Goal: Task Accomplishment & Management: Manage account settings

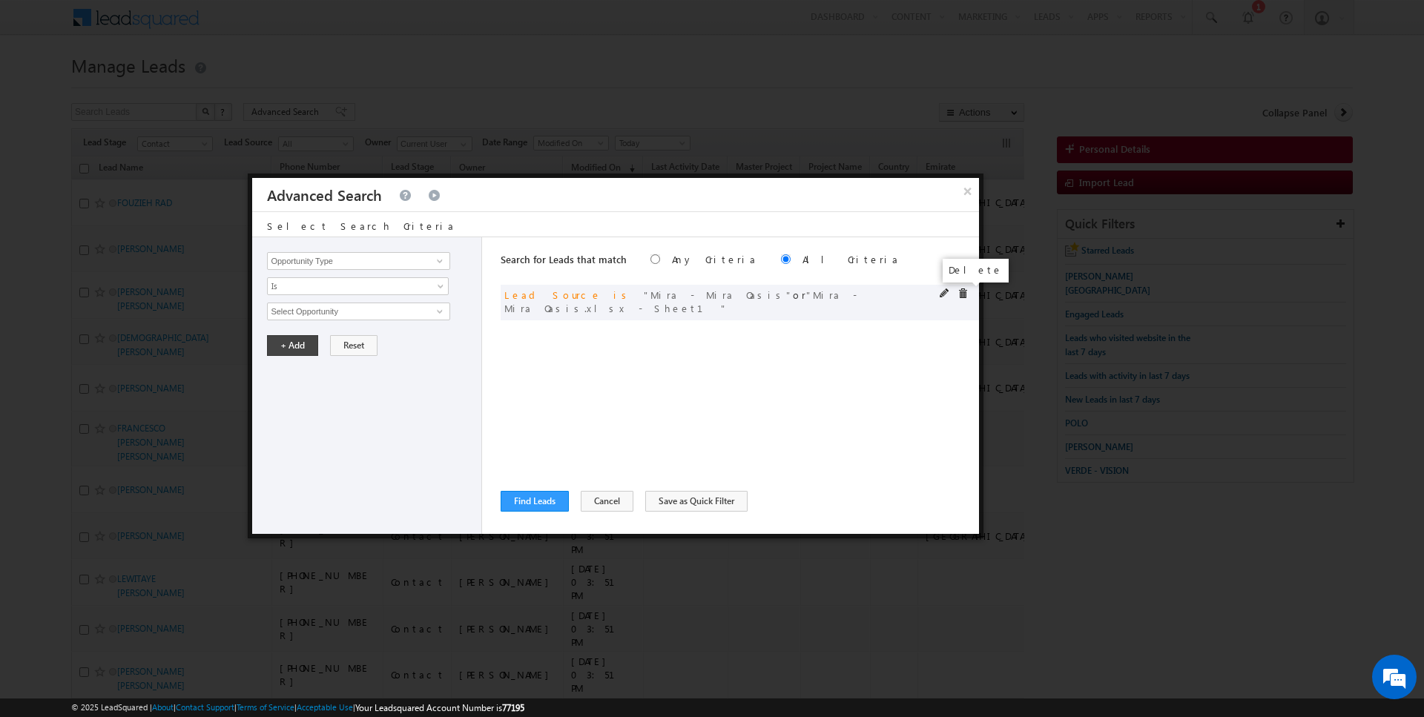
click at [963, 288] on span at bounding box center [962, 293] width 10 height 10
click at [362, 265] on input "Opportunity Type" at bounding box center [358, 261] width 182 height 18
type input "Lead Activity"
click at [332, 285] on span "Is" at bounding box center [348, 286] width 161 height 13
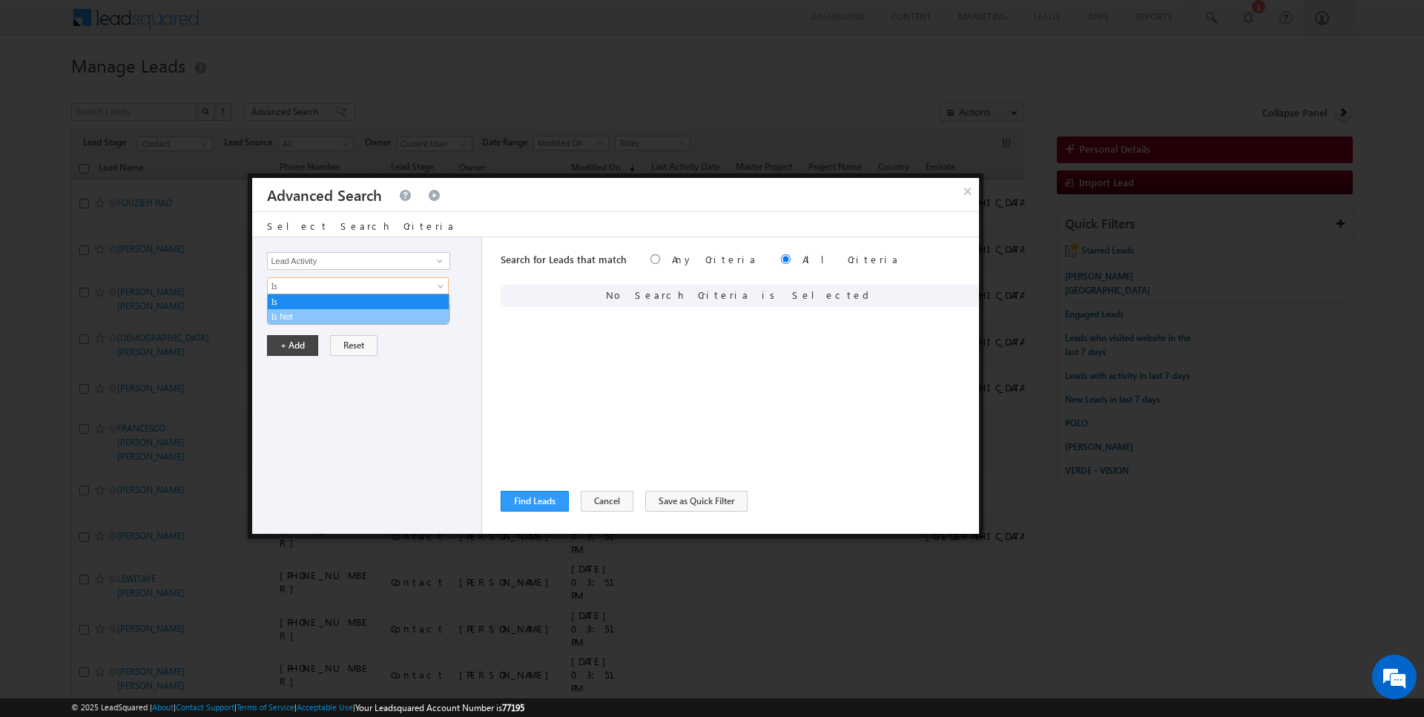
click at [324, 311] on link "Is Not" at bounding box center [358, 316] width 181 height 13
click at [324, 311] on input "Select Activity" at bounding box center [358, 312] width 182 height 18
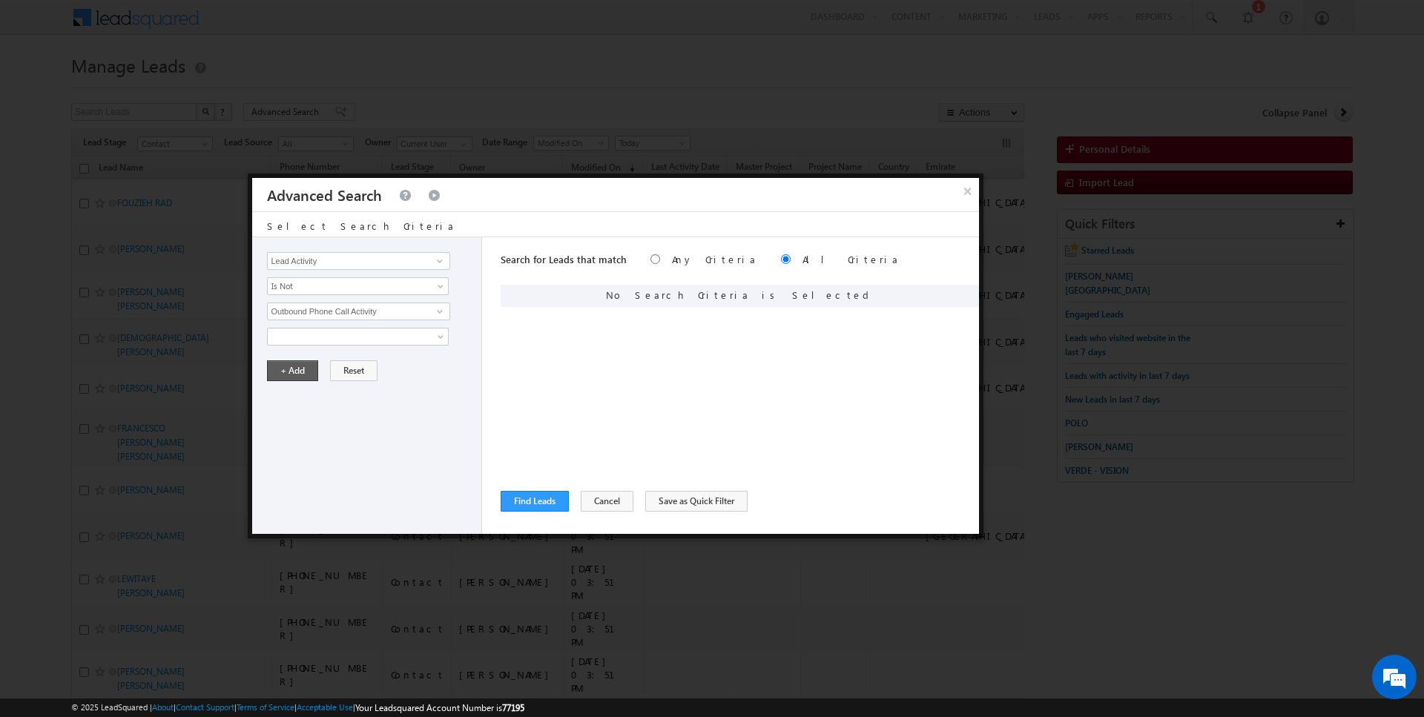
type input "Outbound Phone Call Activity"
click at [288, 374] on button "+ Add" at bounding box center [292, 370] width 51 height 21
click at [535, 498] on button "Find Leads" at bounding box center [535, 501] width 68 height 21
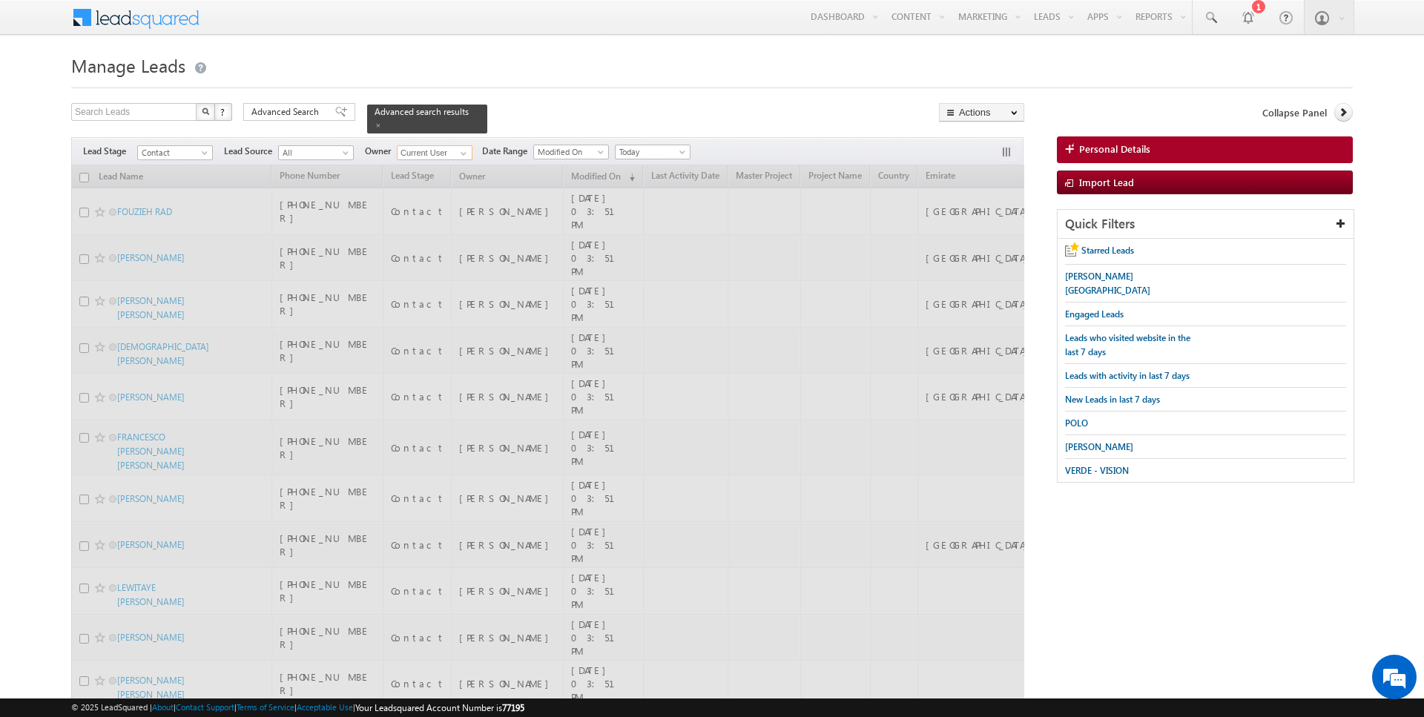
click at [434, 156] on input "Current User" at bounding box center [435, 152] width 76 height 15
type input "Anuj Upadhyay"
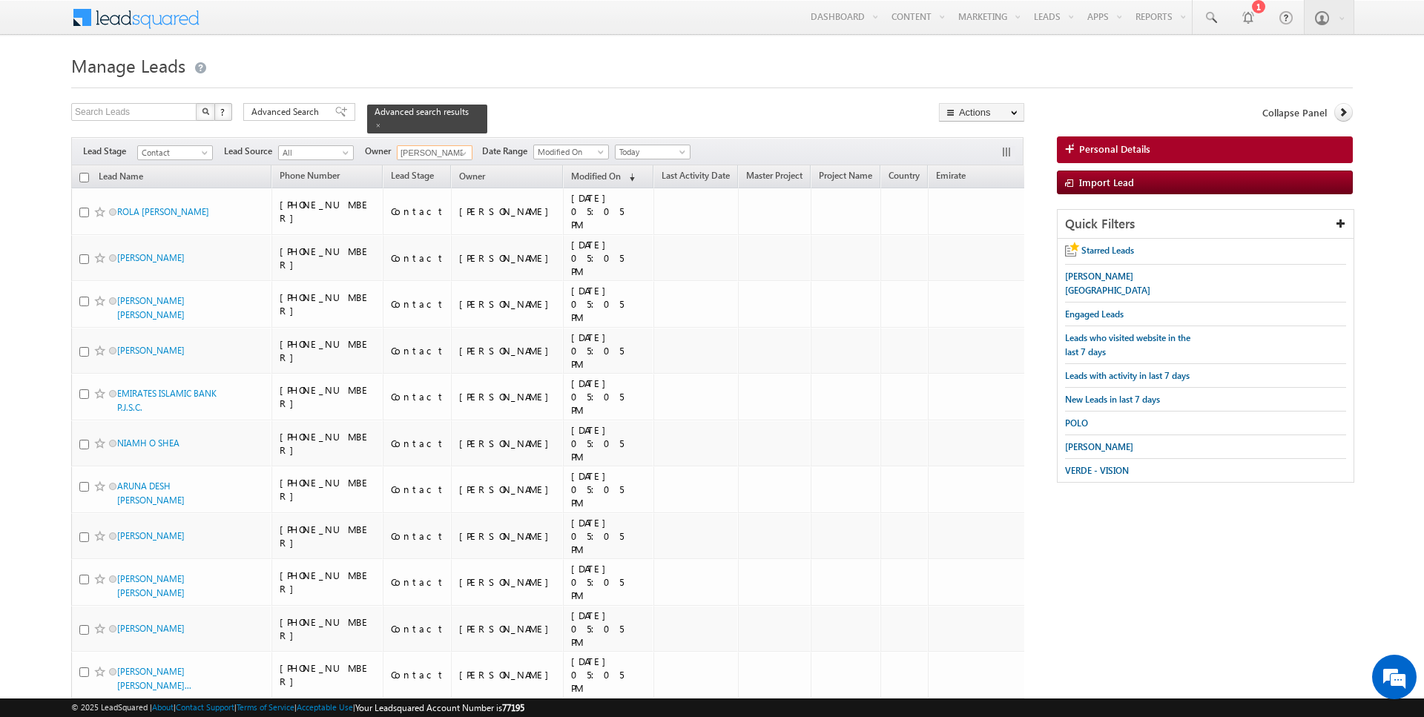
click at [85, 174] on input "checkbox" at bounding box center [84, 178] width 10 height 10
checkbox input "true"
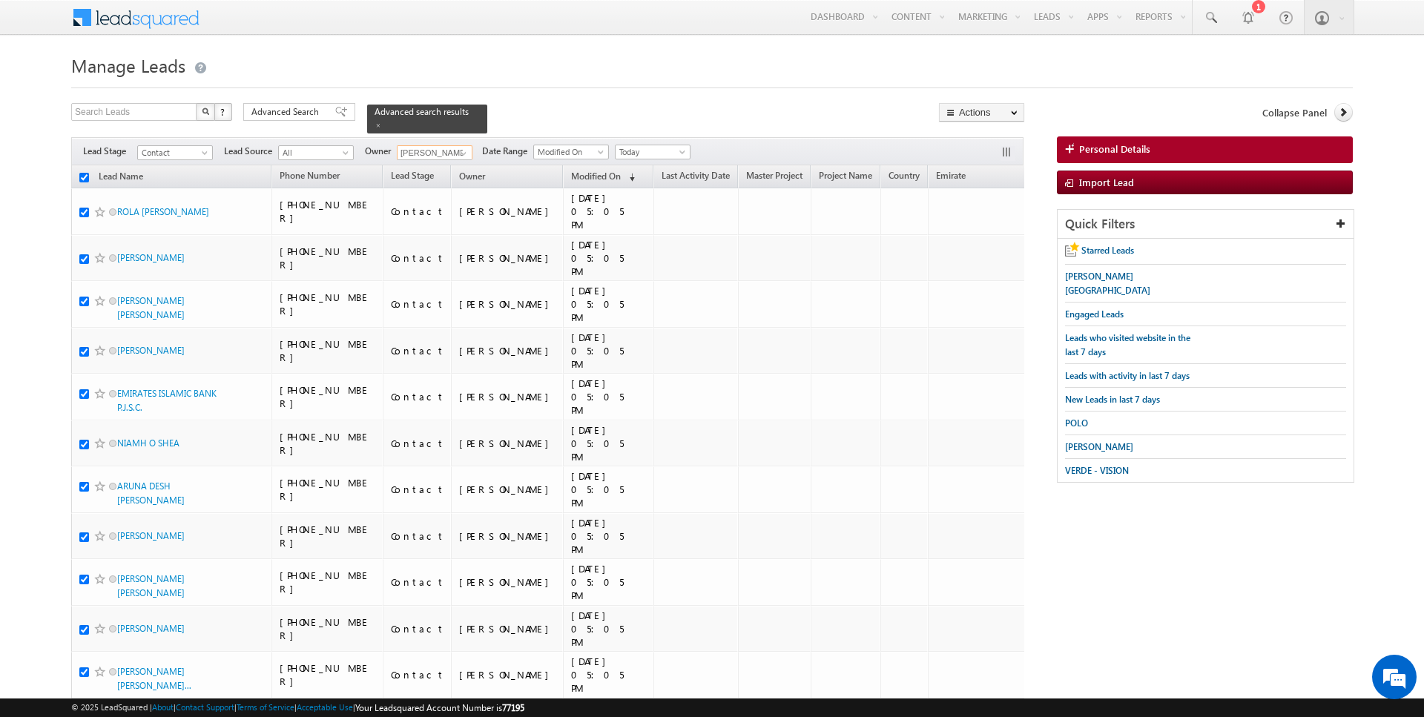
checkbox input "true"
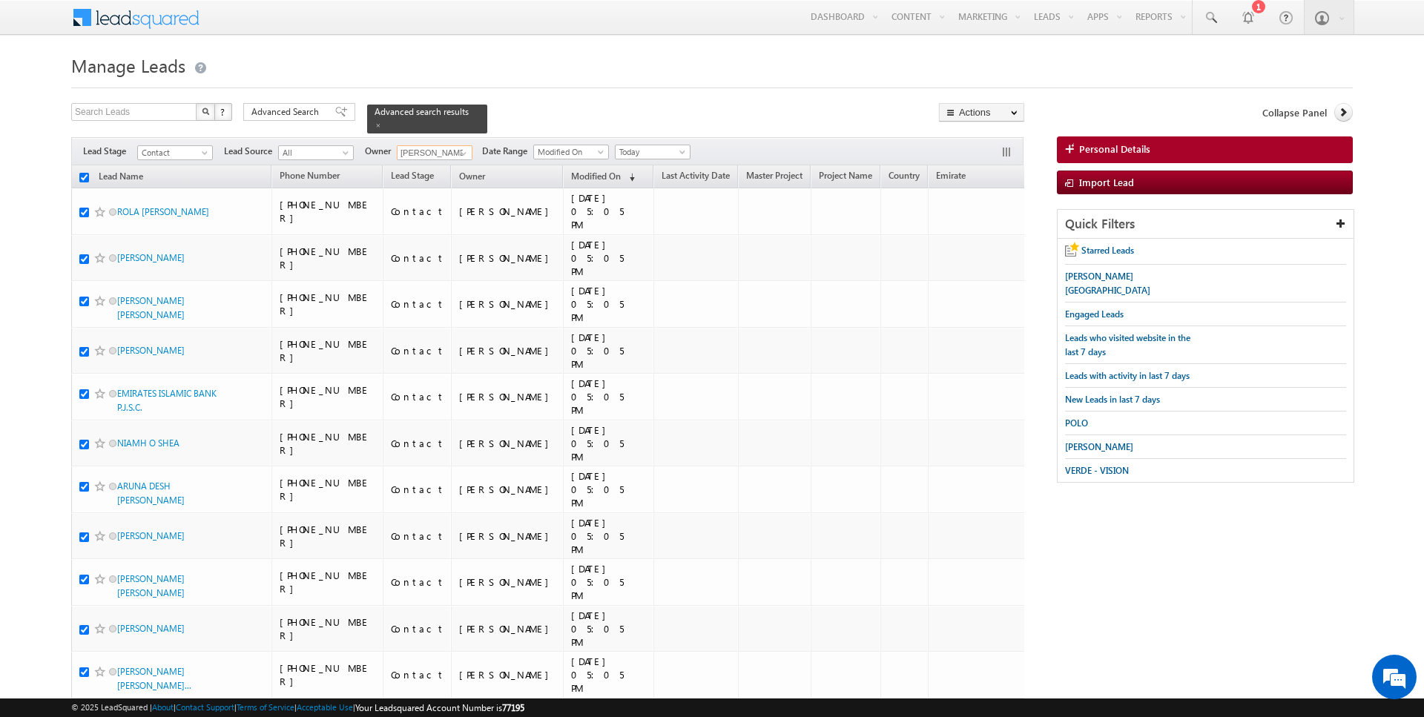
checkbox input "true"
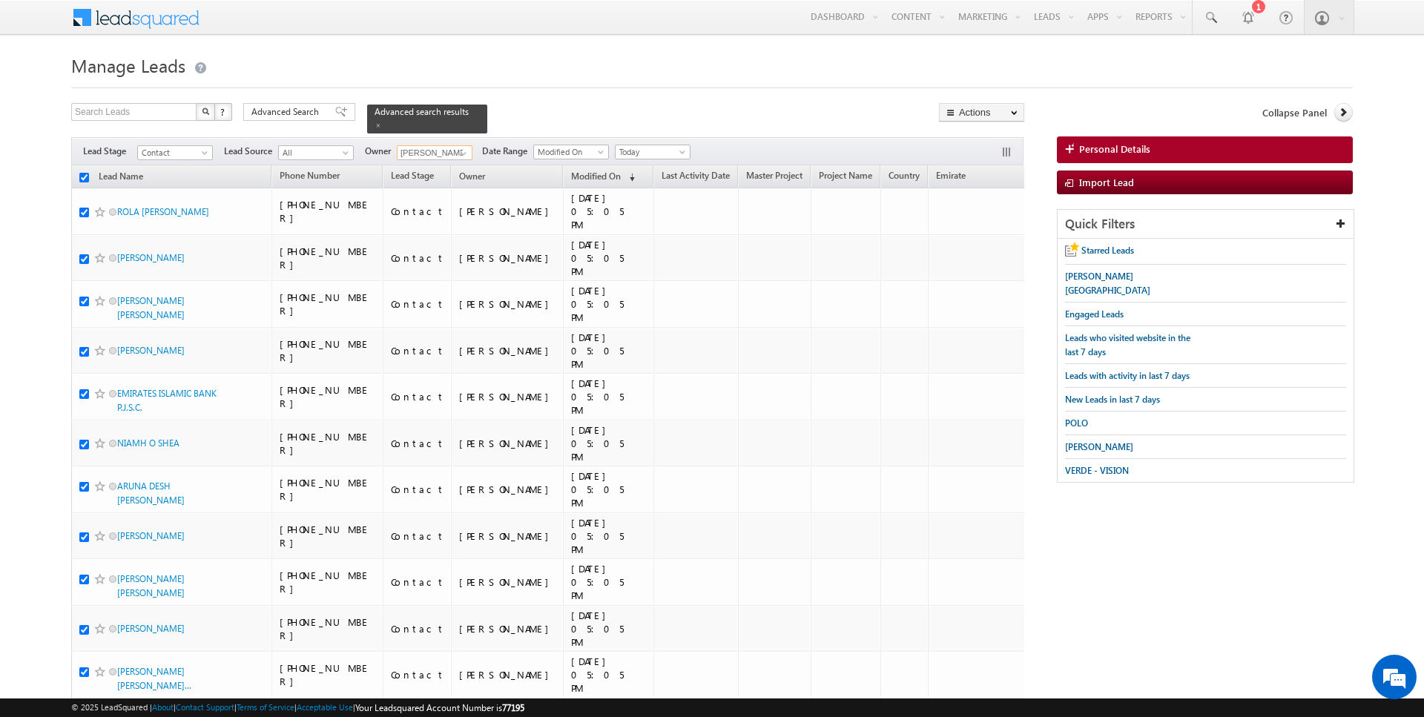
checkbox input "true"
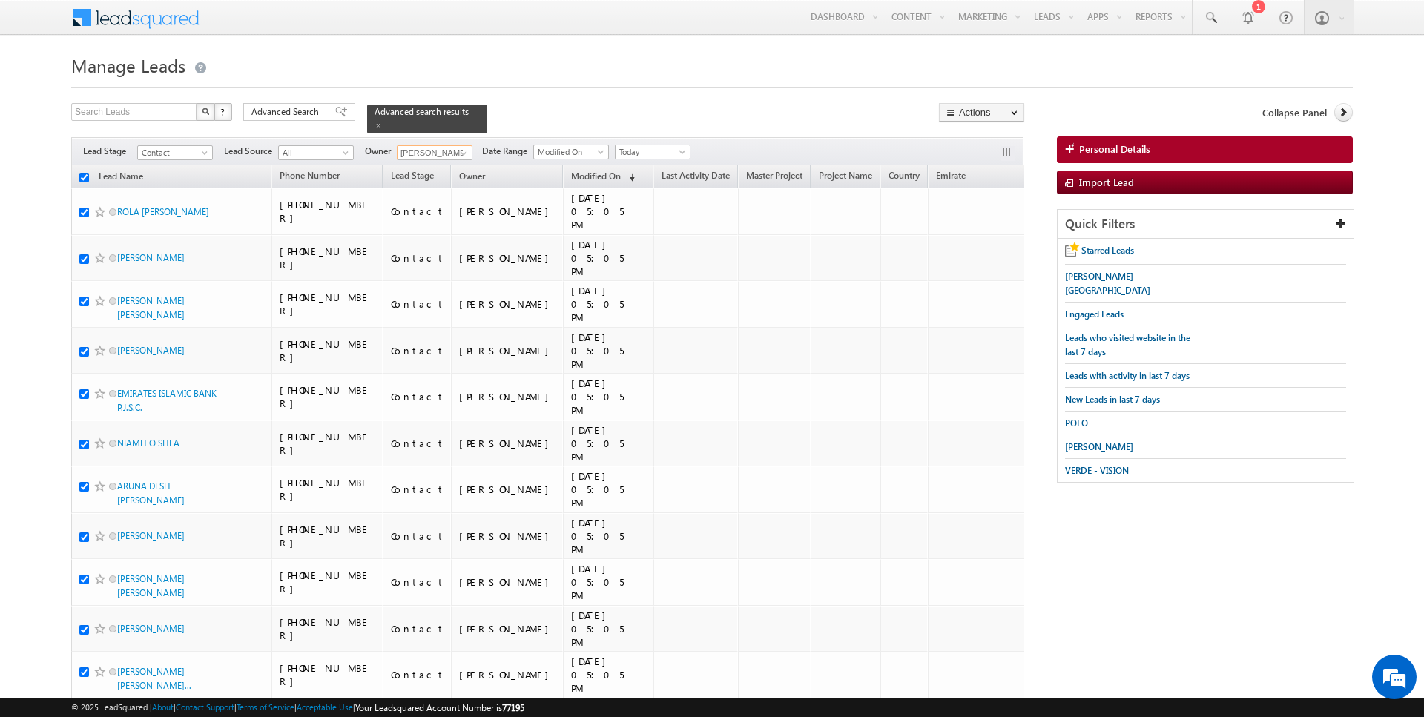
checkbox input "true"
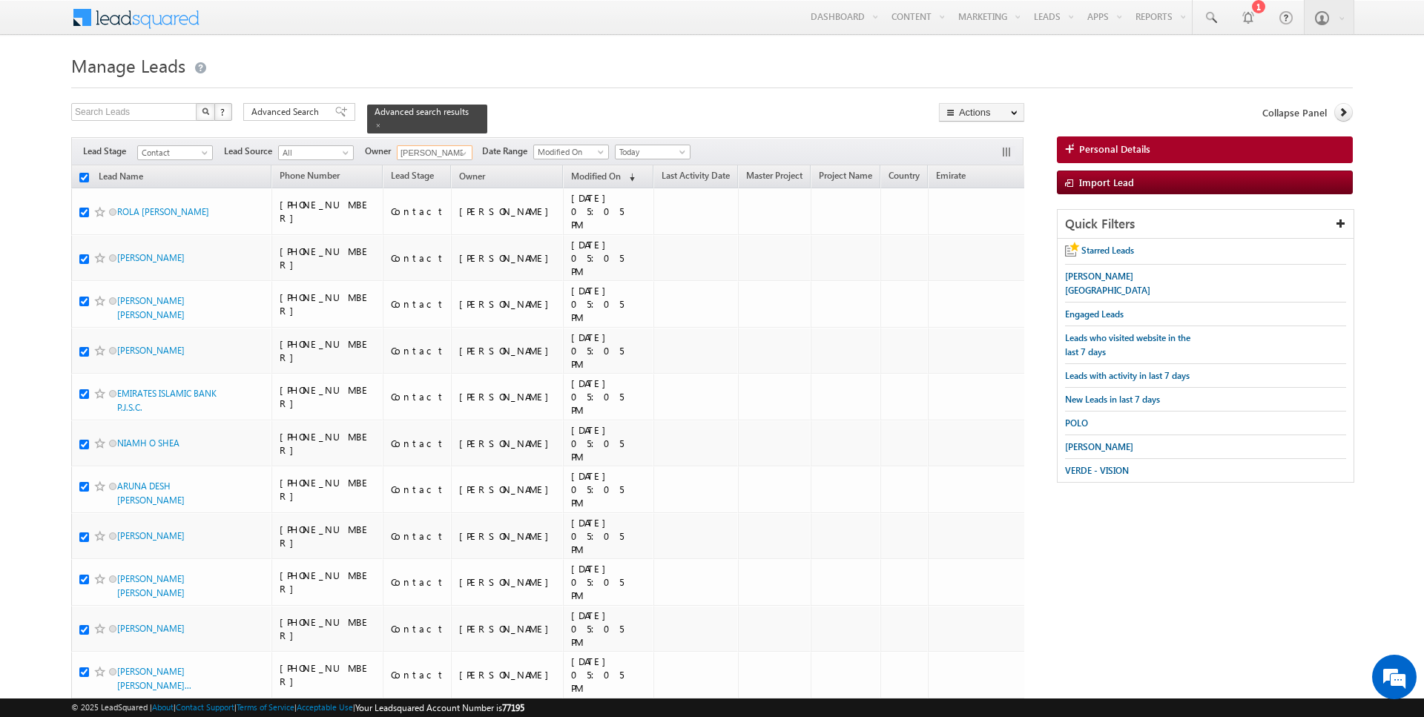
checkbox input "true"
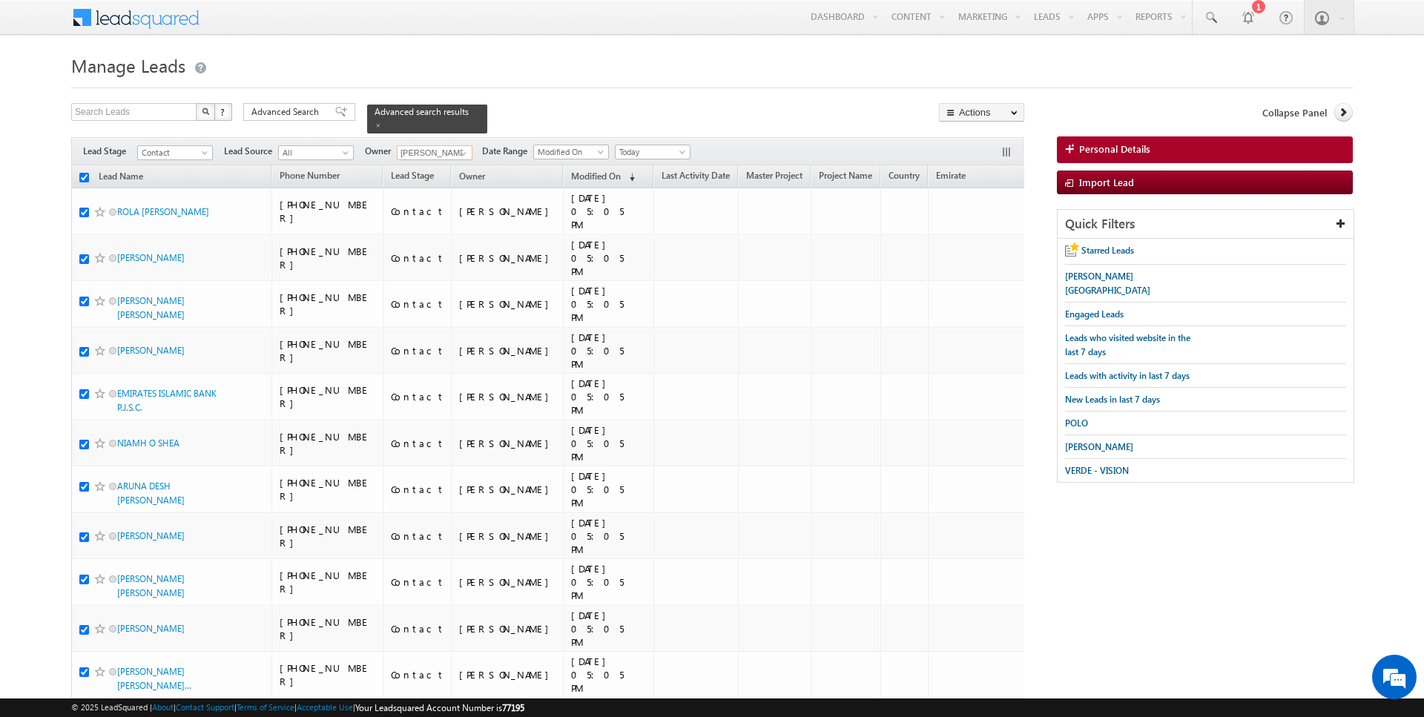
checkbox input "true"
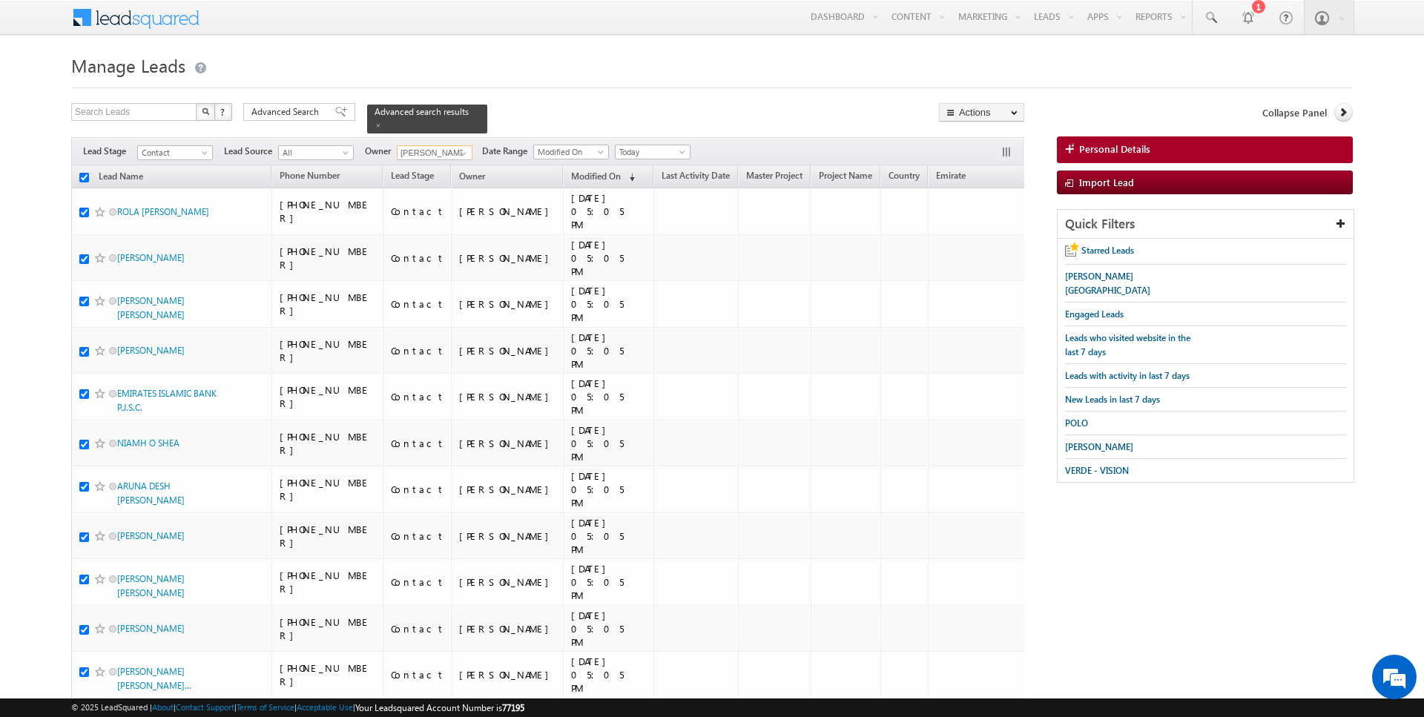
checkbox input "true"
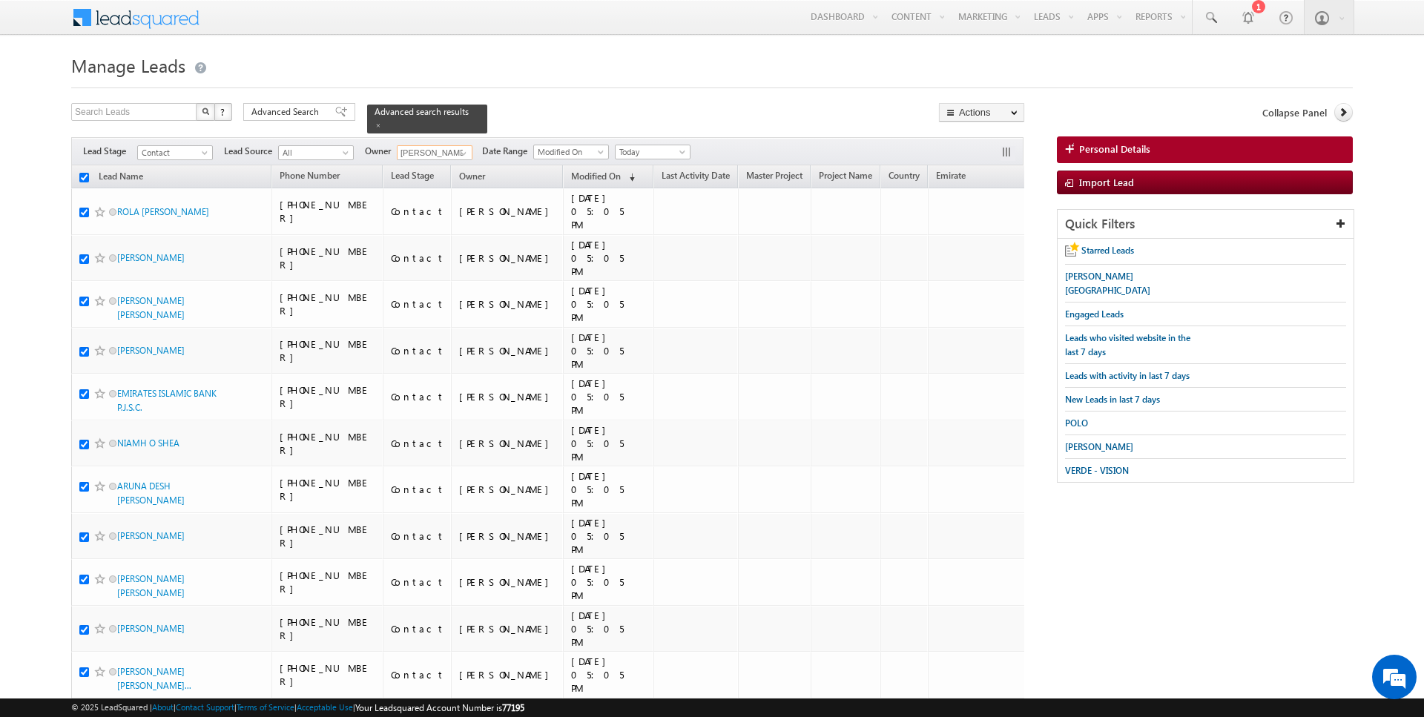
checkbox input "true"
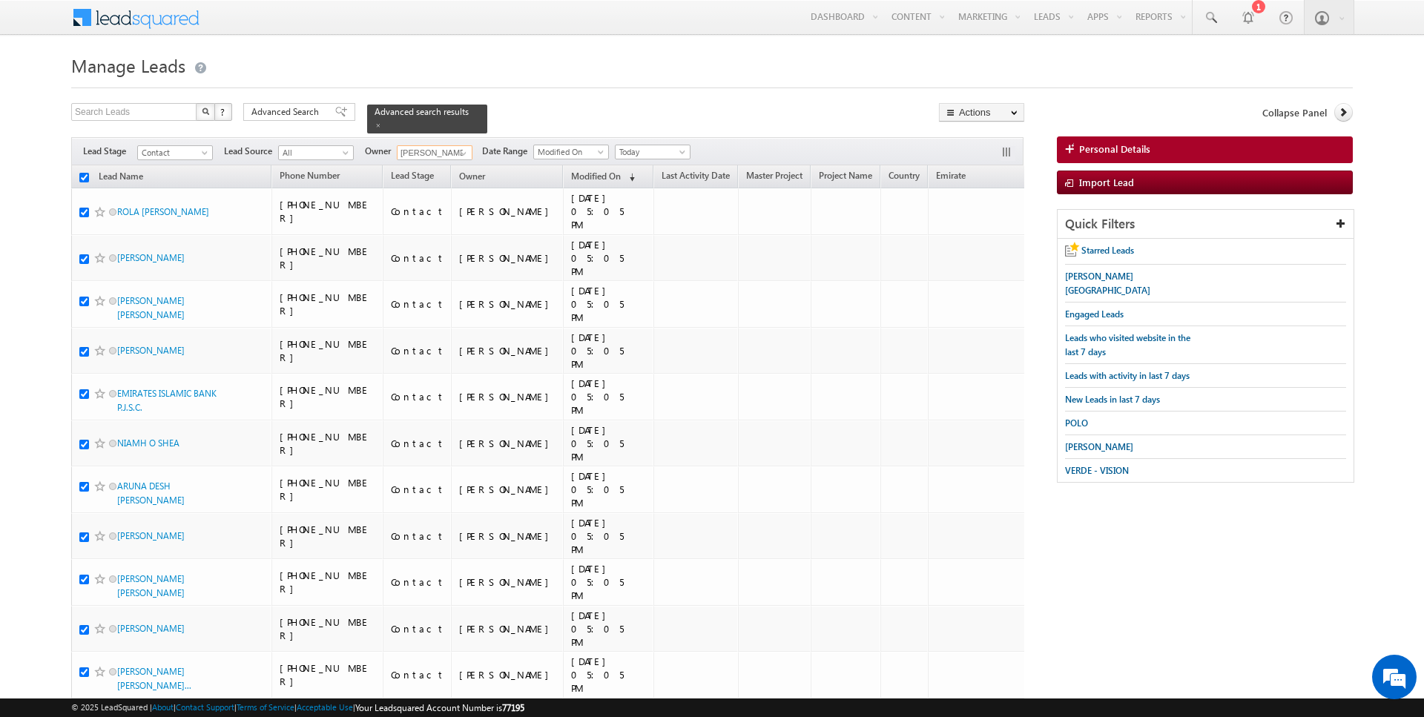
checkbox input "true"
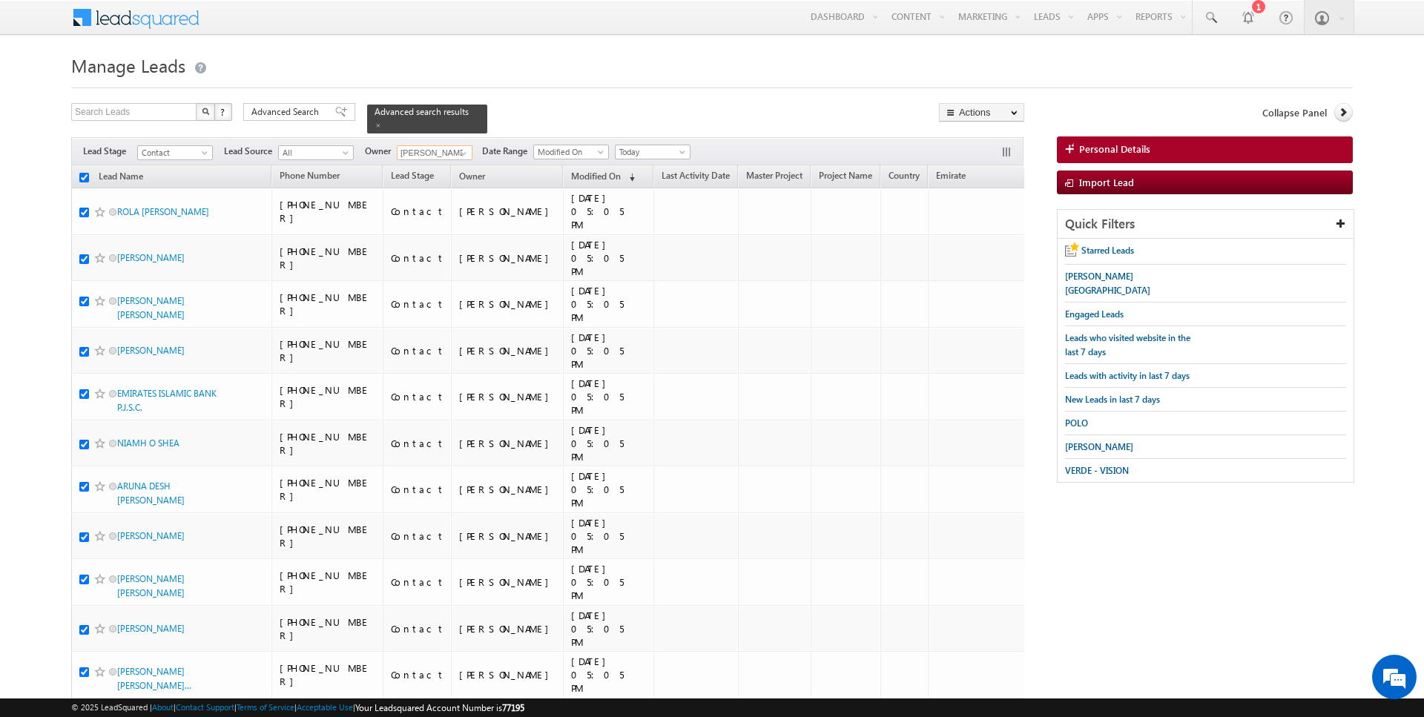
checkbox input "true"
type input "Anuj Upadhyay"
click at [975, 240] on link "Change Owner" at bounding box center [982, 240] width 84 height 18
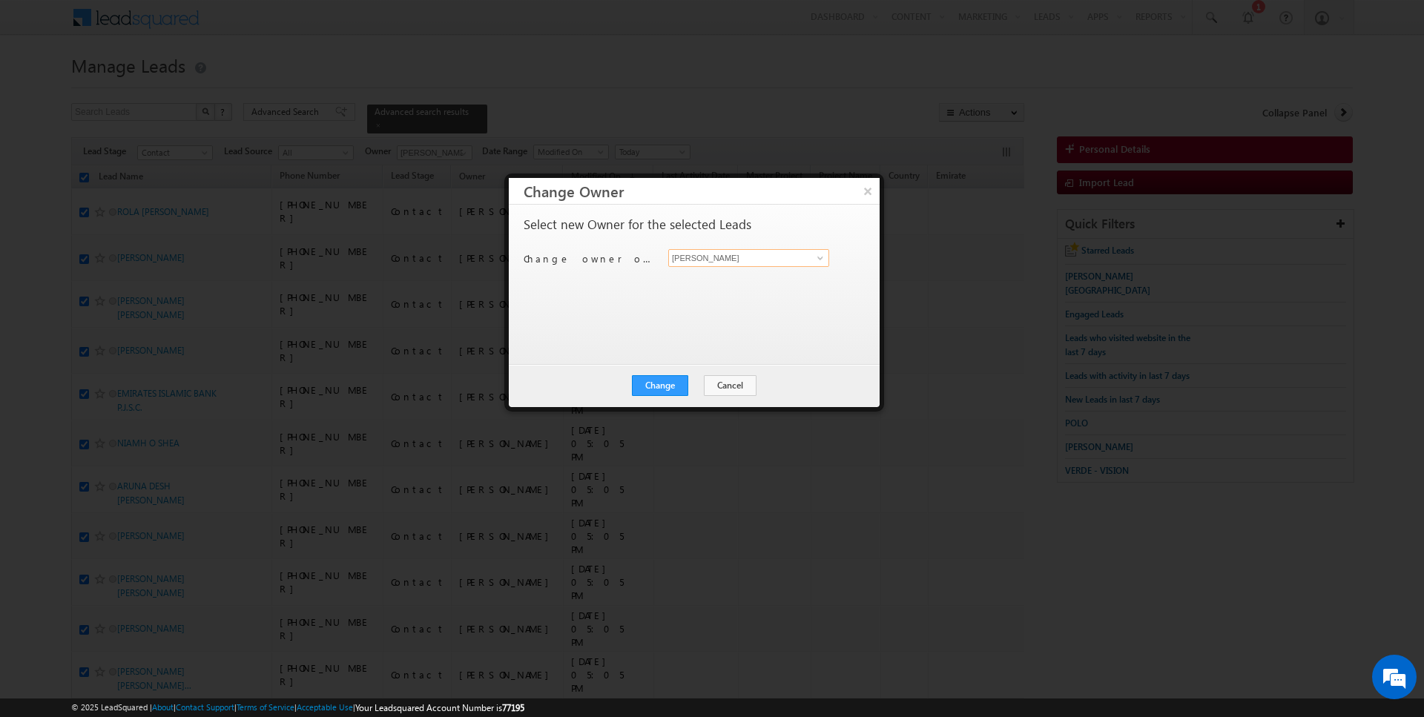
click at [686, 257] on input "[PERSON_NAME]" at bounding box center [748, 258] width 161 height 18
type input "Anuj Upadhyay"
click at [636, 388] on div "Change Cancel Close" at bounding box center [694, 385] width 371 height 43
click at [671, 388] on button "Change" at bounding box center [660, 385] width 56 height 21
click at [693, 385] on button "Close" at bounding box center [696, 385] width 47 height 21
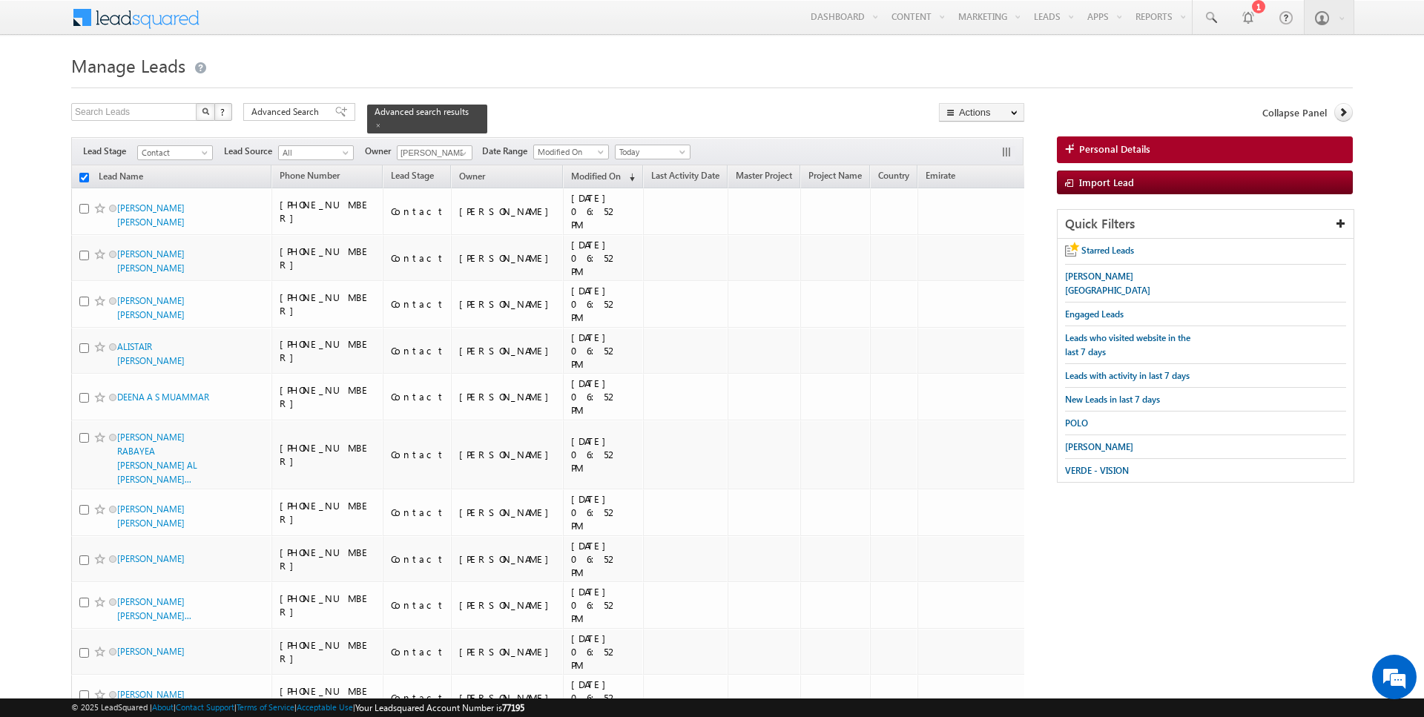
checkbox input "false"
click at [460, 151] on span at bounding box center [464, 154] width 12 height 12
click at [436, 177] on link "Current User" at bounding box center [471, 182] width 148 height 17
type input "Current User"
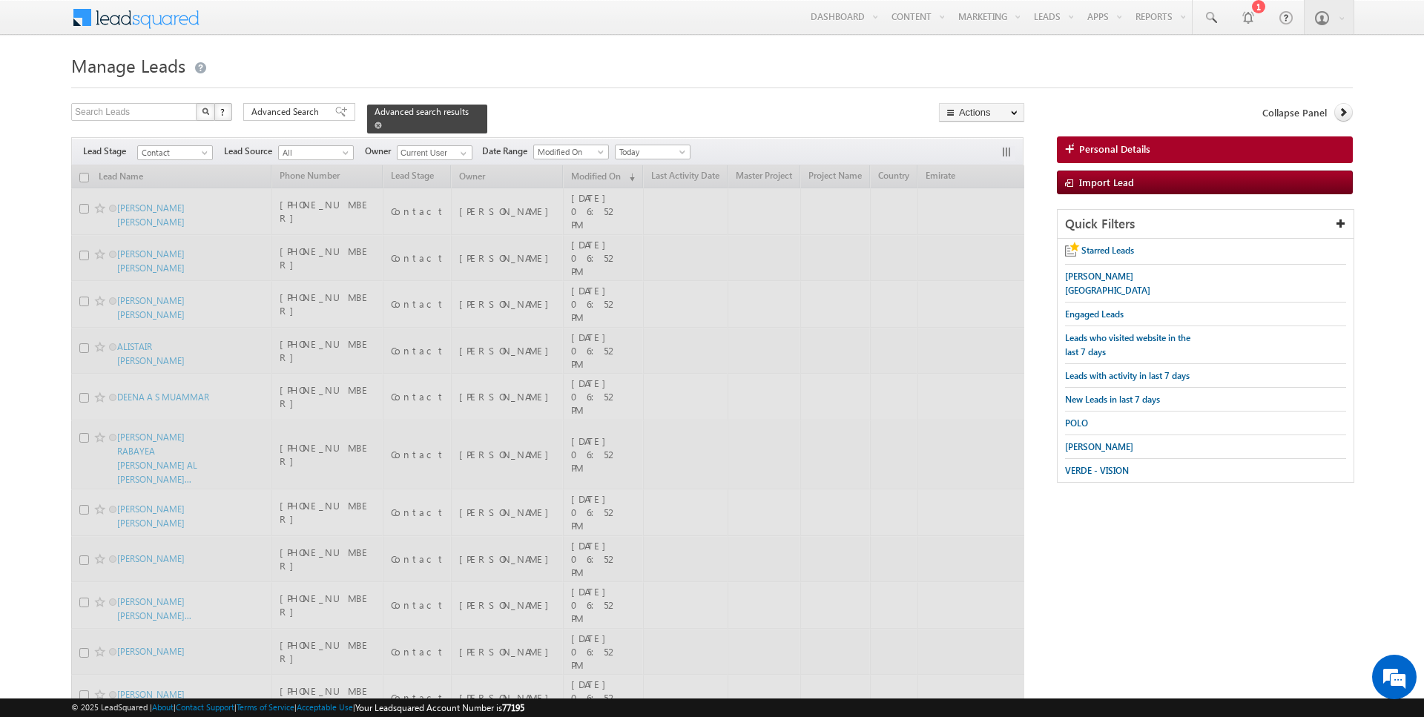
click at [375, 126] on span at bounding box center [378, 125] width 7 height 7
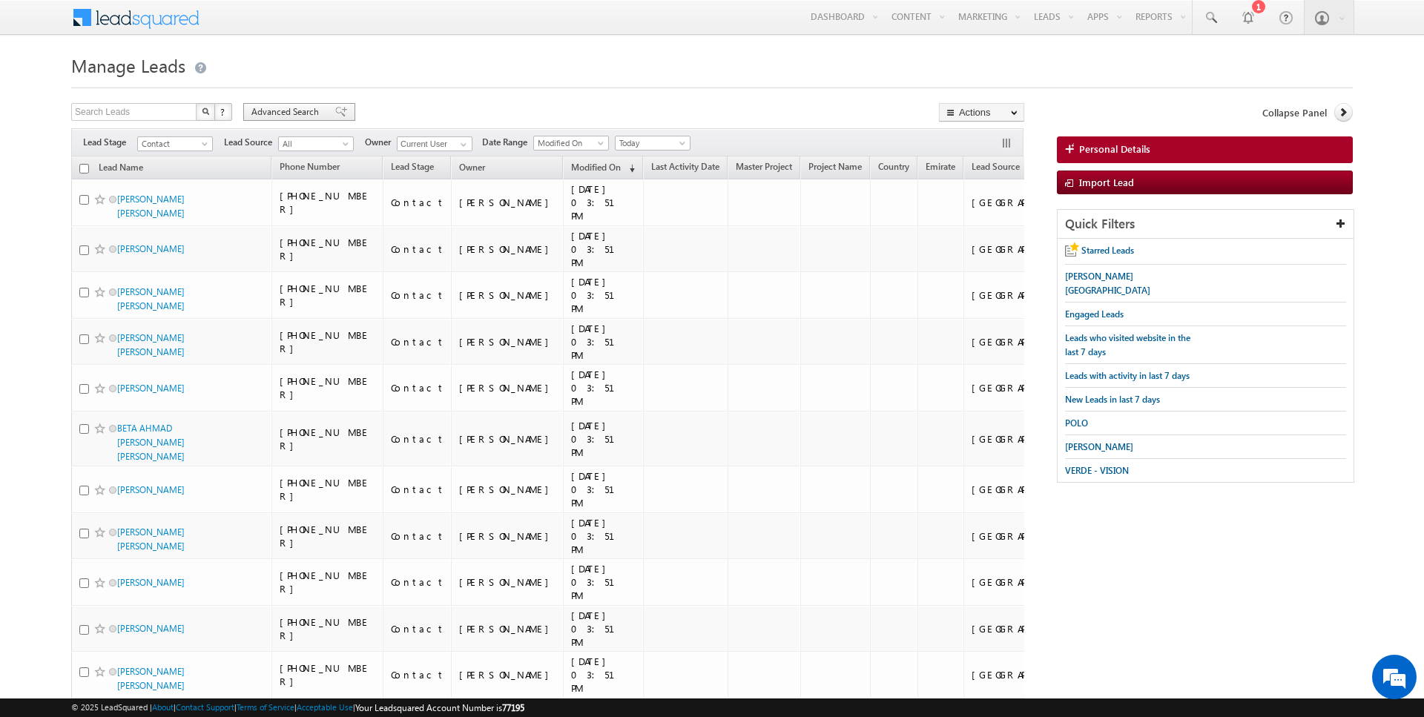
click at [302, 108] on span "Advanced Search" at bounding box center [287, 111] width 72 height 13
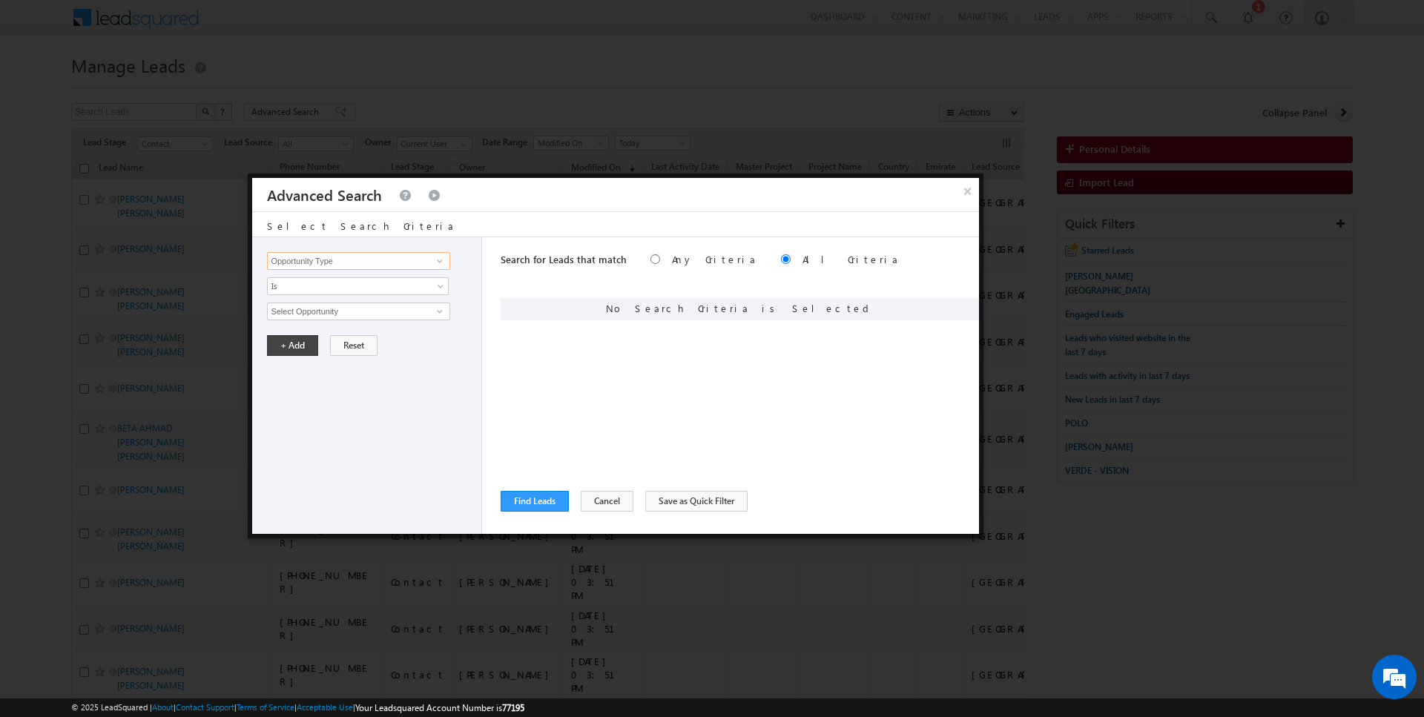
click at [386, 263] on input "Opportunity Type" at bounding box center [358, 261] width 182 height 18
type input "Lead Activity"
click at [346, 283] on span "Is" at bounding box center [348, 286] width 161 height 13
click at [327, 311] on link "Is Not" at bounding box center [358, 316] width 181 height 13
click at [327, 311] on input "Select Activity" at bounding box center [358, 312] width 182 height 18
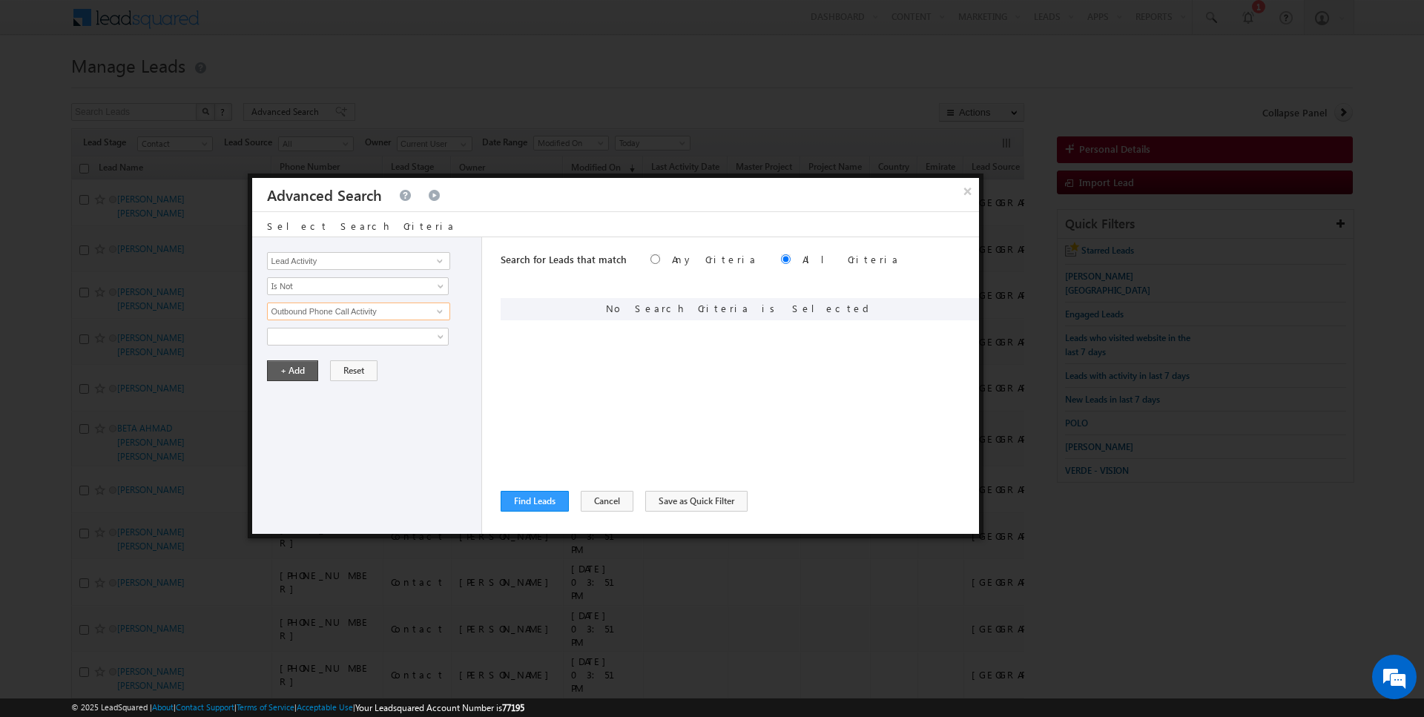
type input "Outbound Phone Call Activity"
click at [288, 371] on button "+ Add" at bounding box center [292, 370] width 51 height 21
click at [534, 503] on button "Find Leads" at bounding box center [535, 501] width 68 height 21
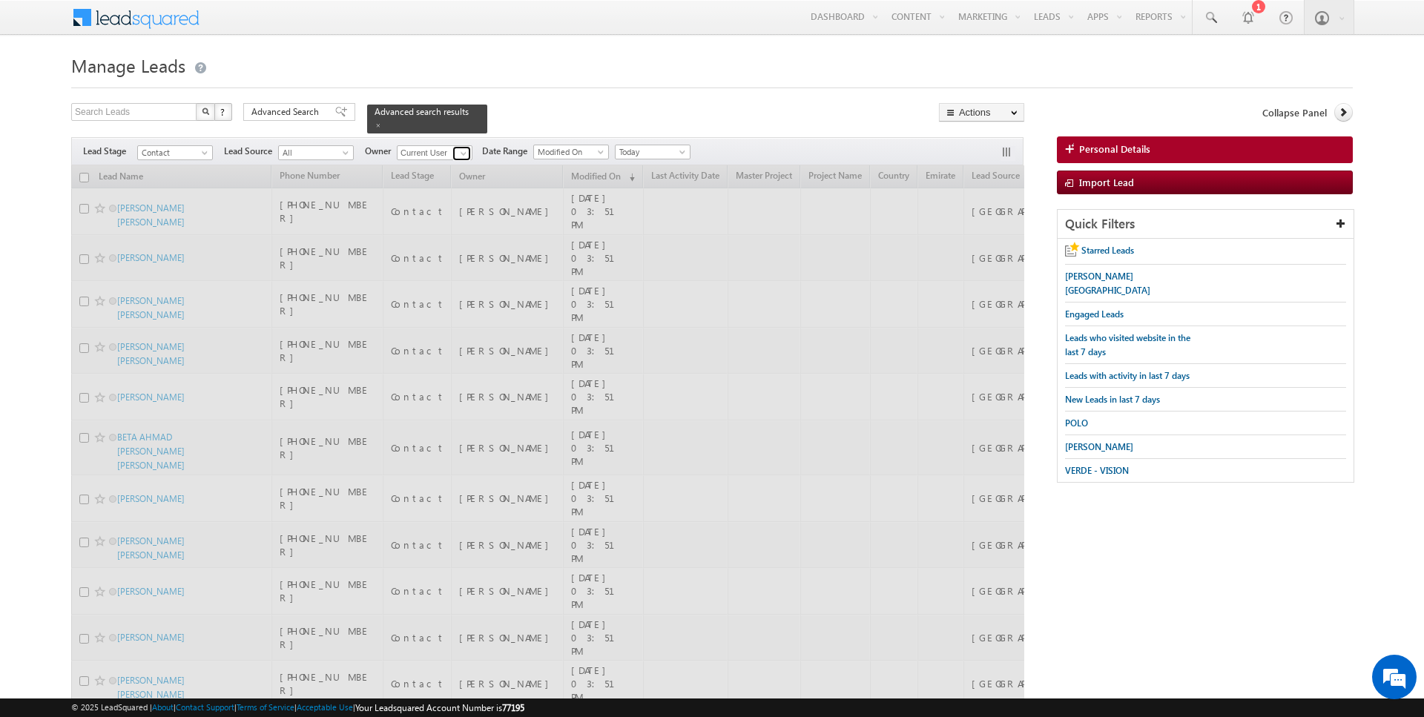
click at [461, 152] on span at bounding box center [464, 154] width 12 height 12
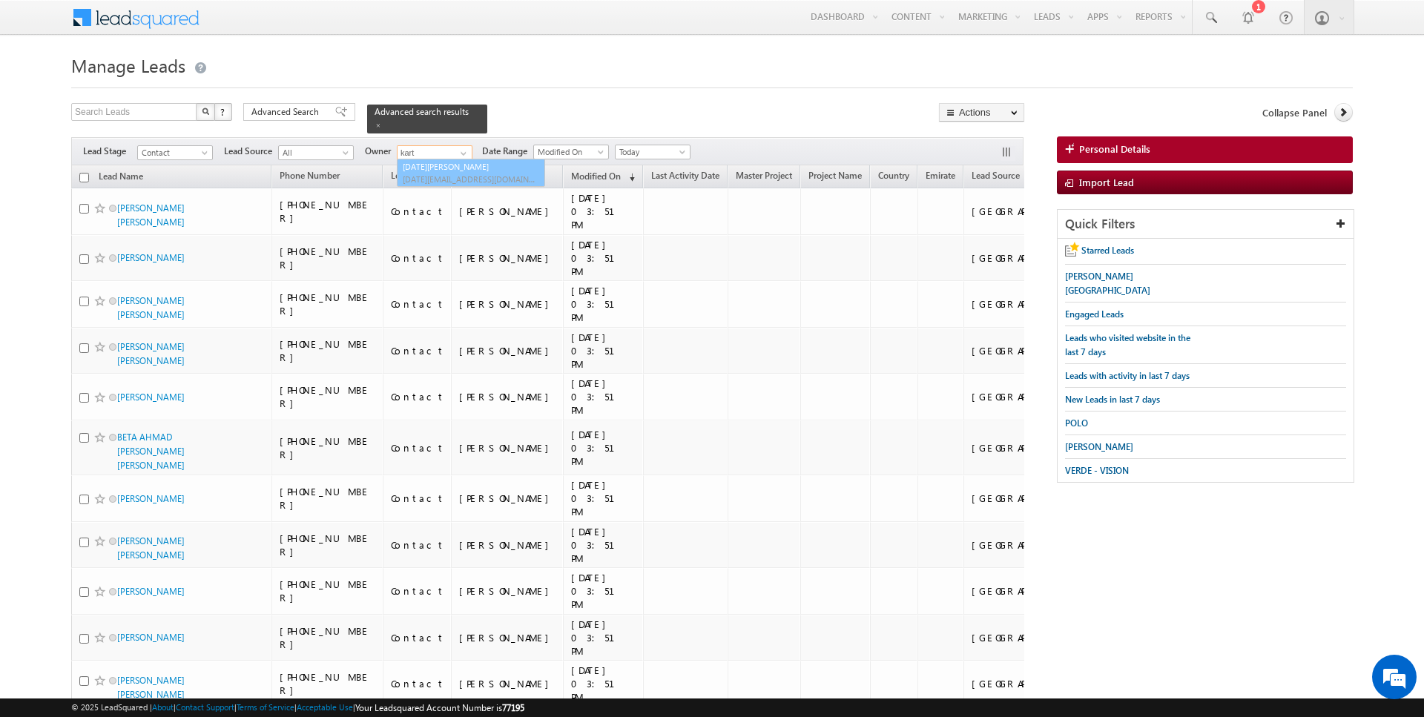
type input "Kartik Sharma"
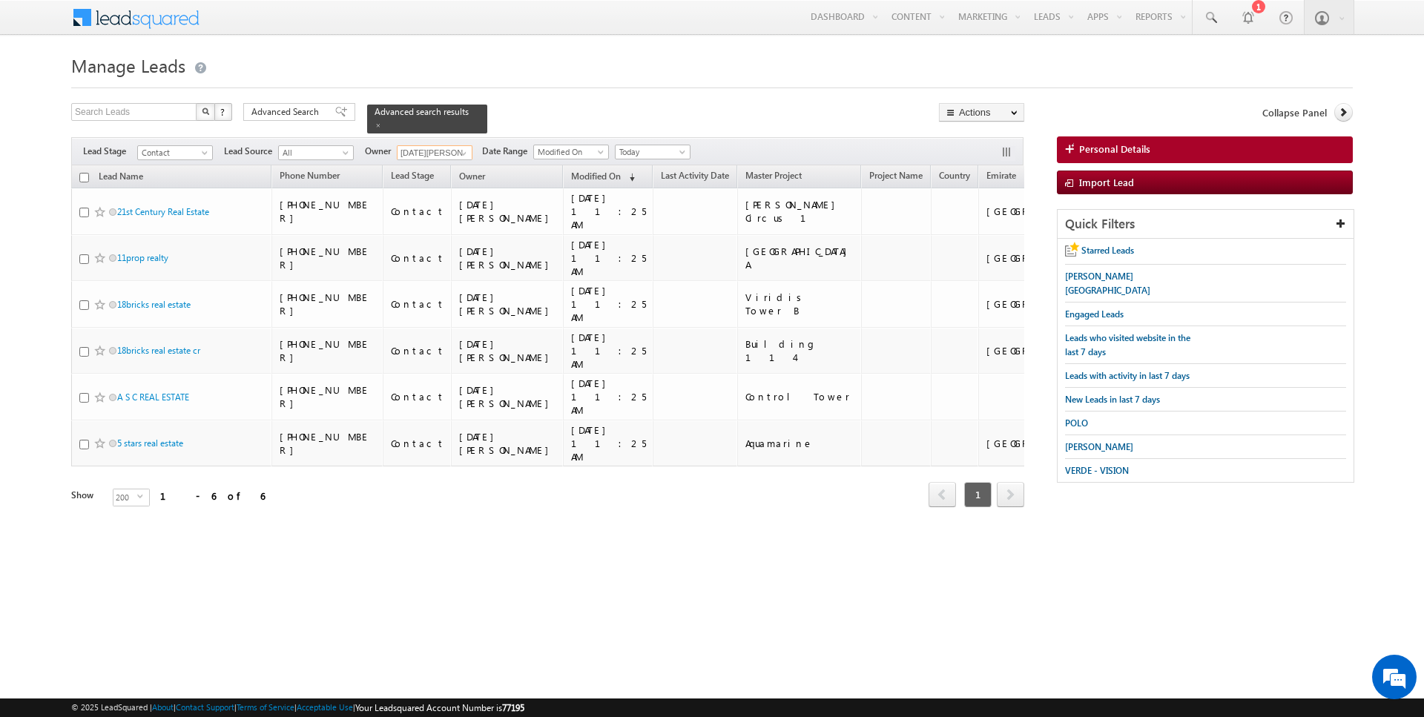
click at [85, 177] on input "checkbox" at bounding box center [84, 178] width 10 height 10
checkbox input "true"
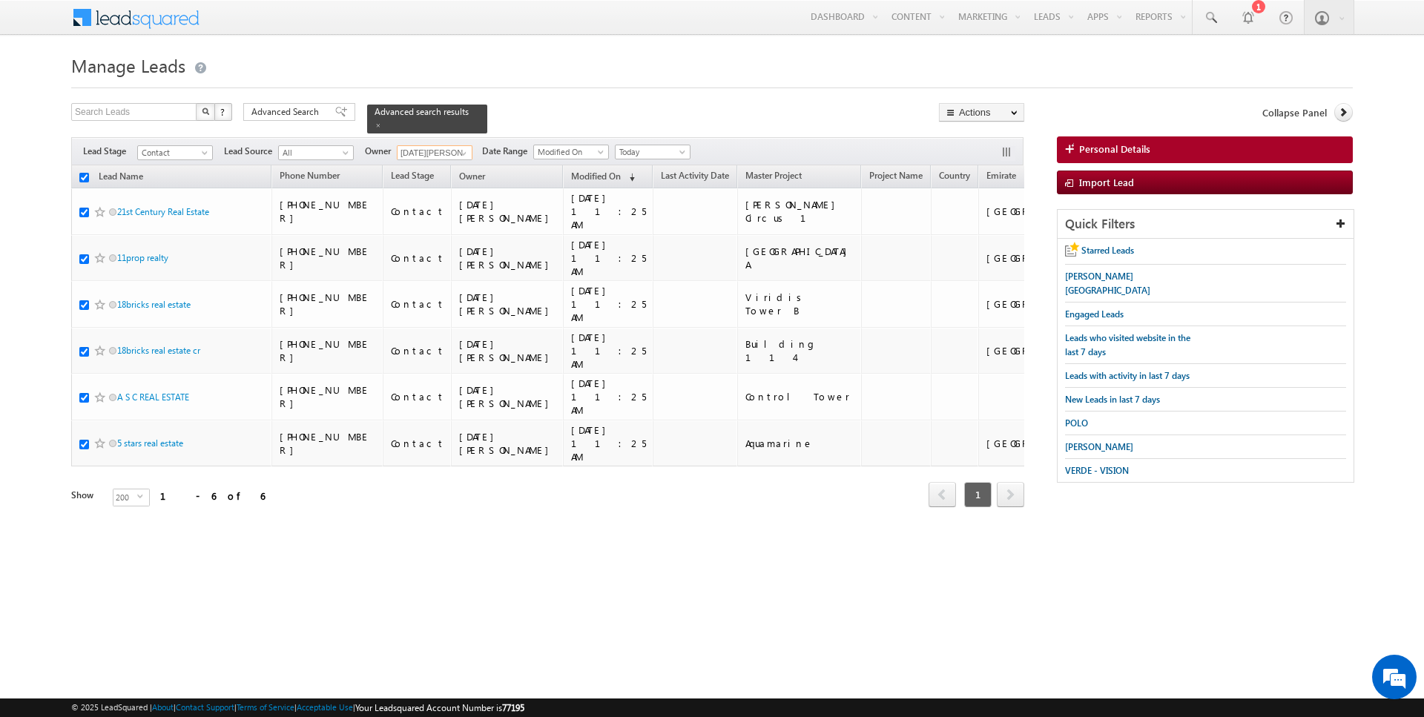
checkbox input "true"
type input "Kartik Sharma"
click at [981, 245] on link "Change Owner" at bounding box center [982, 240] width 84 height 18
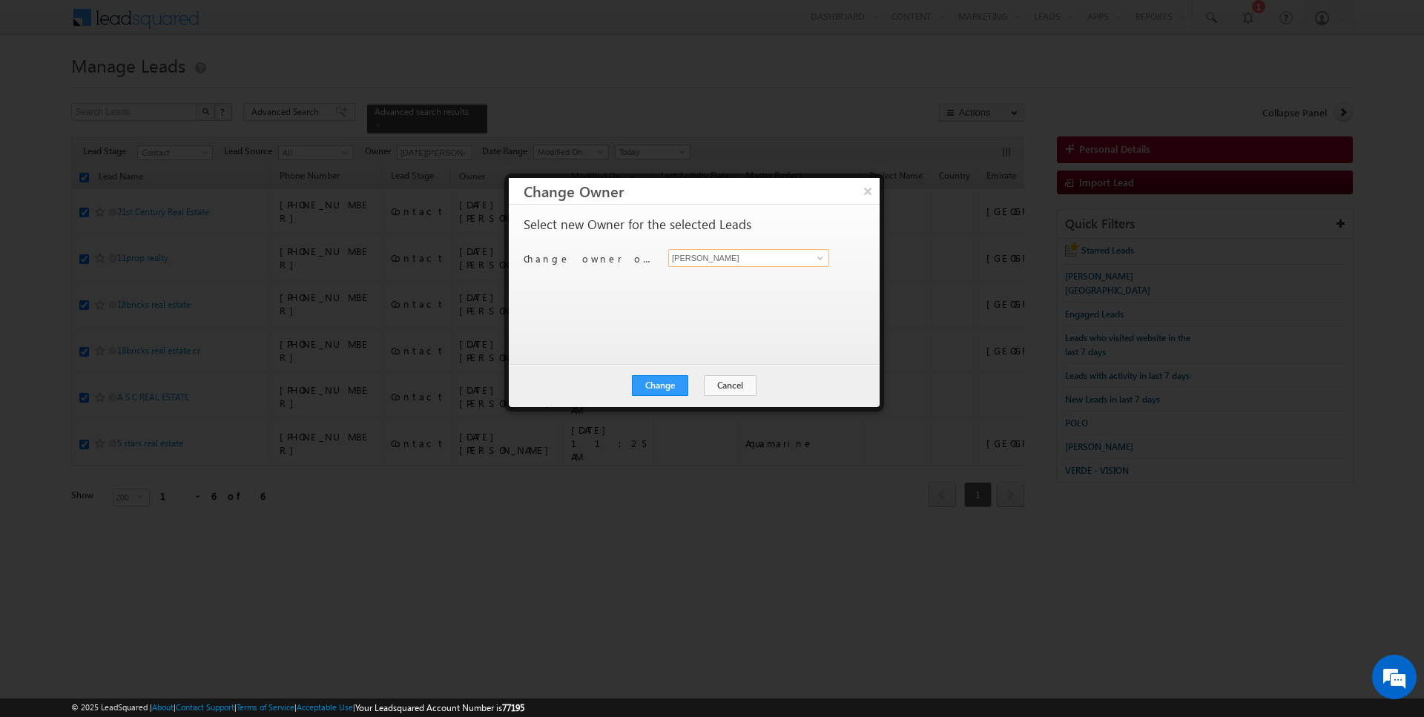
click at [700, 259] on input "[PERSON_NAME]" at bounding box center [748, 258] width 161 height 18
type input "Kartik Sharma"
click at [667, 392] on button "Change" at bounding box center [660, 385] width 56 height 21
click at [700, 383] on button "Close" at bounding box center [696, 385] width 47 height 21
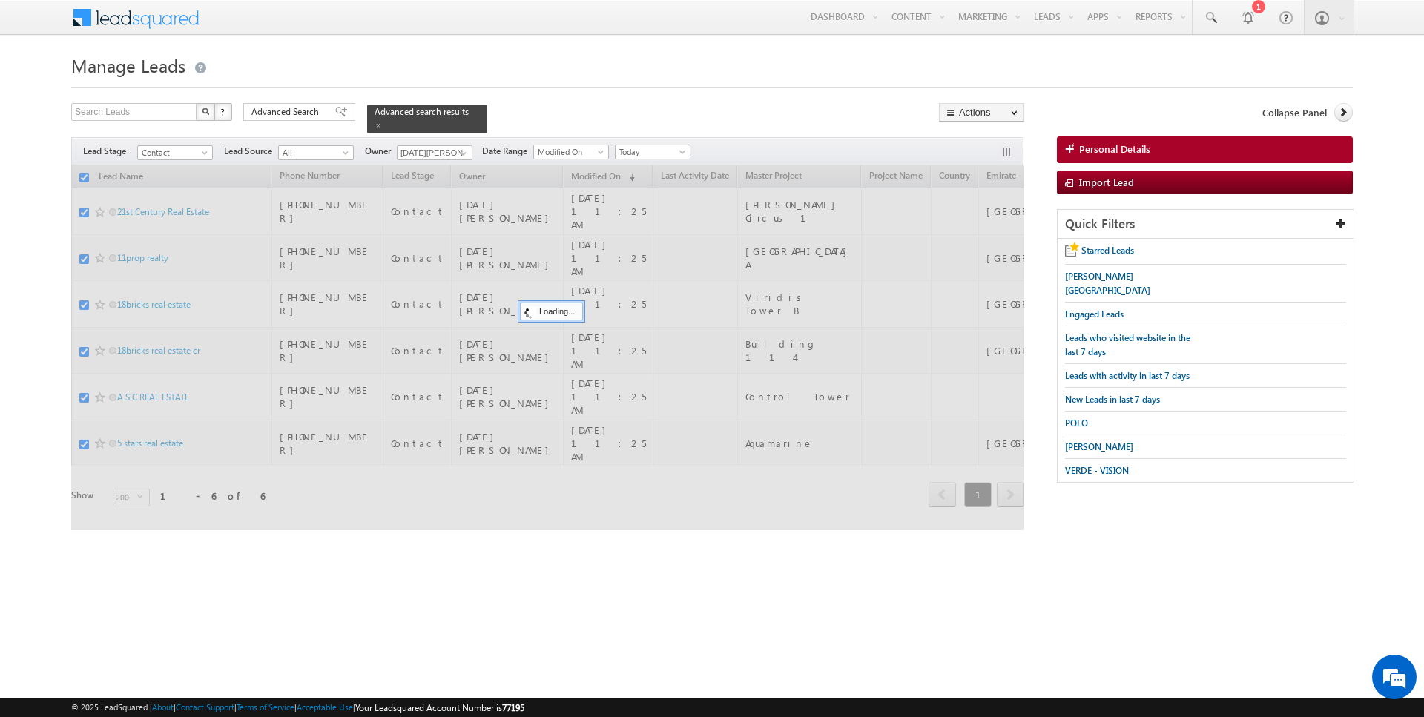
checkbox input "false"
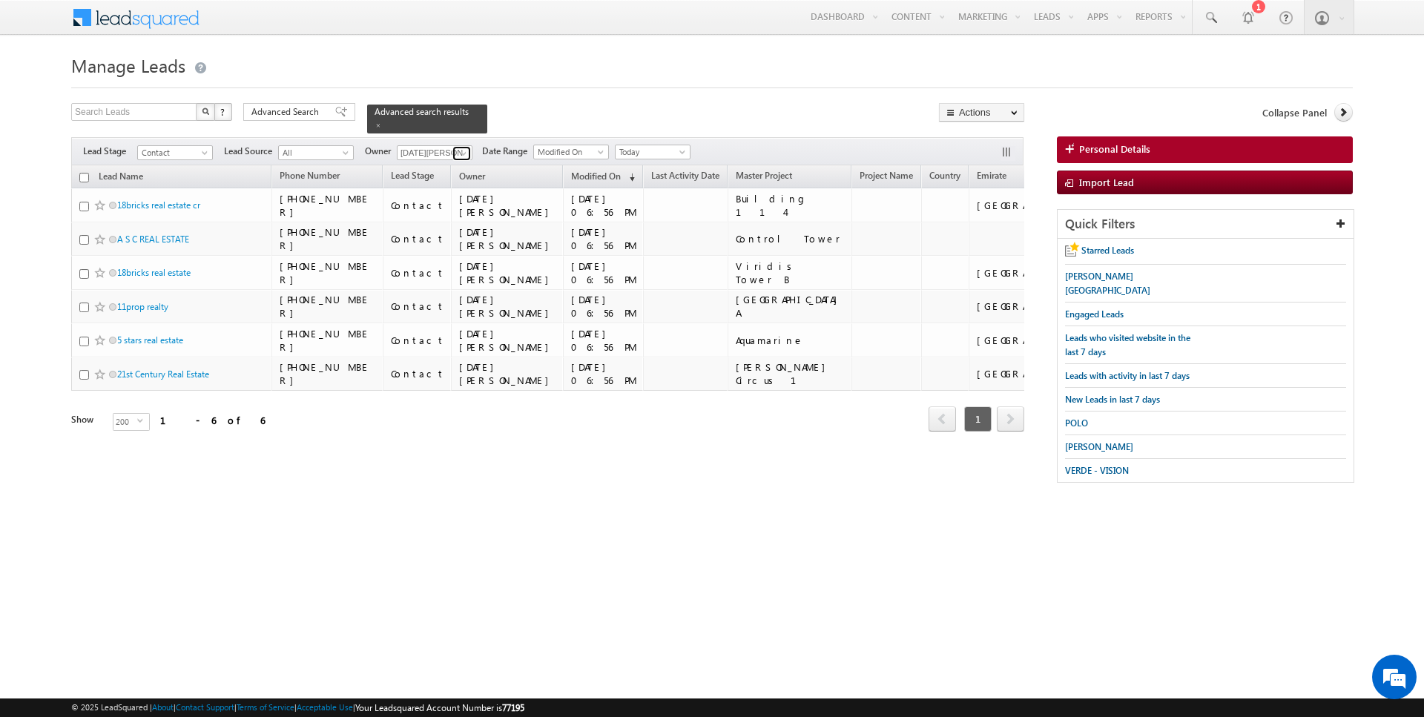
click at [461, 151] on span at bounding box center [464, 154] width 12 height 12
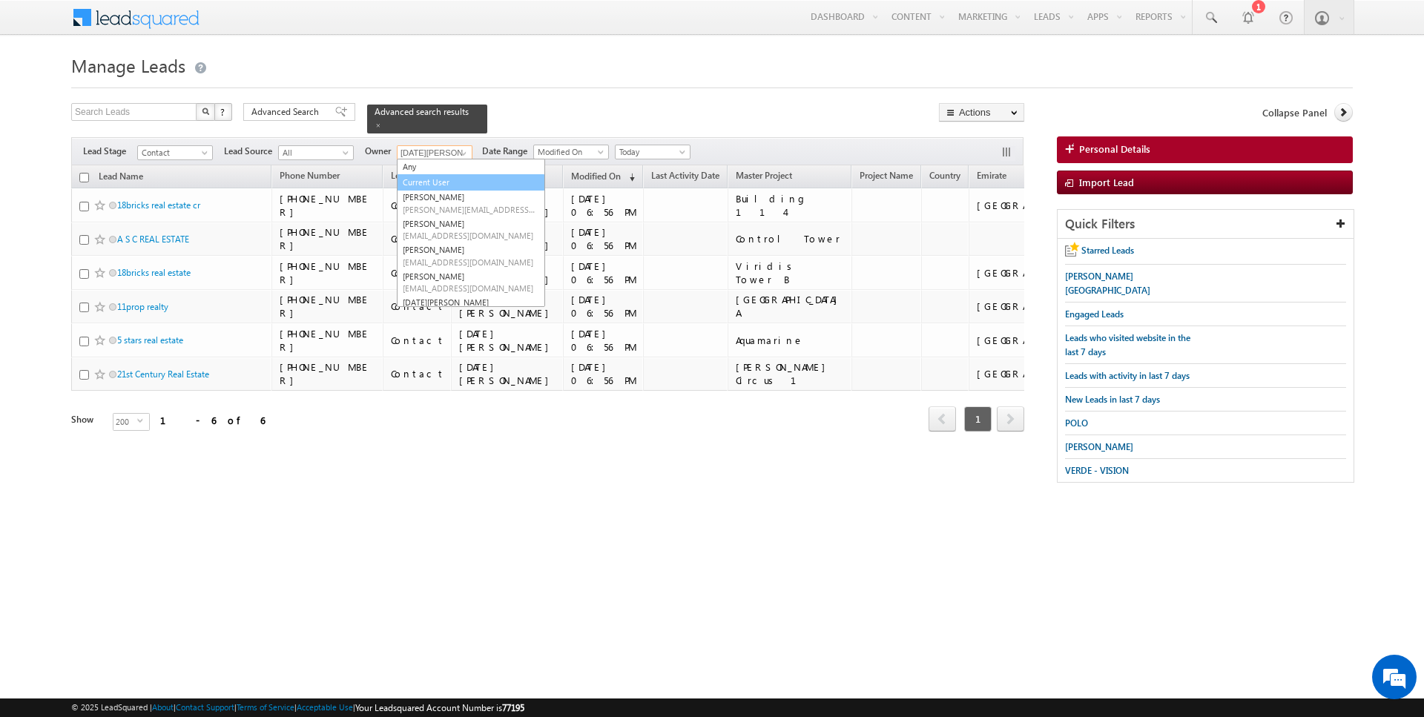
click at [446, 187] on link "Current User" at bounding box center [471, 182] width 148 height 17
type input "Current User"
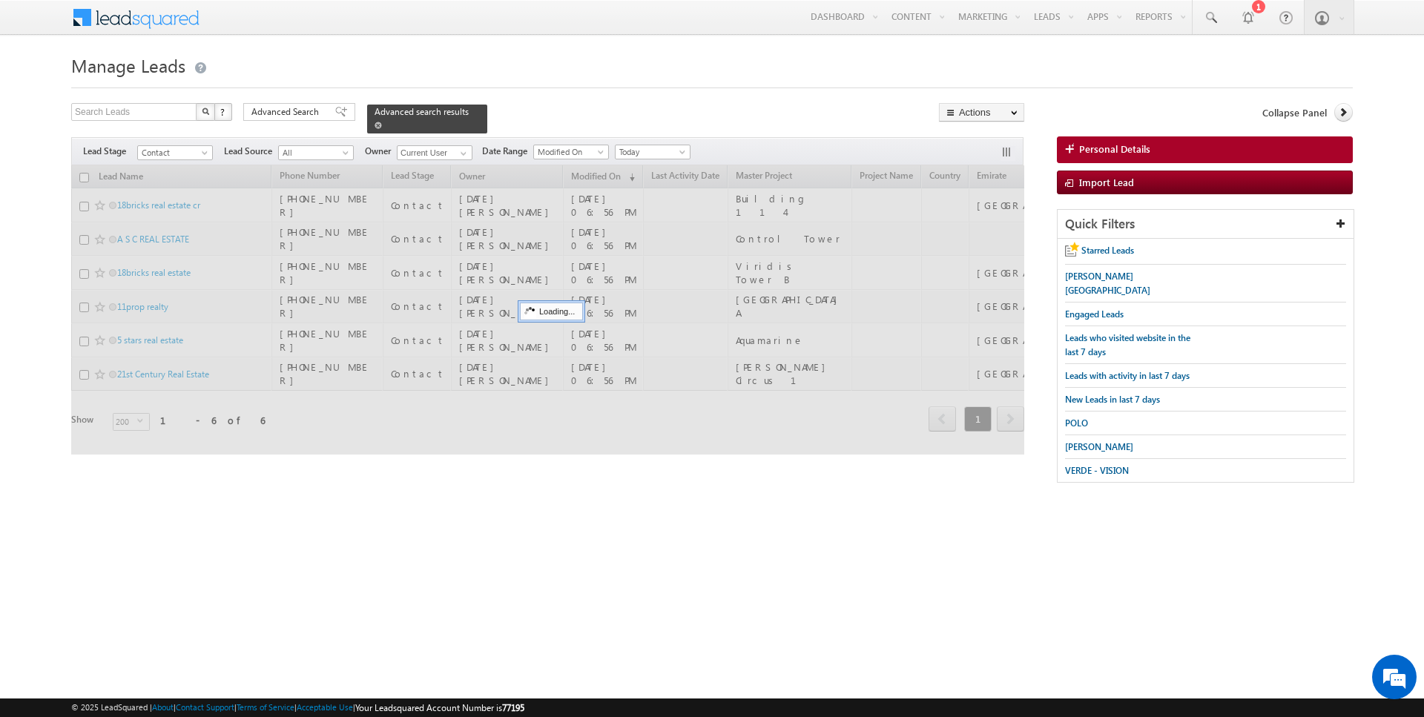
click at [375, 125] on span at bounding box center [378, 125] width 7 height 7
click at [86, 173] on input "checkbox" at bounding box center [84, 178] width 10 height 10
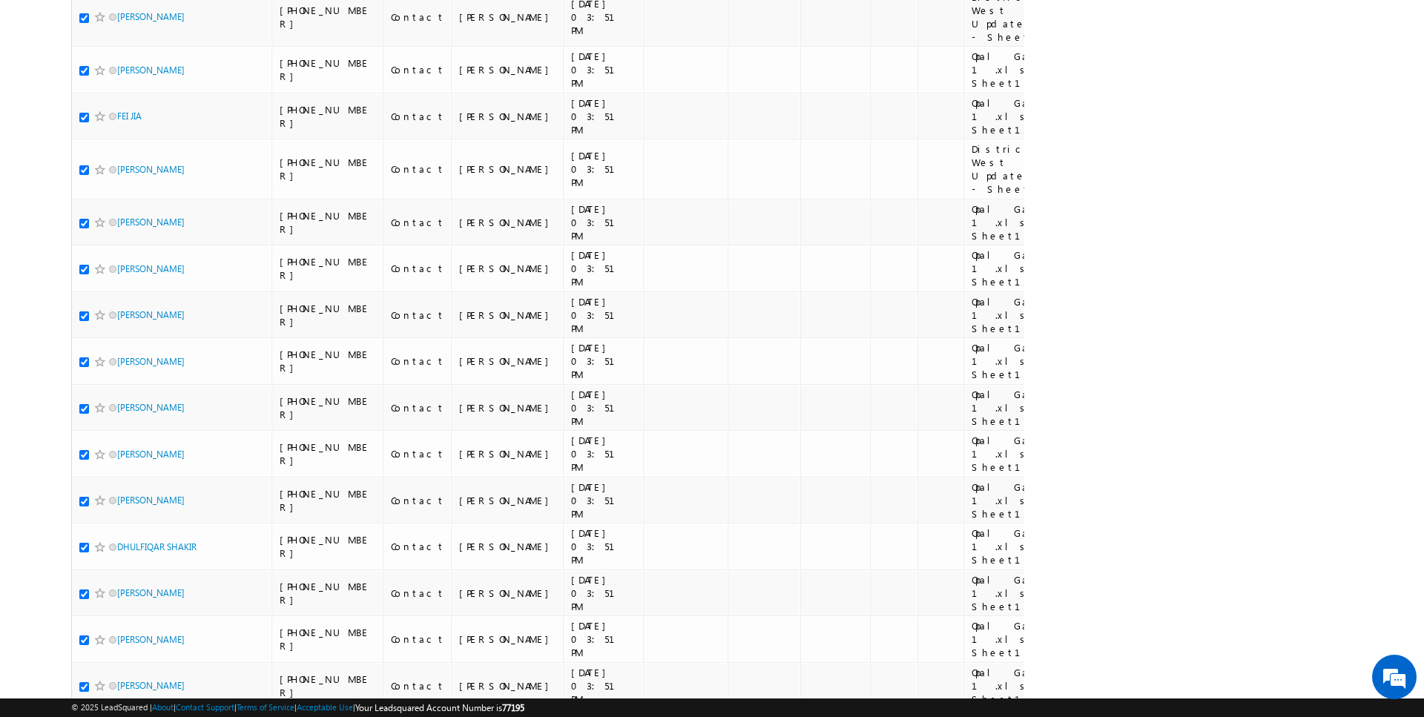
scroll to position [10200, 0]
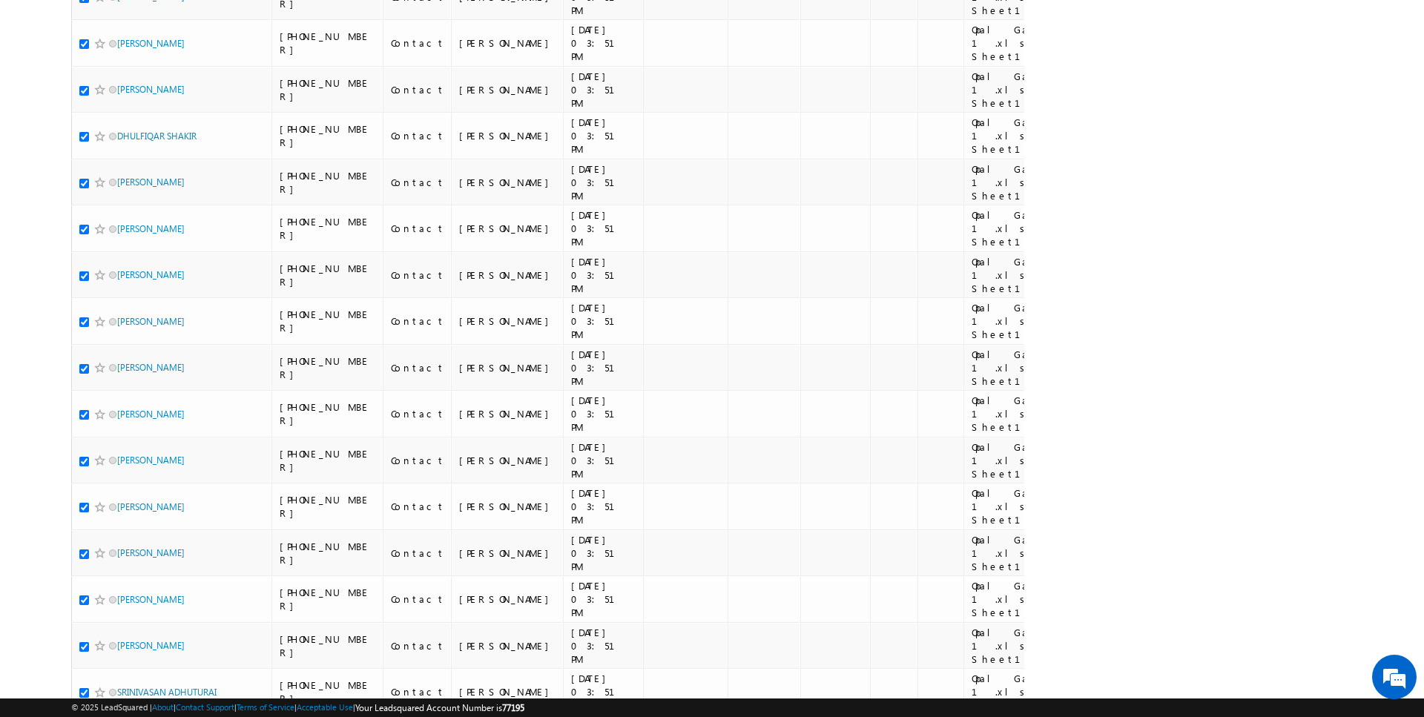
click at [125, 683] on li "100" at bounding box center [123, 690] width 36 height 15
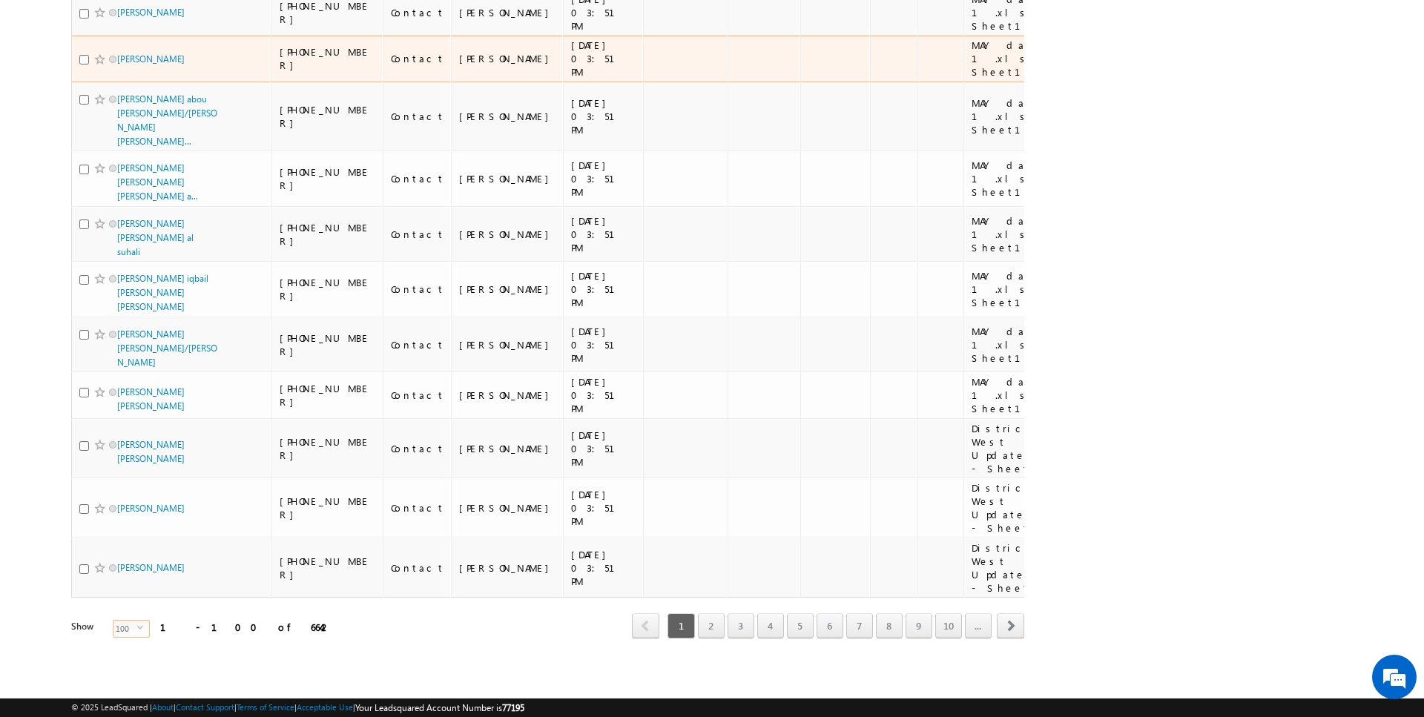
scroll to position [0, 0]
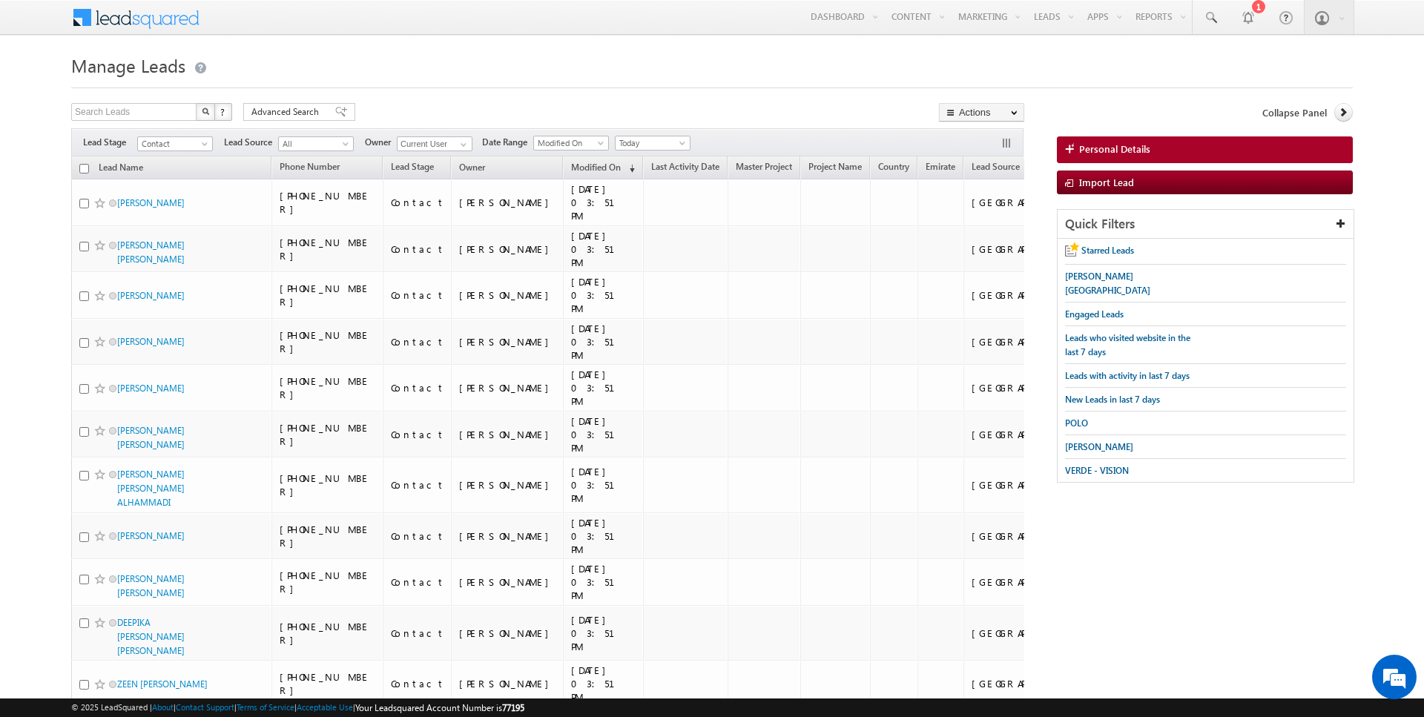
click at [85, 169] on input "checkbox" at bounding box center [84, 169] width 10 height 10
checkbox input "true"
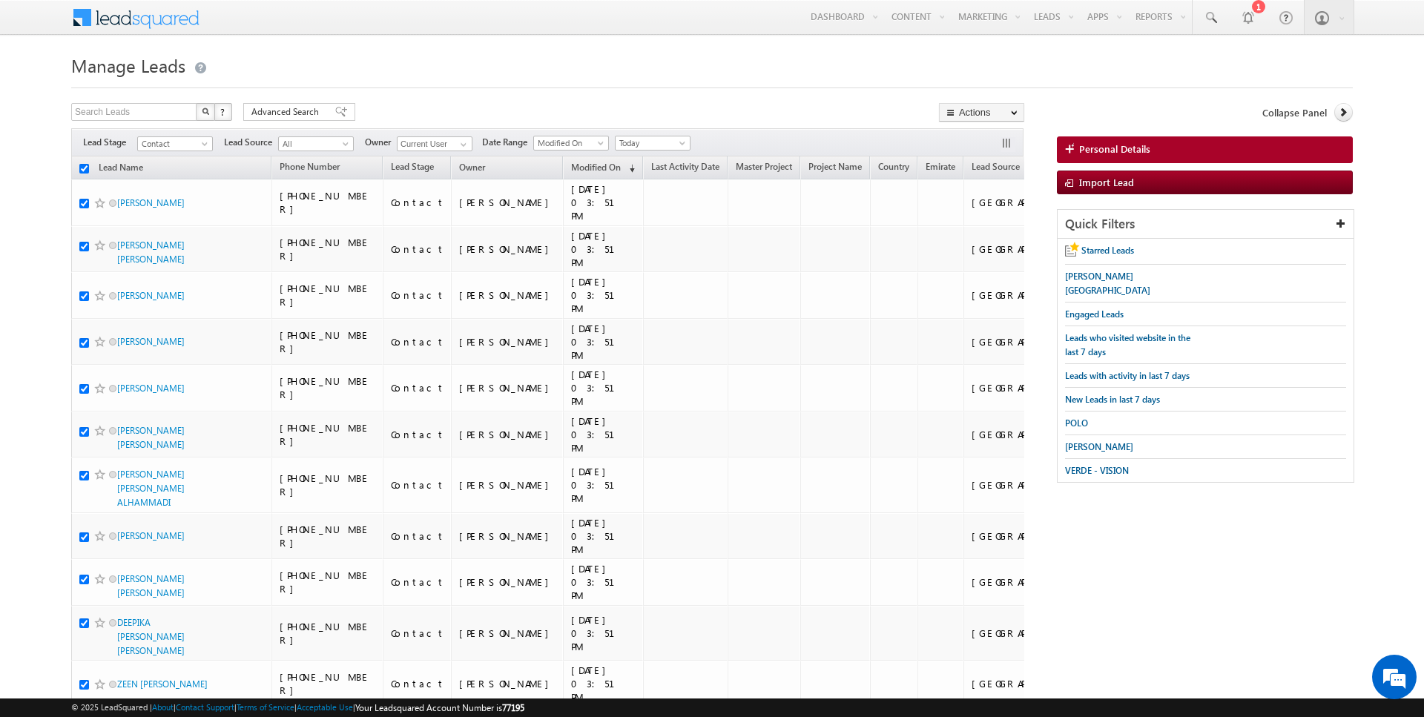
checkbox input "true"
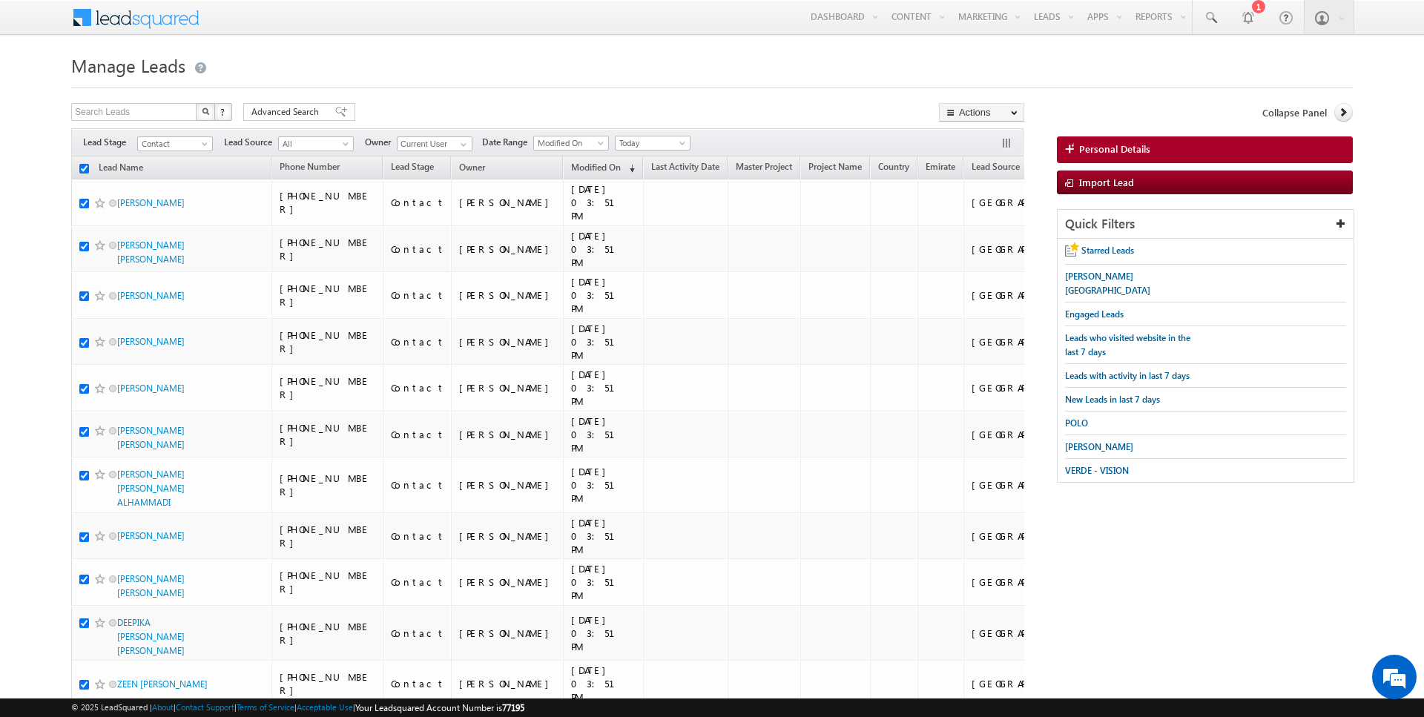
checkbox input "true"
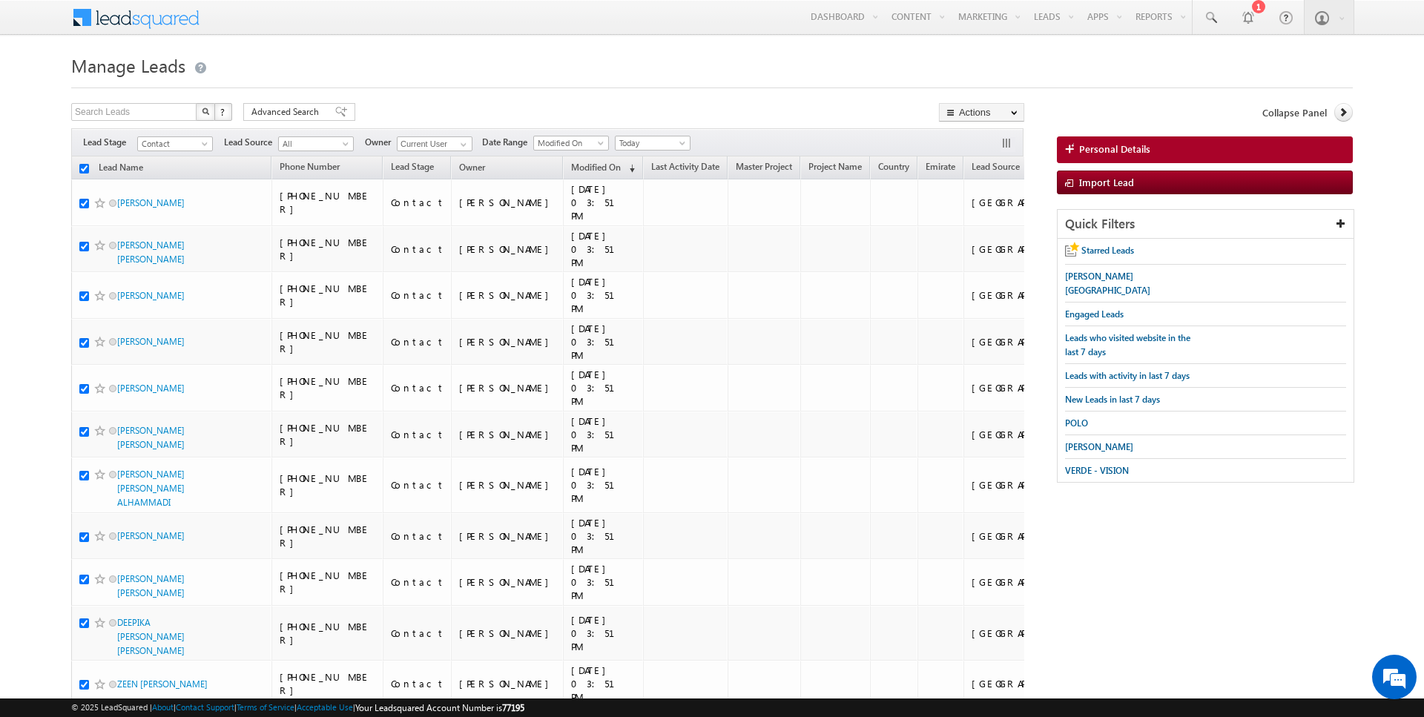
checkbox input "true"
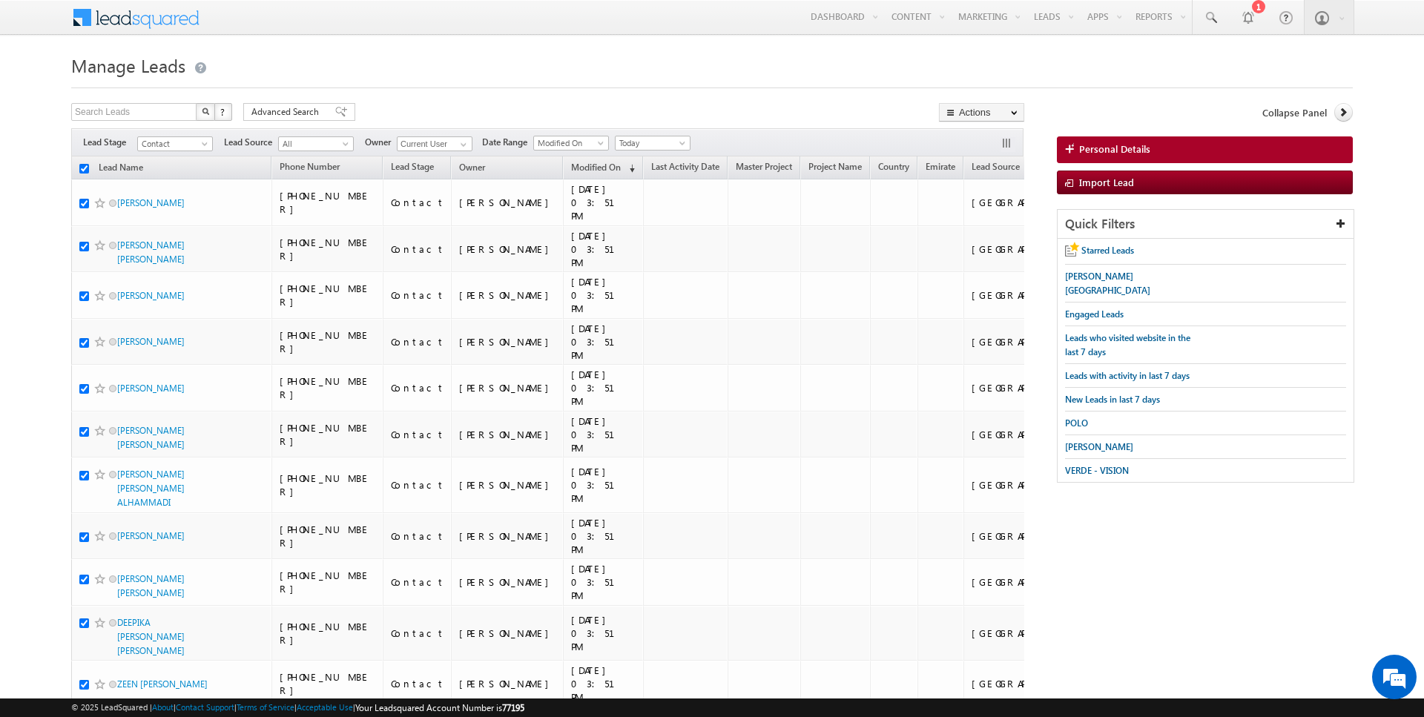
checkbox input "true"
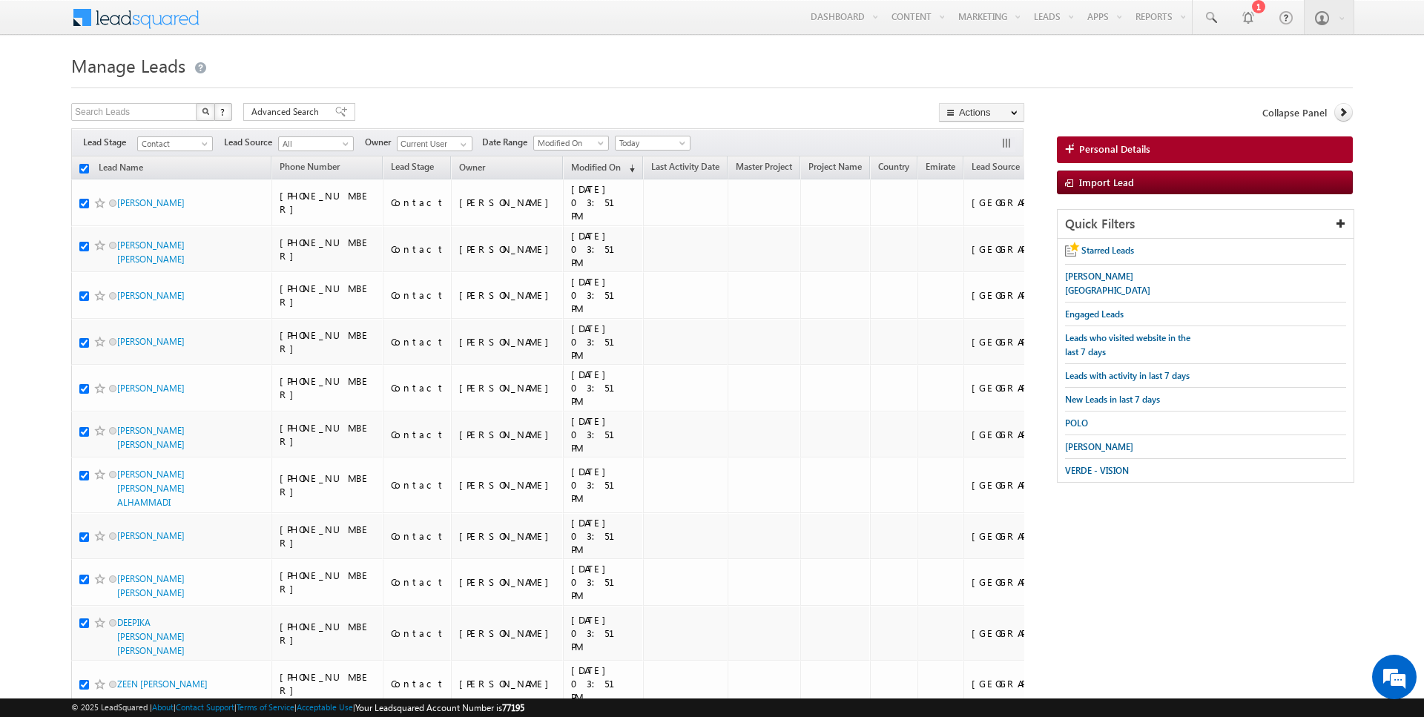
checkbox input "true"
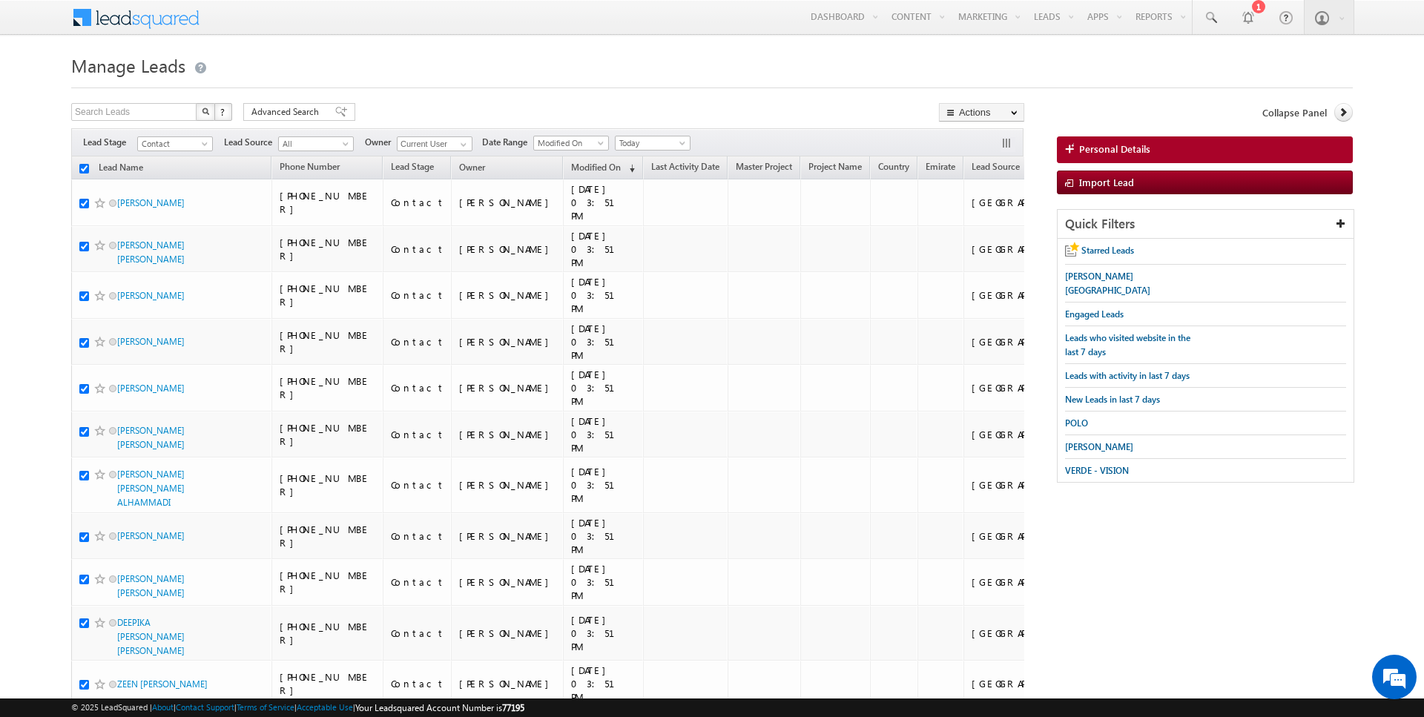
checkbox input "true"
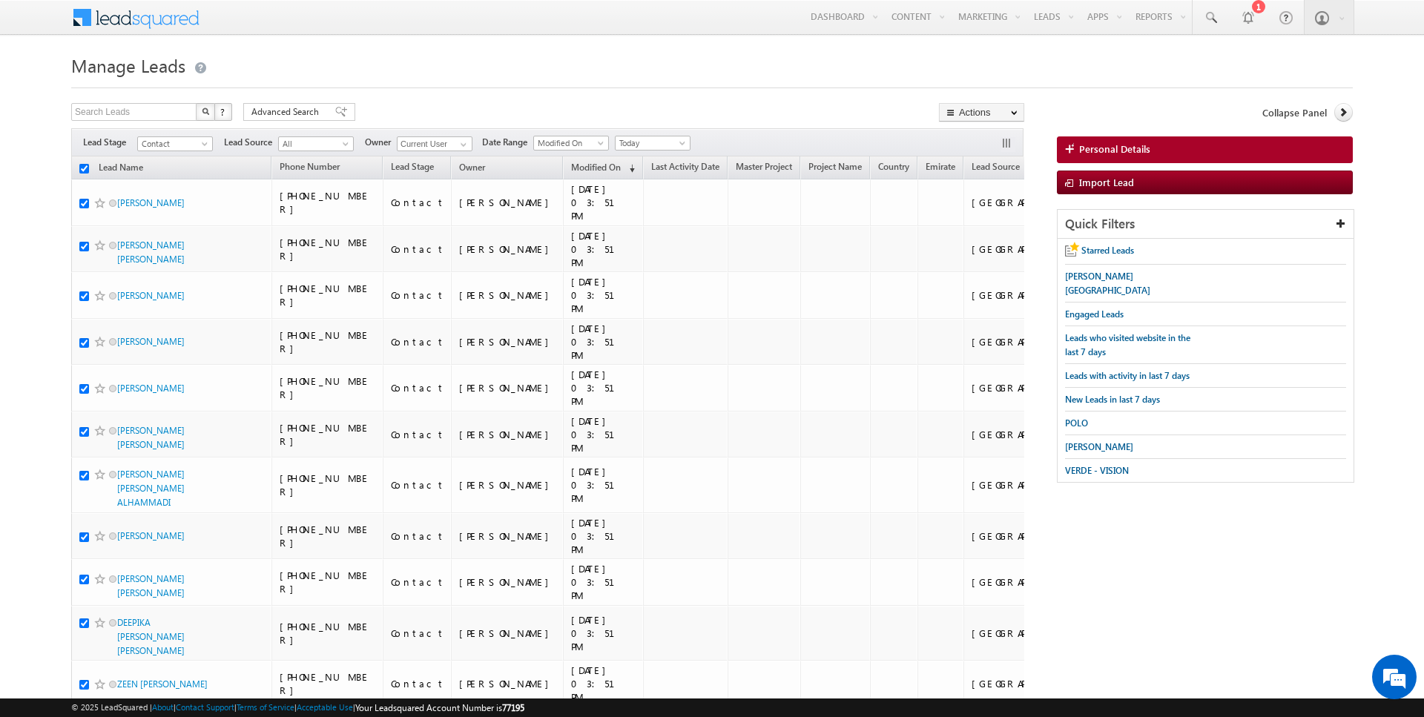
checkbox input "true"
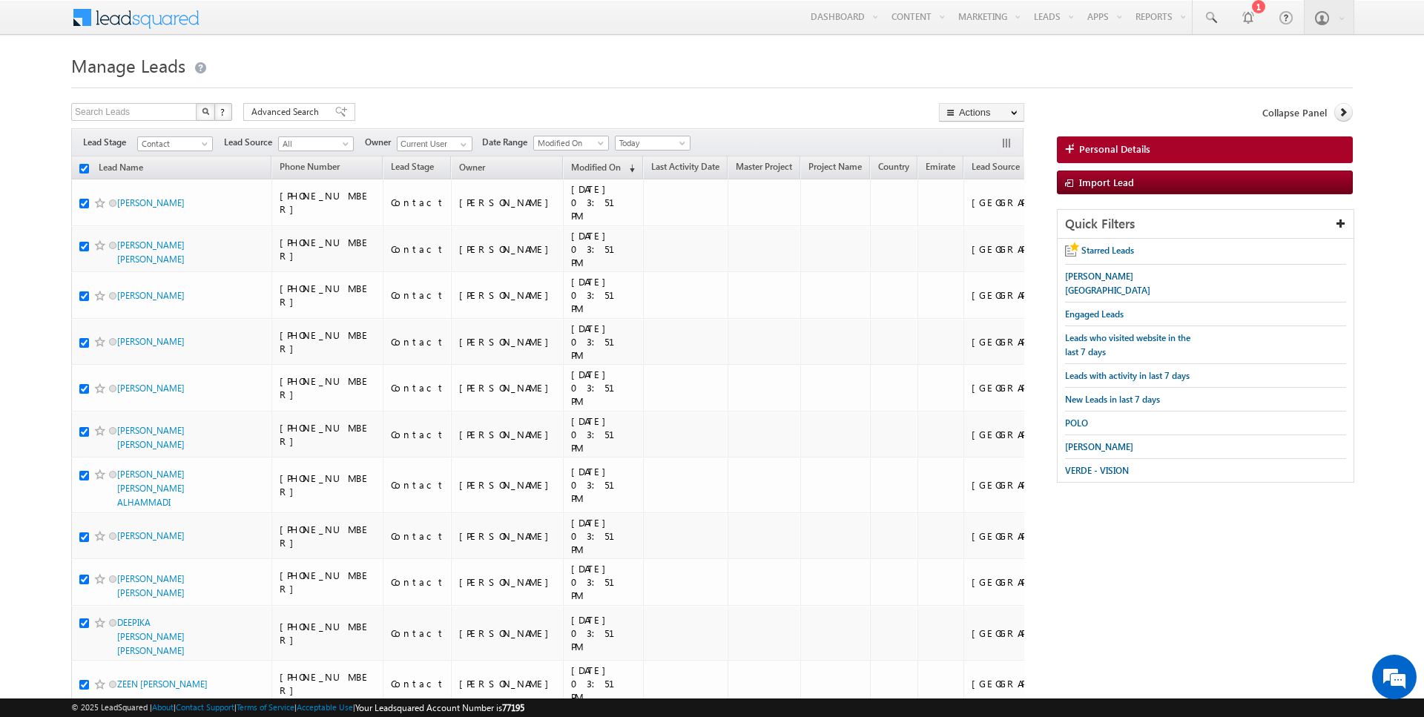
checkbox input "true"
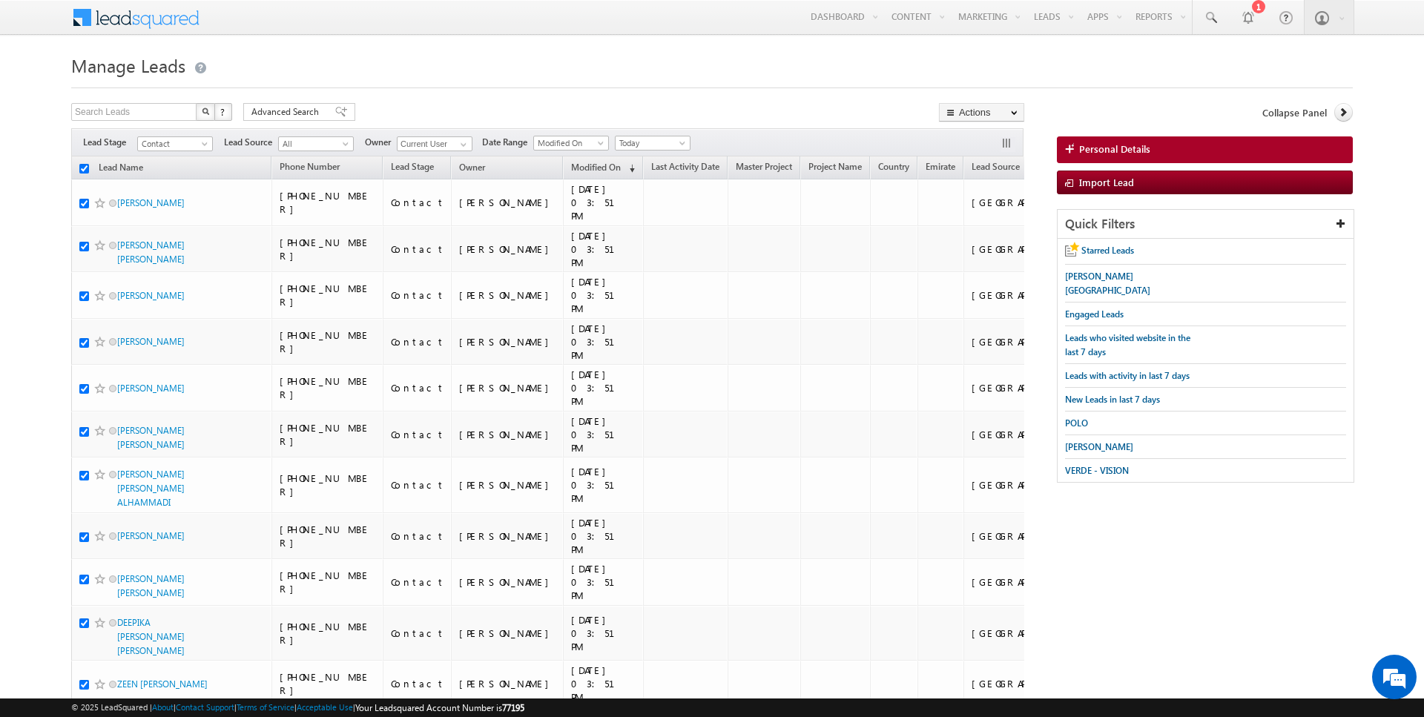
checkbox input "true"
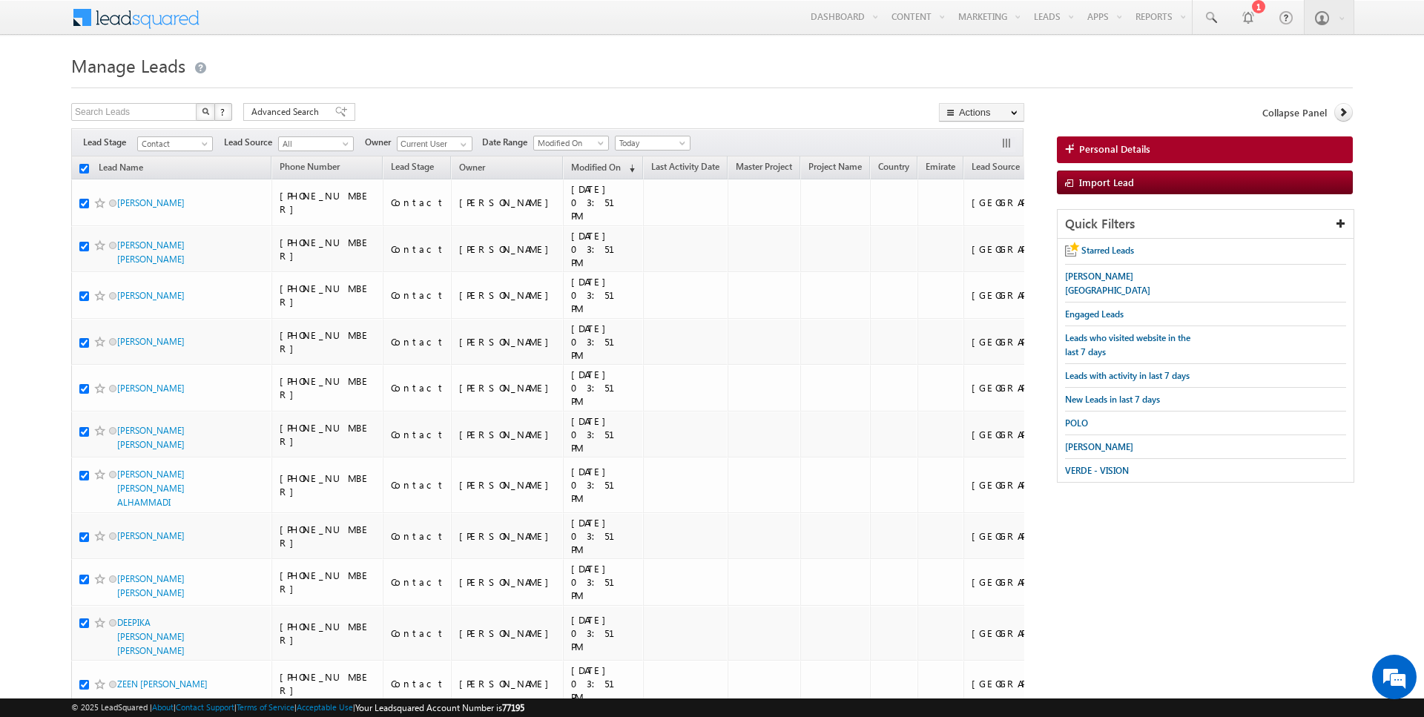
checkbox input "true"
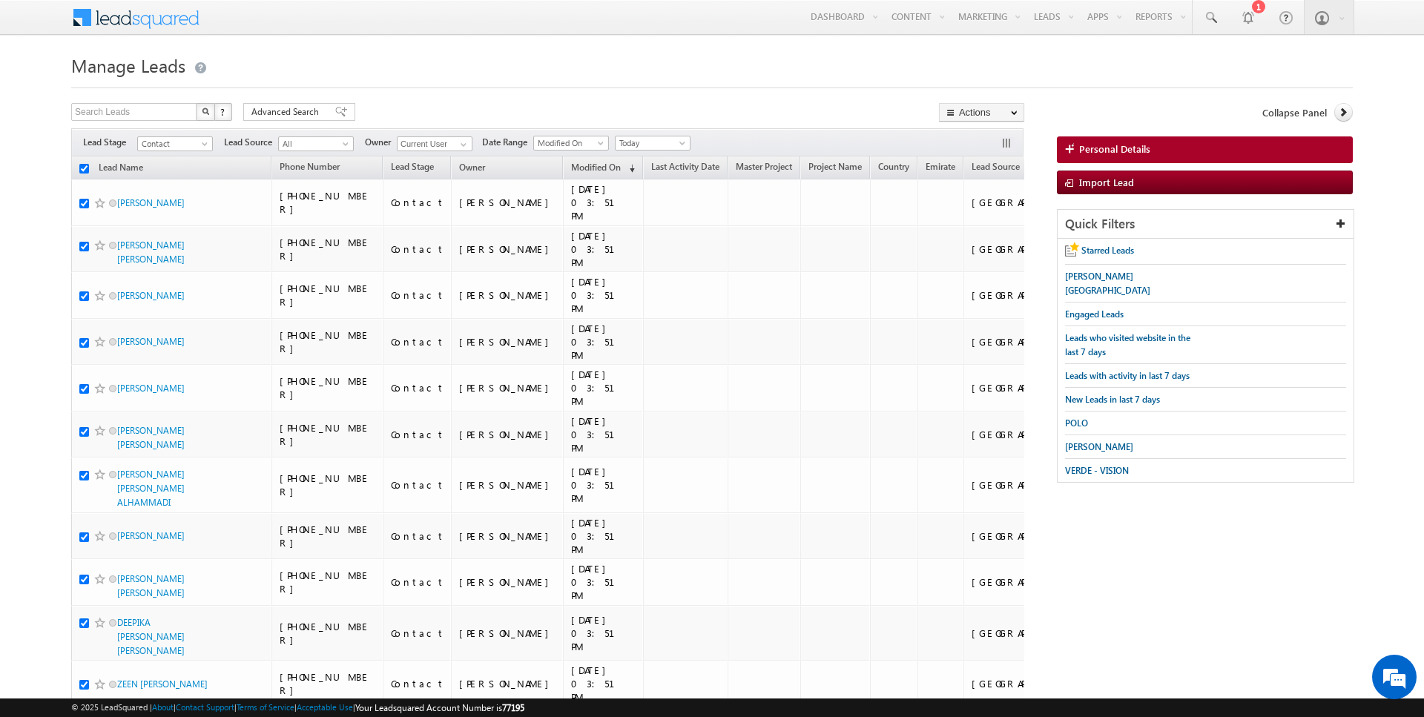
checkbox input "true"
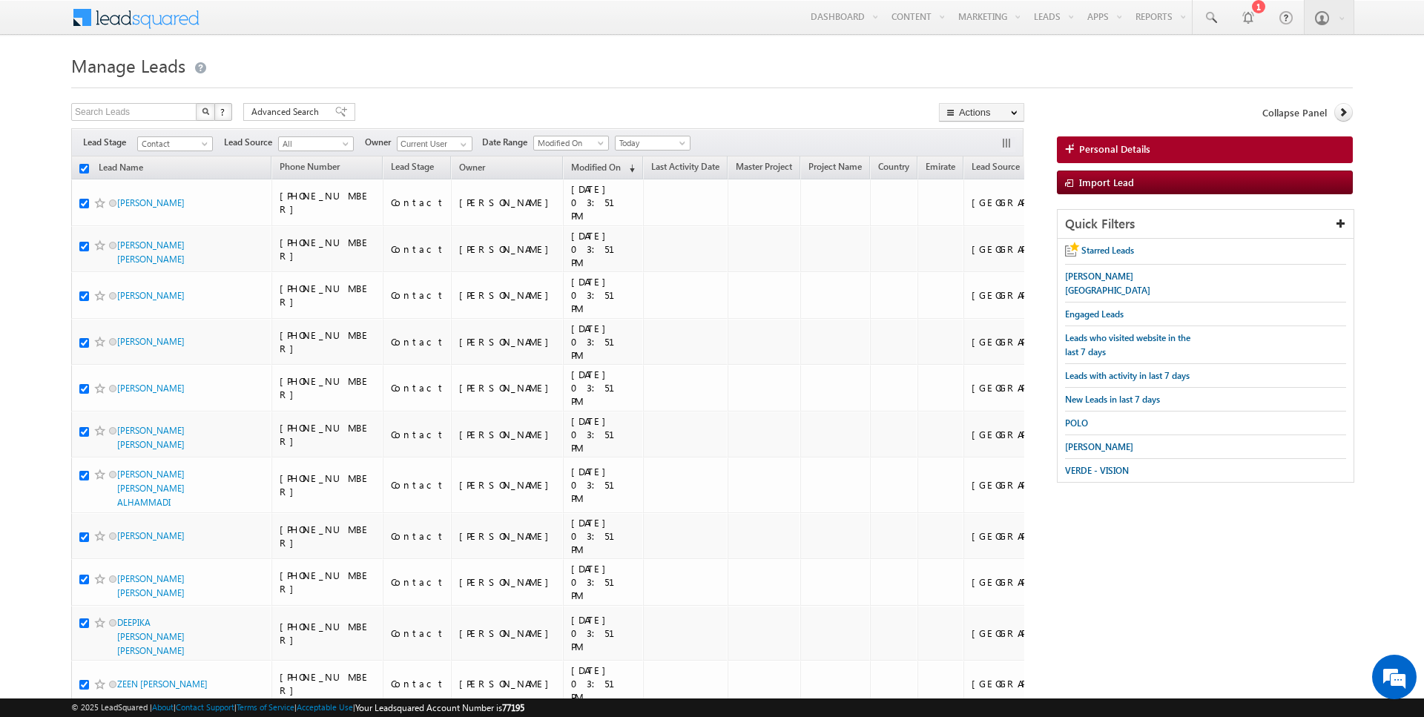
checkbox input "true"
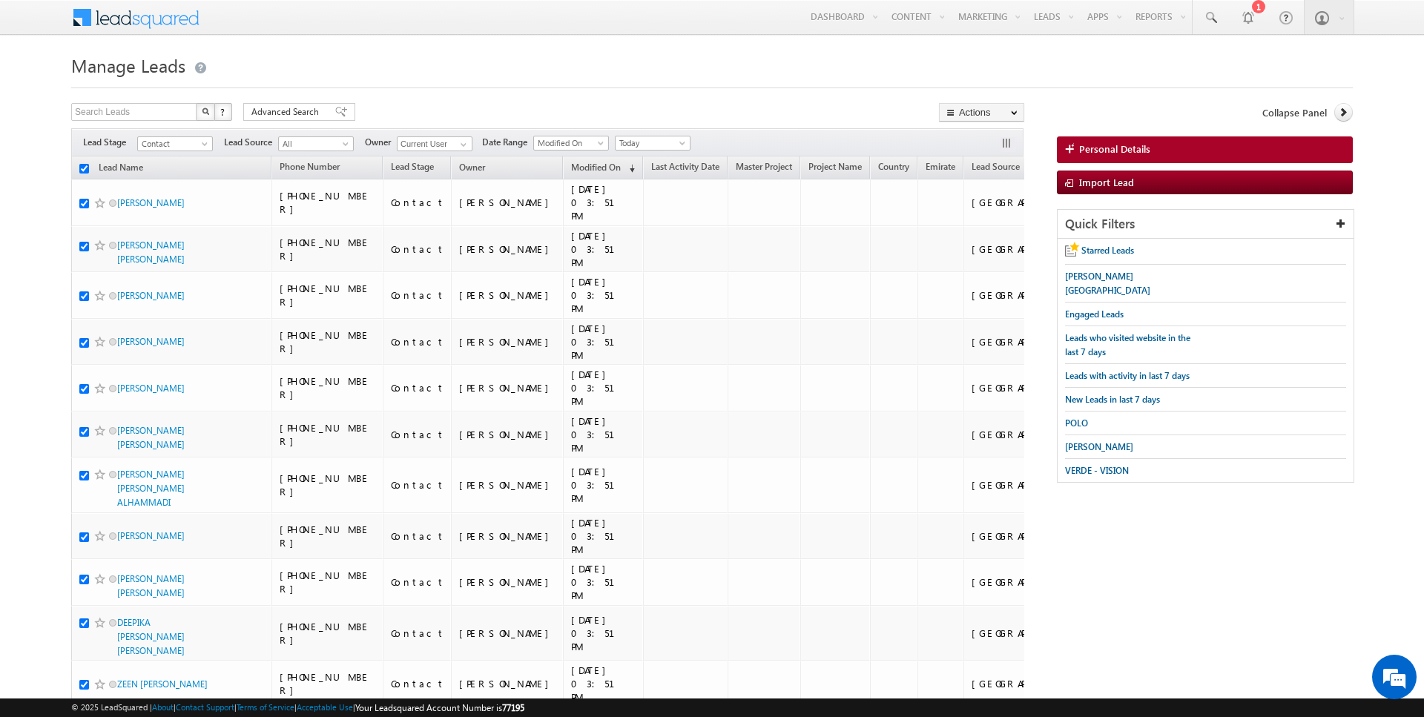
checkbox input "true"
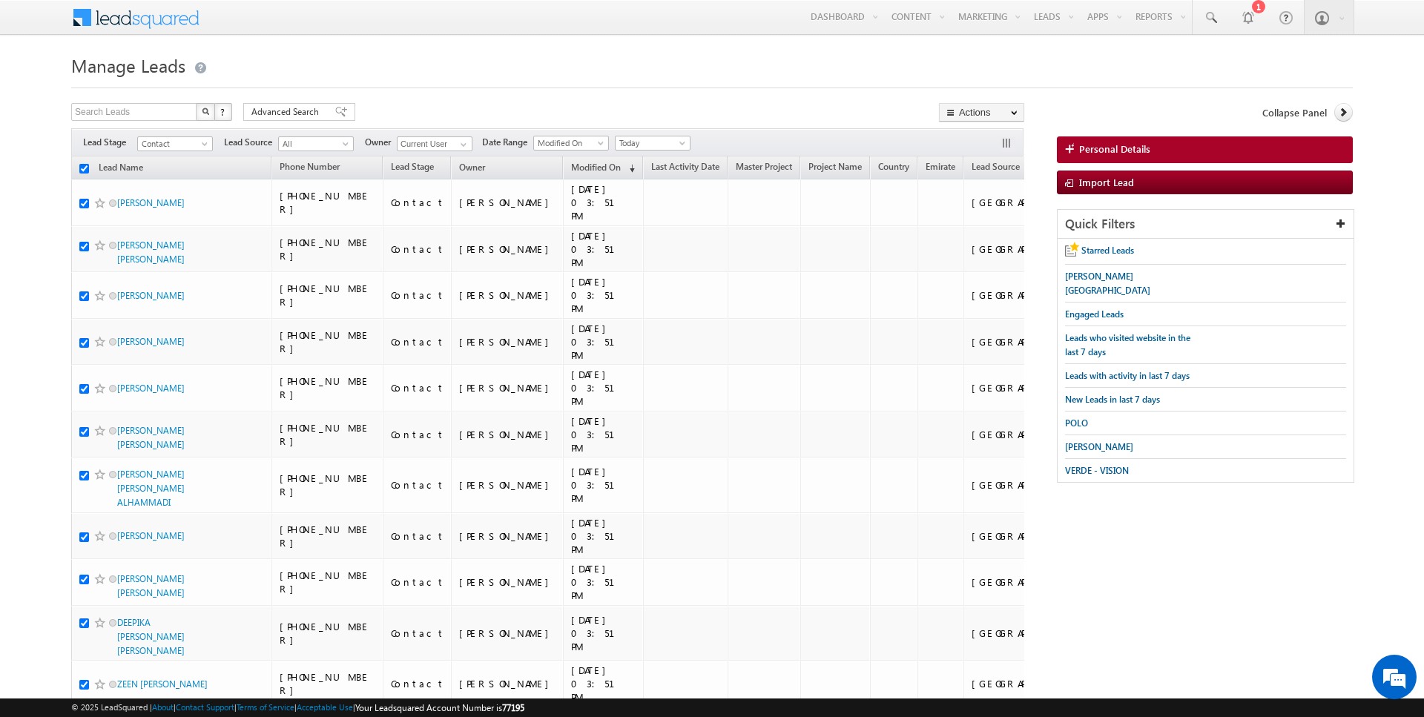
checkbox input "true"
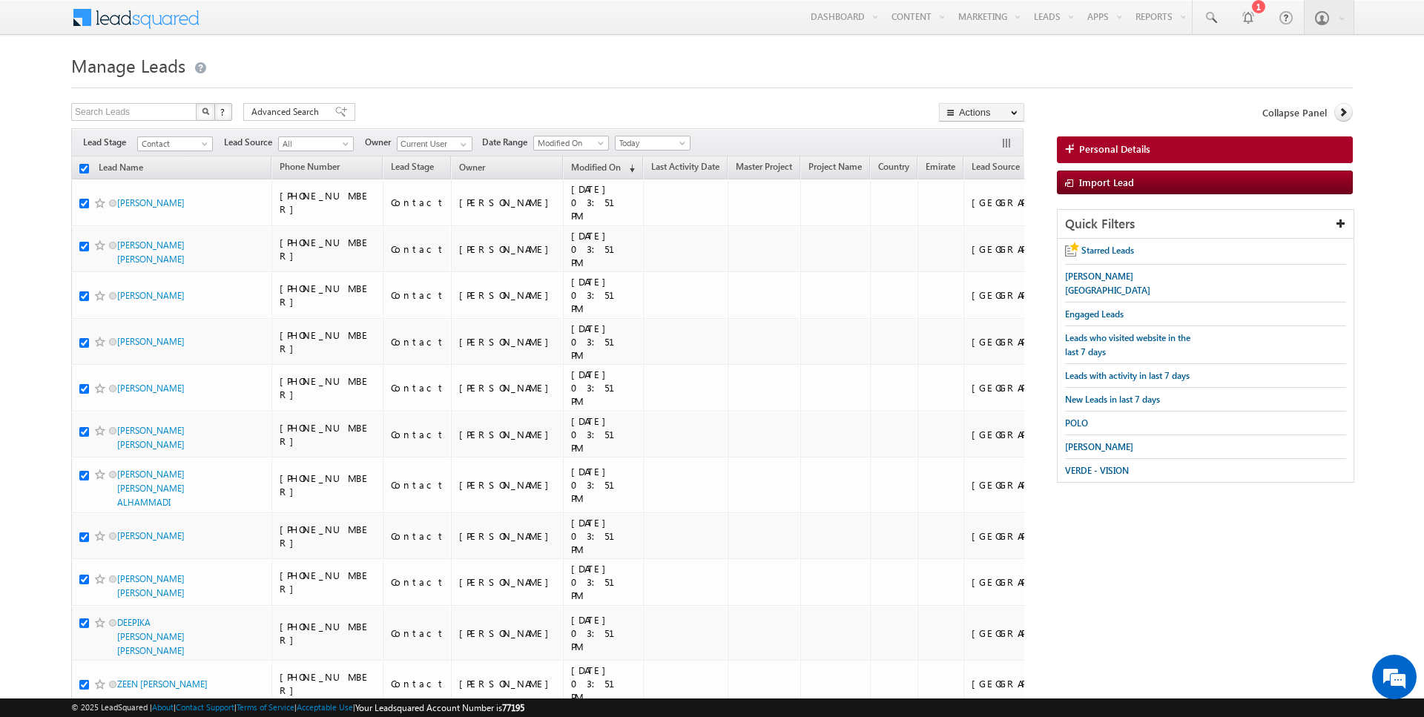
checkbox input "true"
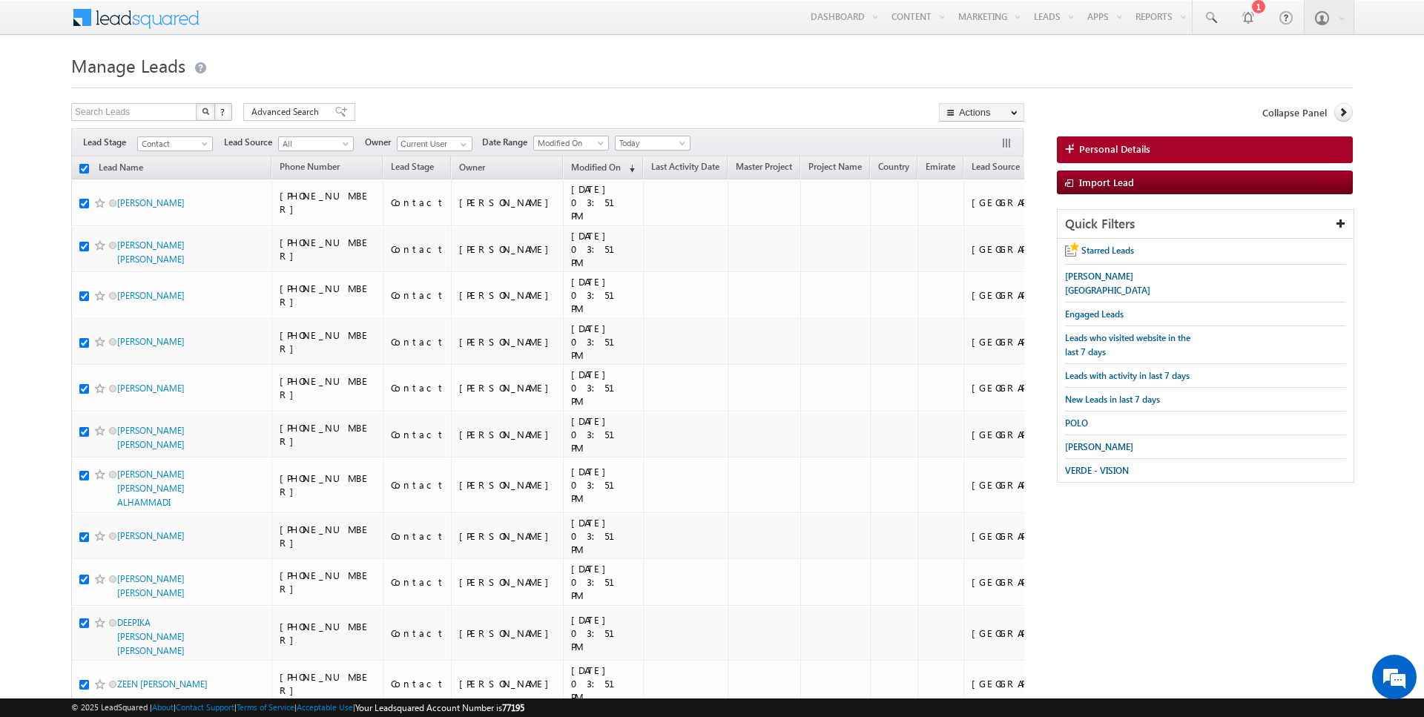
checkbox input "true"
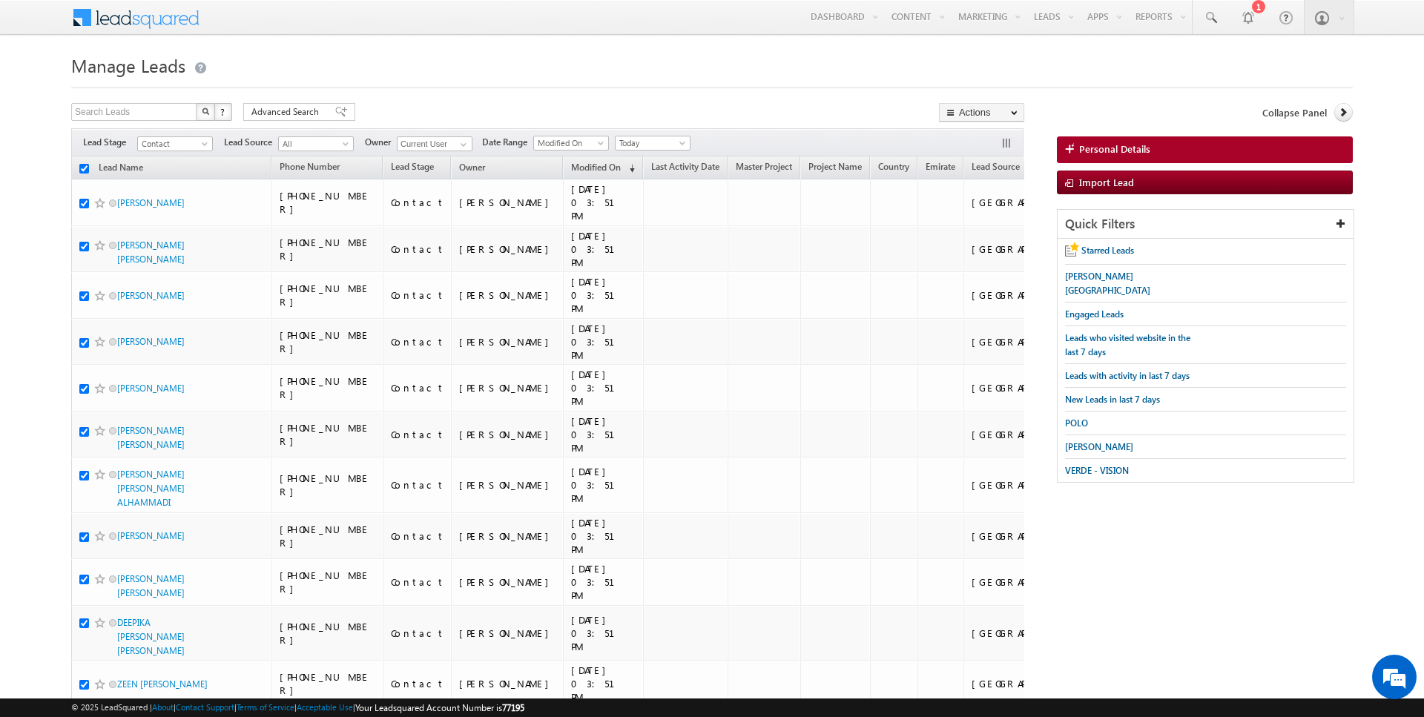
checkbox input "true"
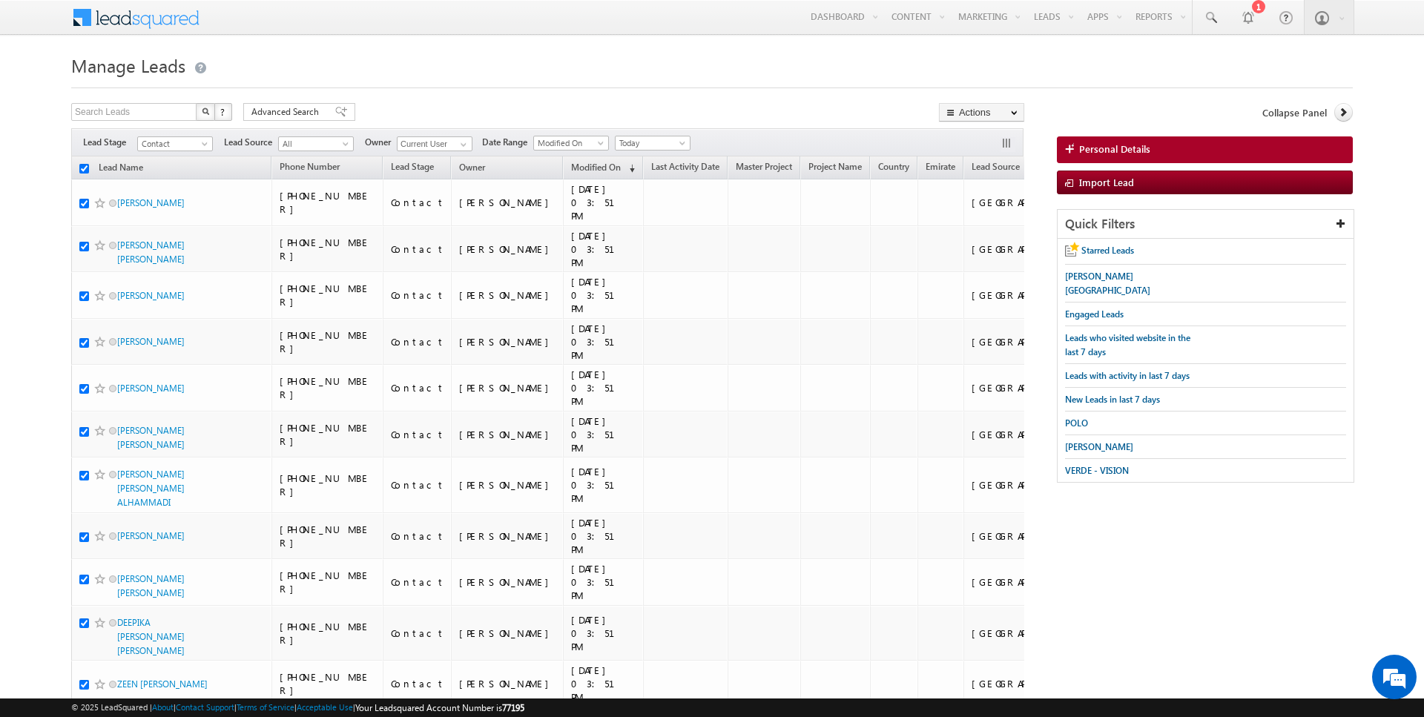
checkbox input "true"
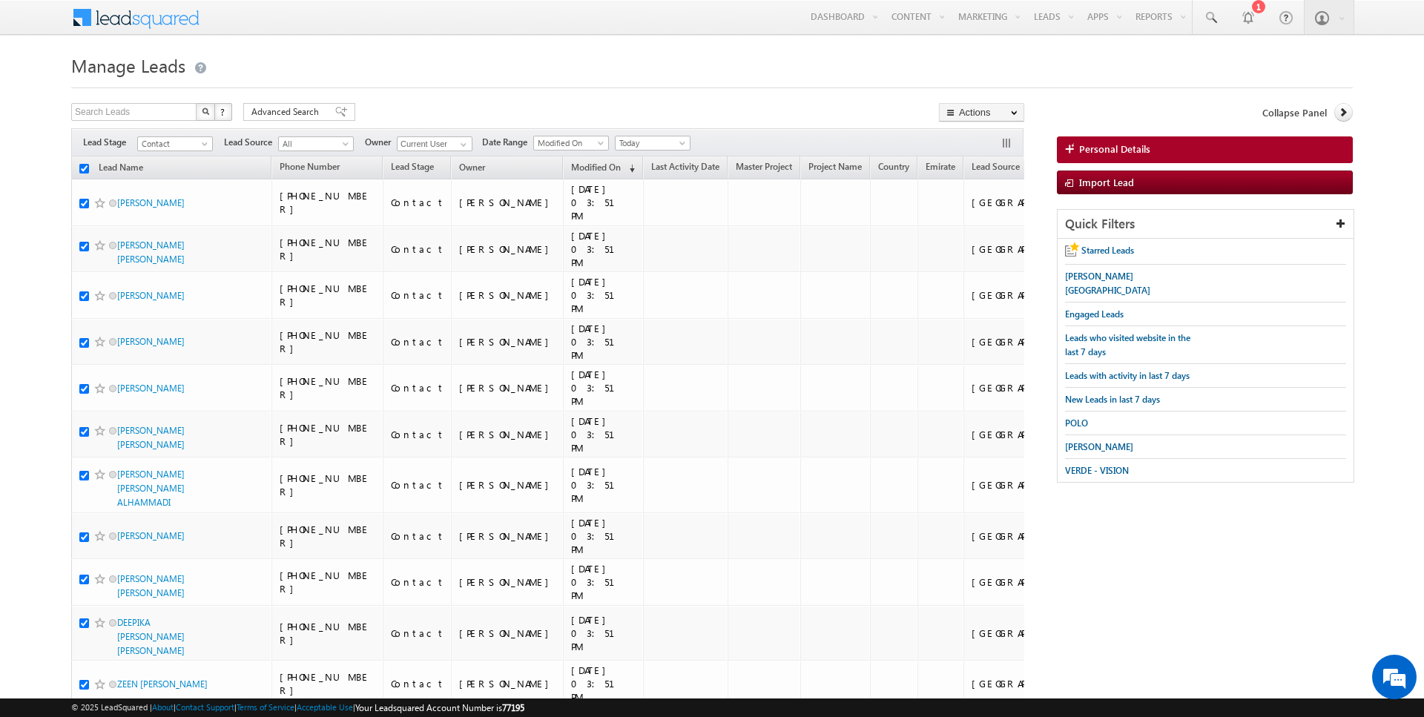
checkbox input "true"
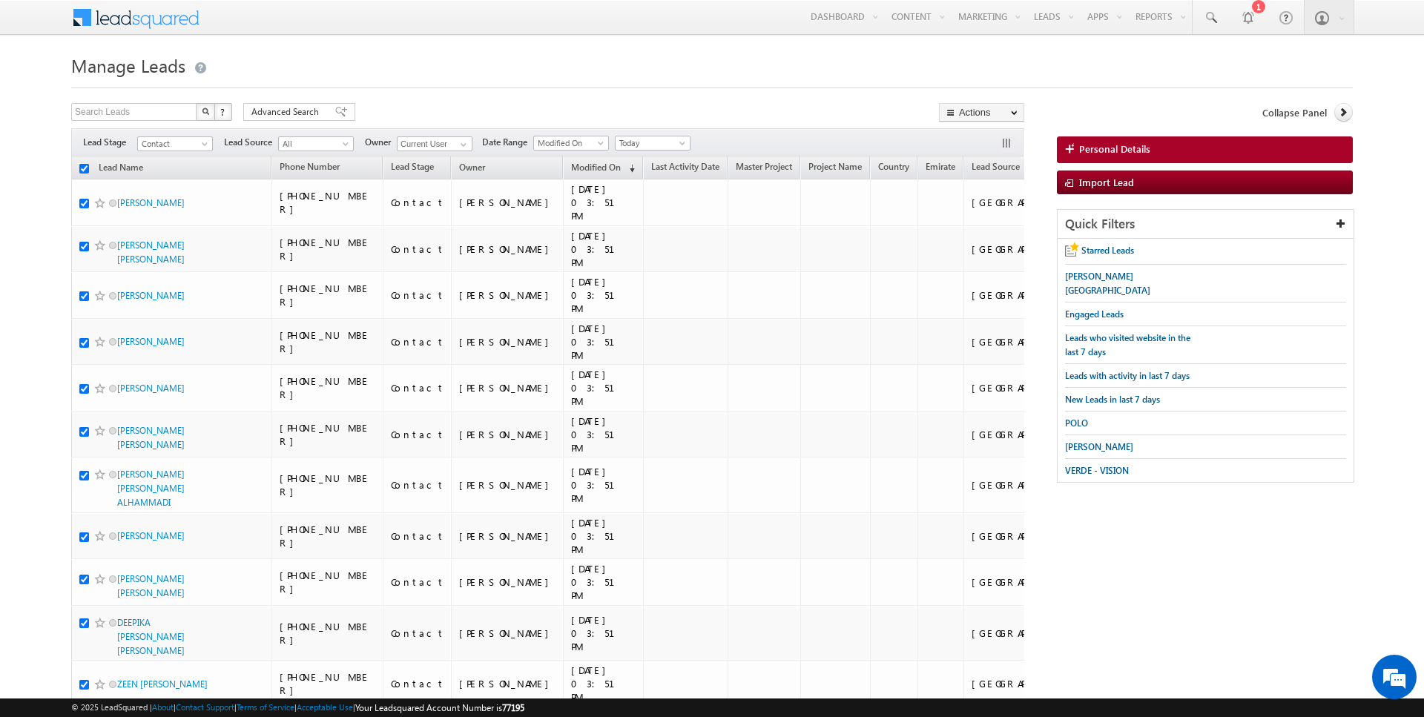
checkbox input "true"
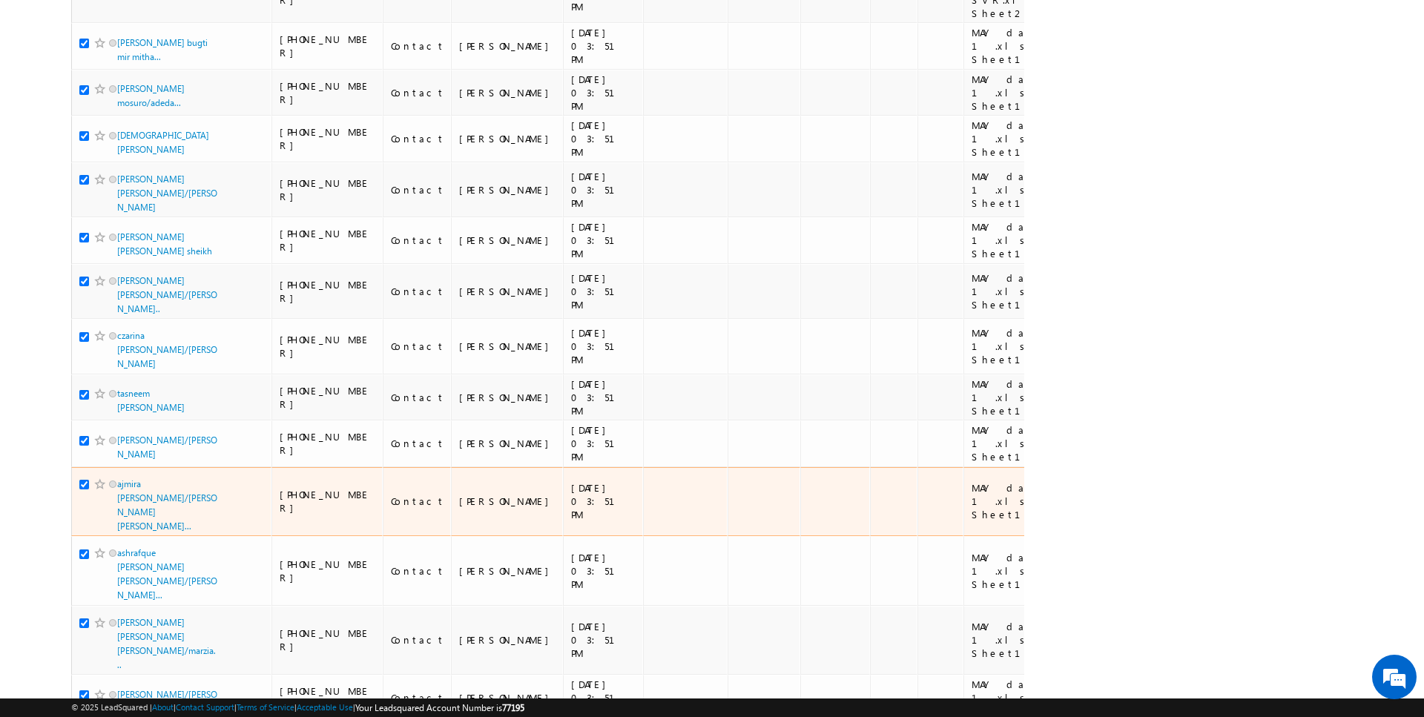
scroll to position [4306, 0]
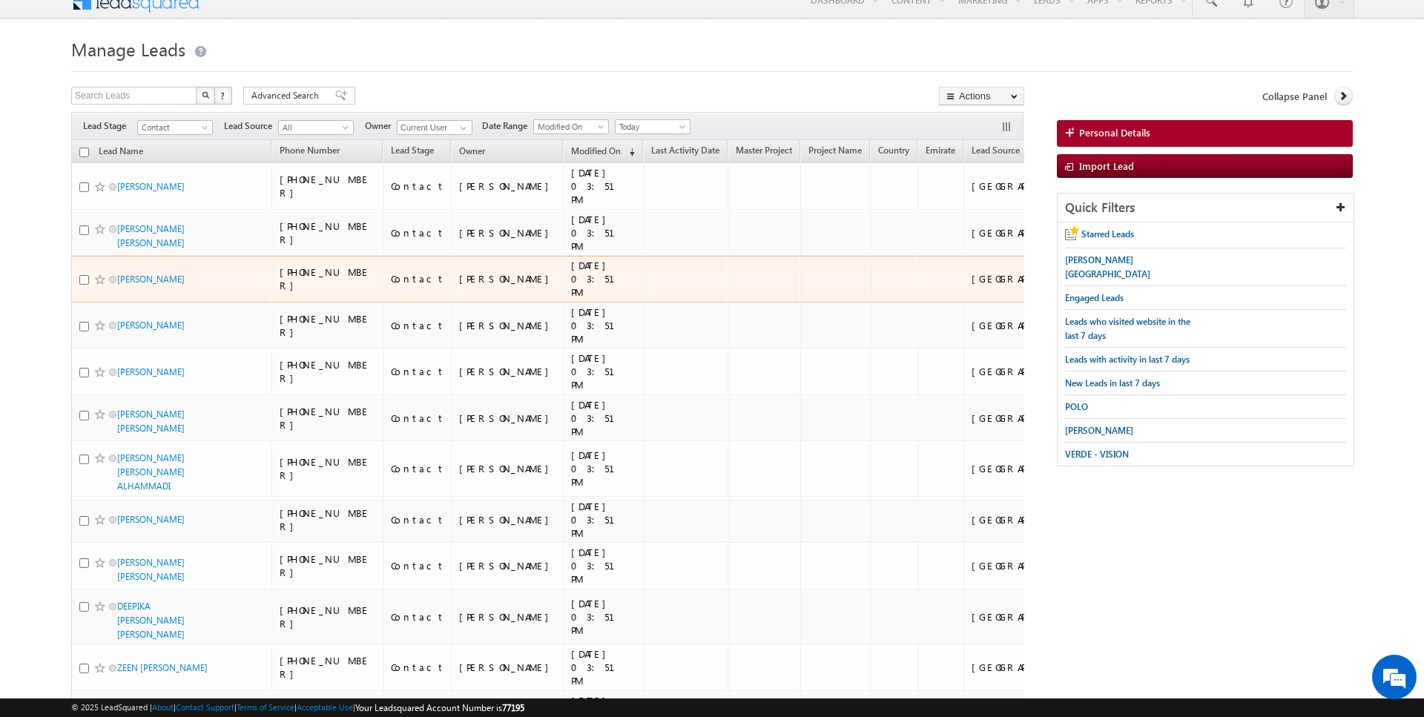
scroll to position [0, 0]
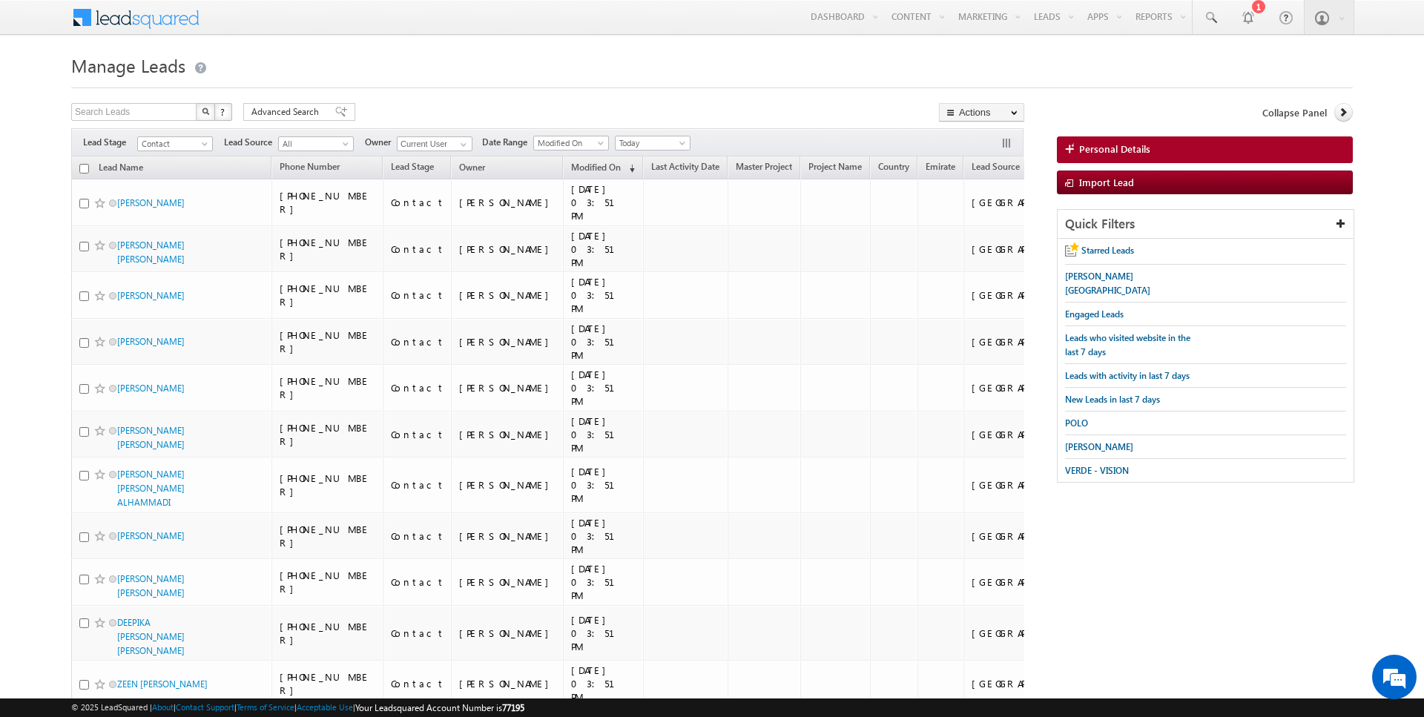
click at [85, 168] on input "checkbox" at bounding box center [84, 169] width 10 height 10
checkbox input "true"
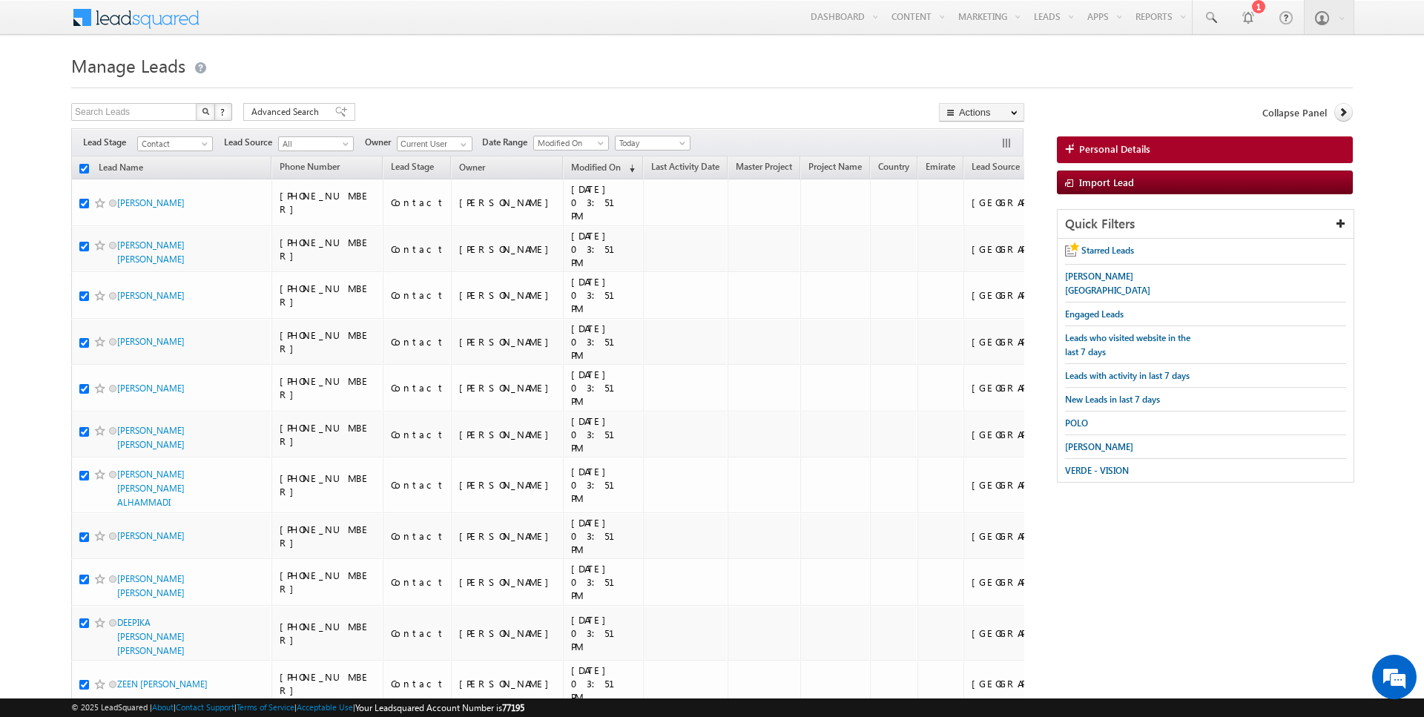
checkbox input "true"
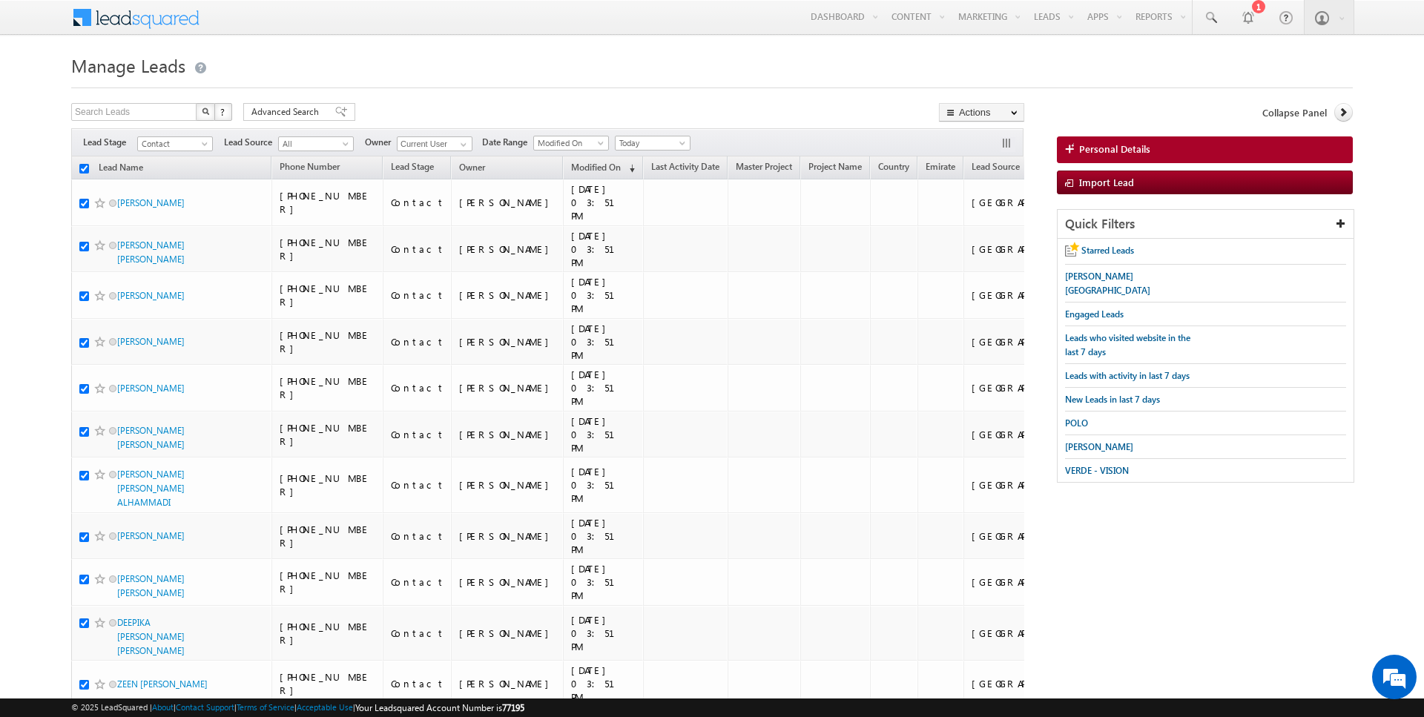
checkbox input "true"
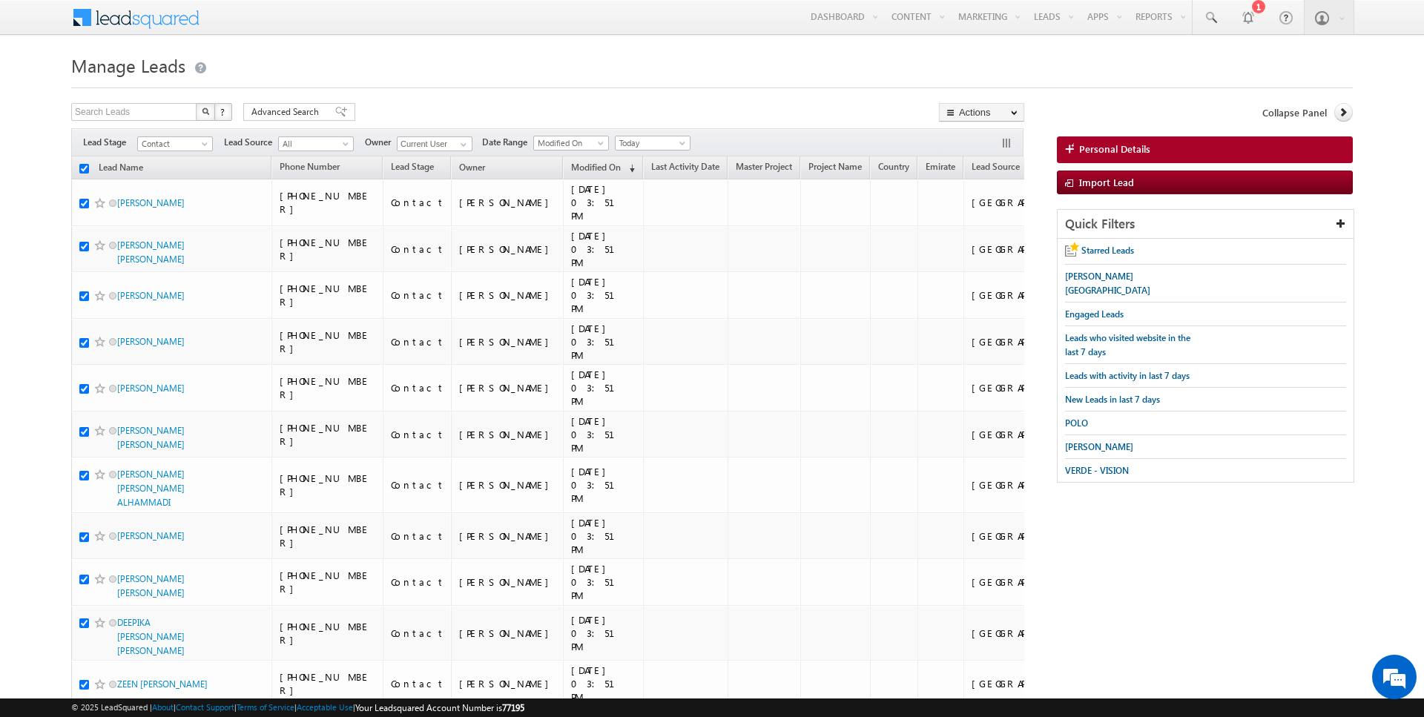
checkbox input "true"
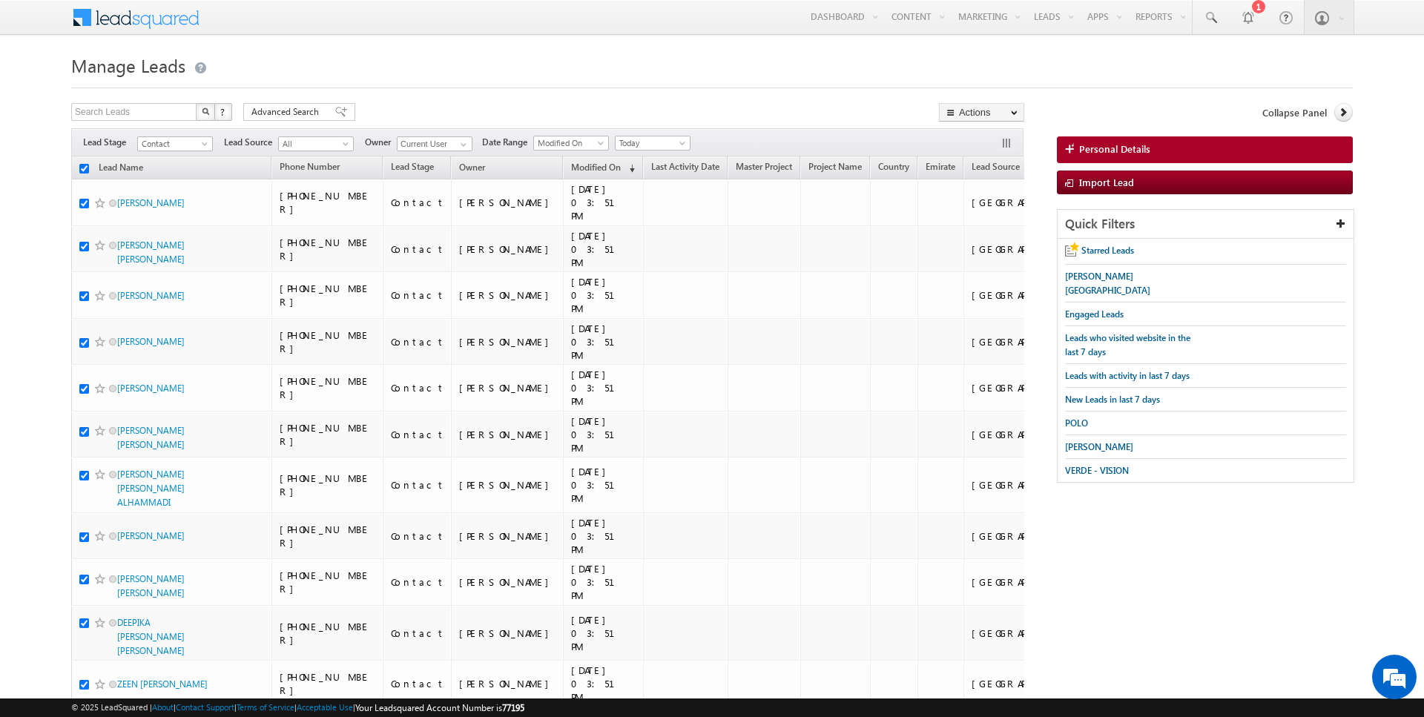
checkbox input "true"
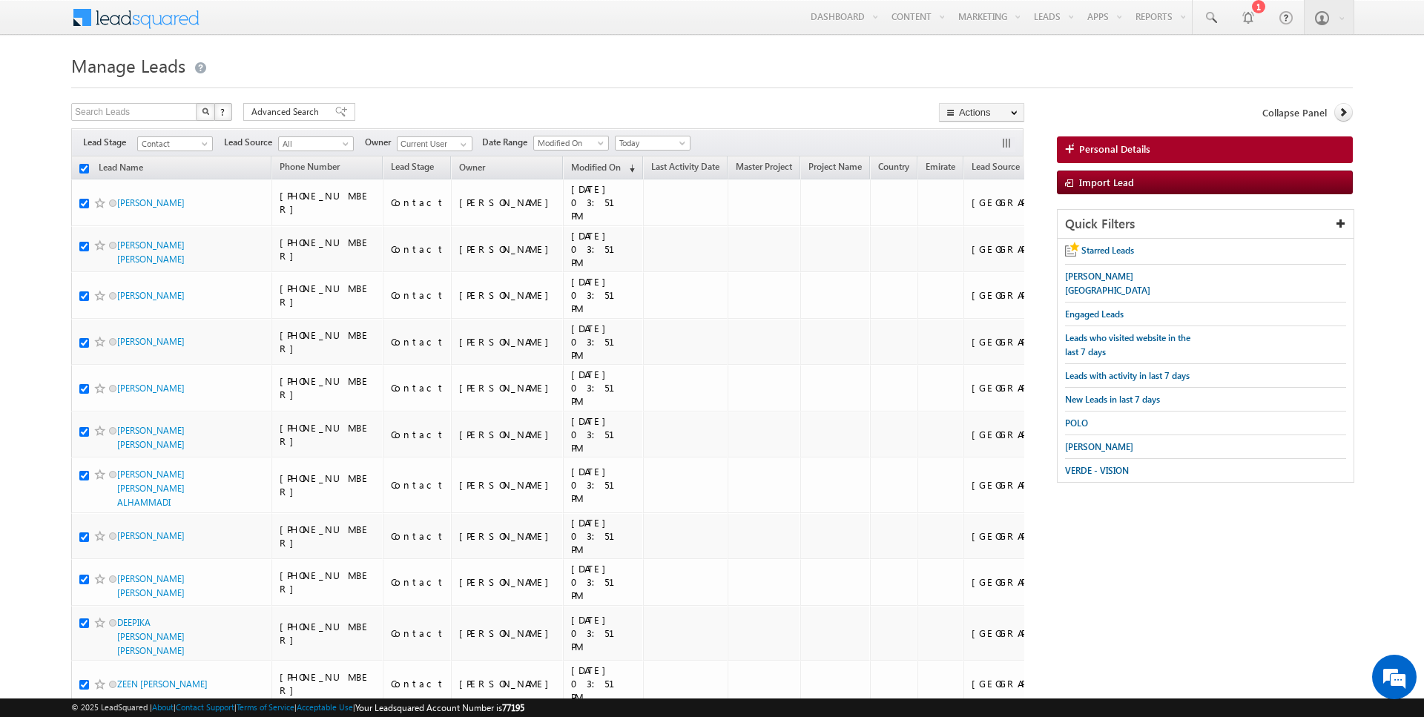
checkbox input "true"
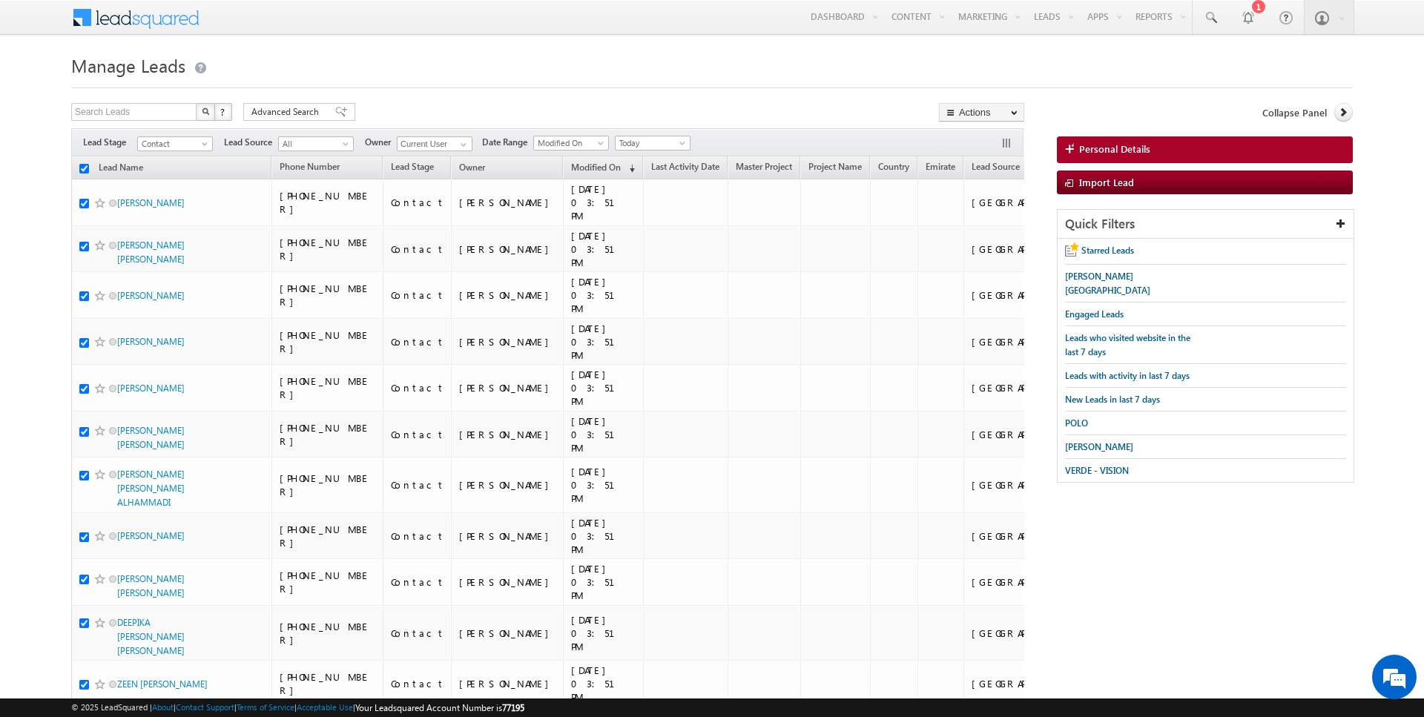
checkbox input "true"
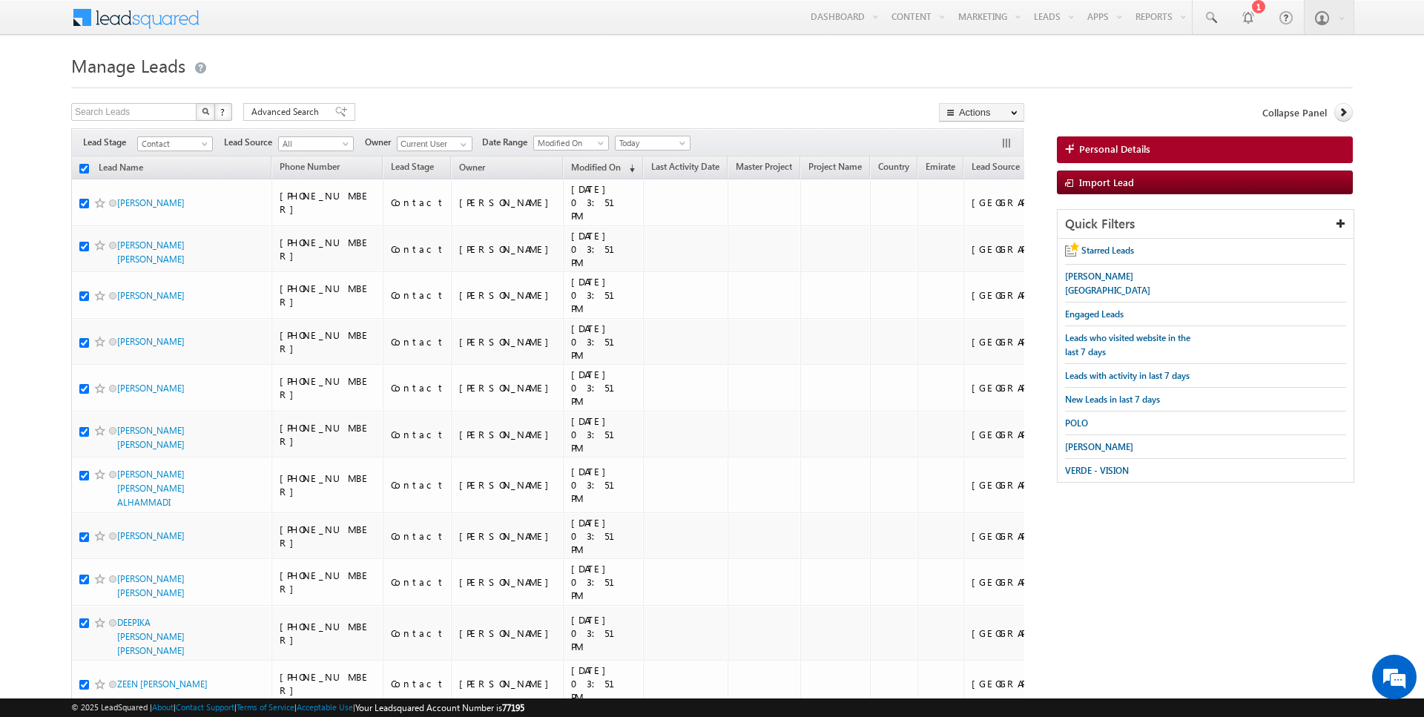
checkbox input "true"
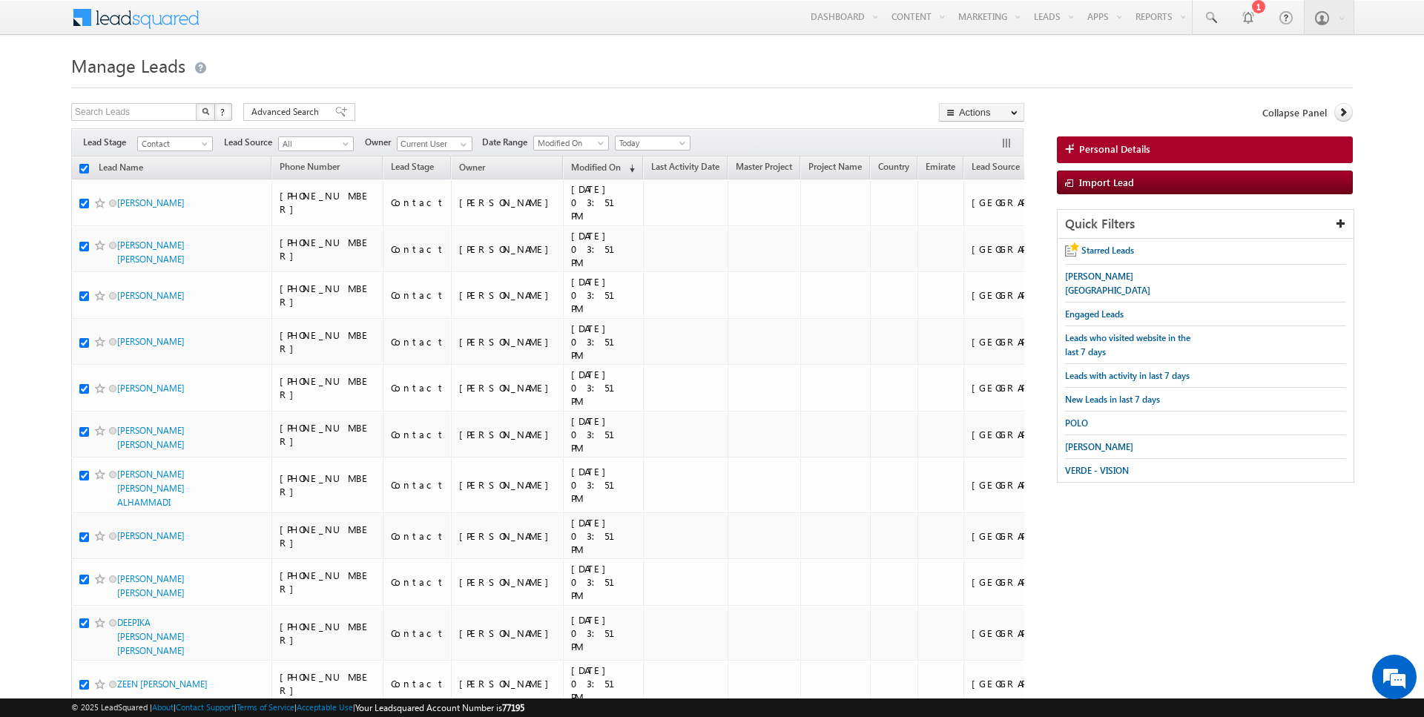
checkbox input "true"
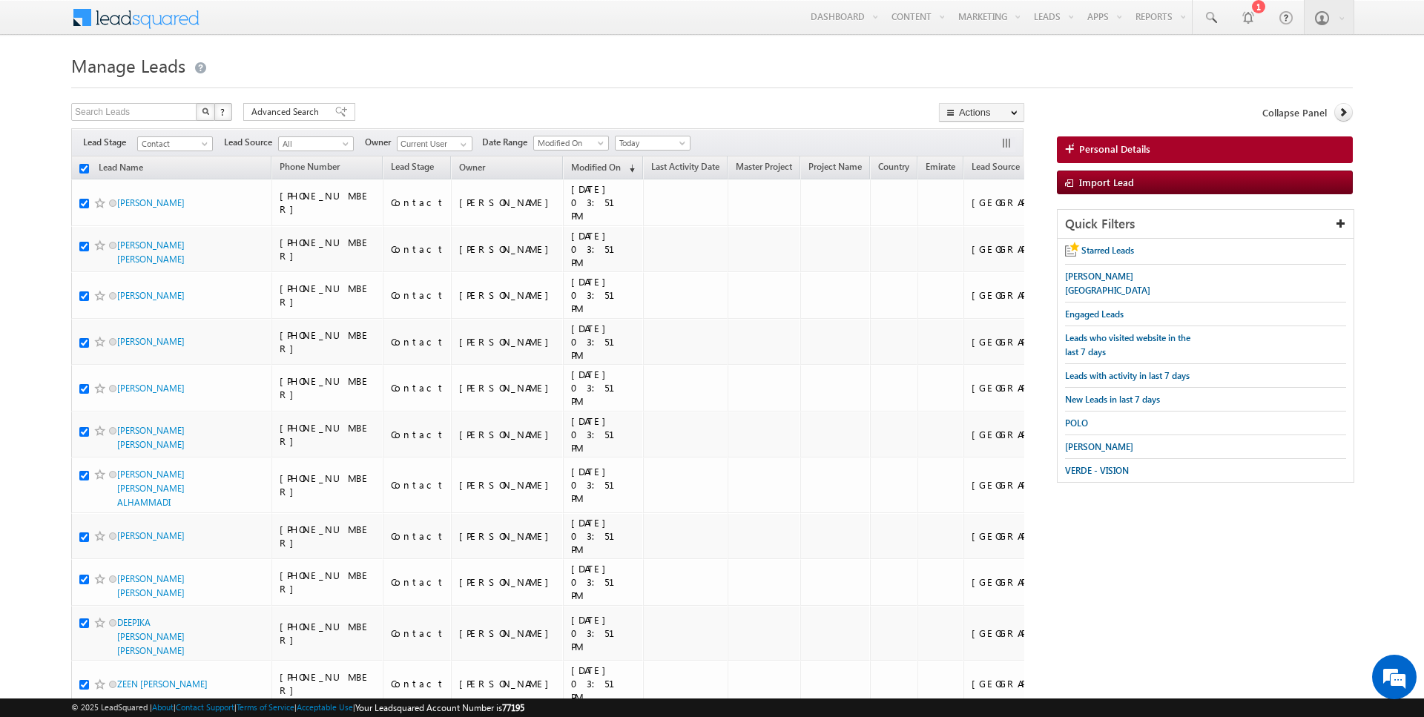
checkbox input "true"
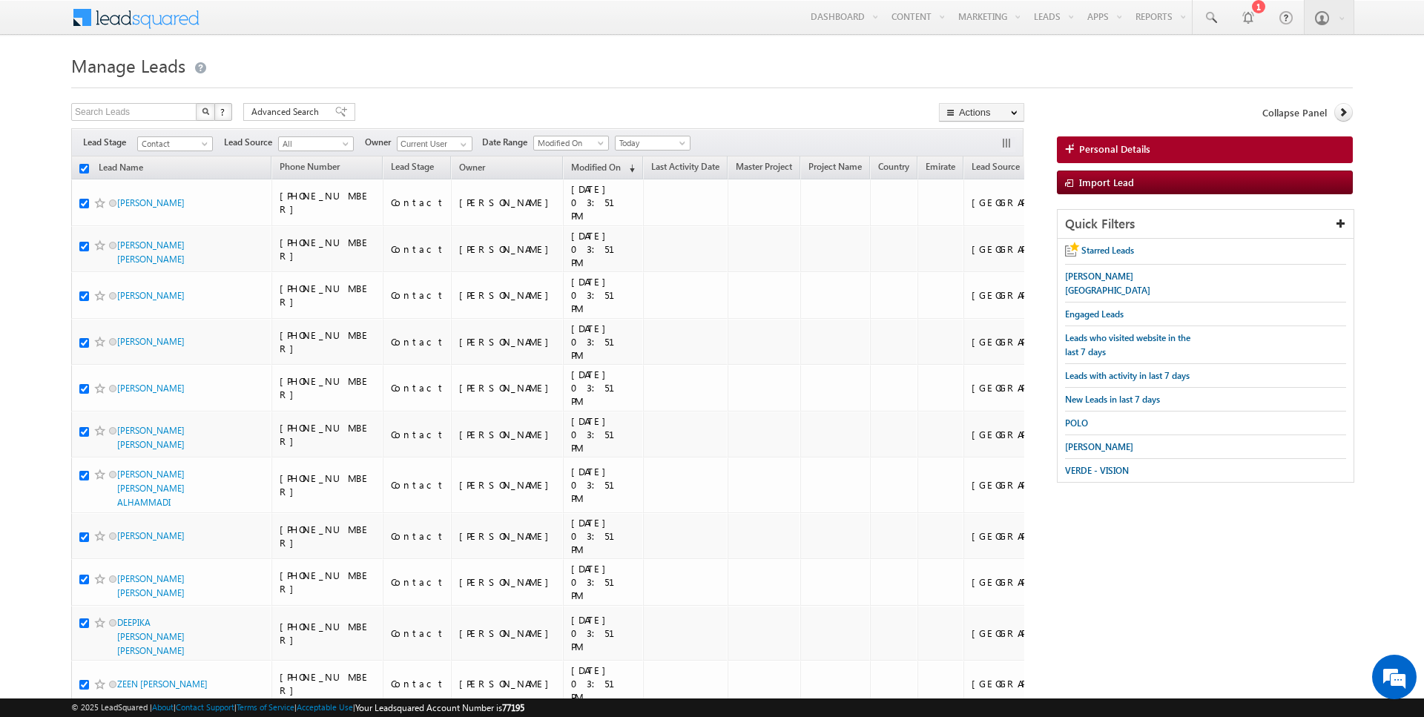
checkbox input "true"
click at [979, 240] on link "Change Owner" at bounding box center [982, 240] width 84 height 18
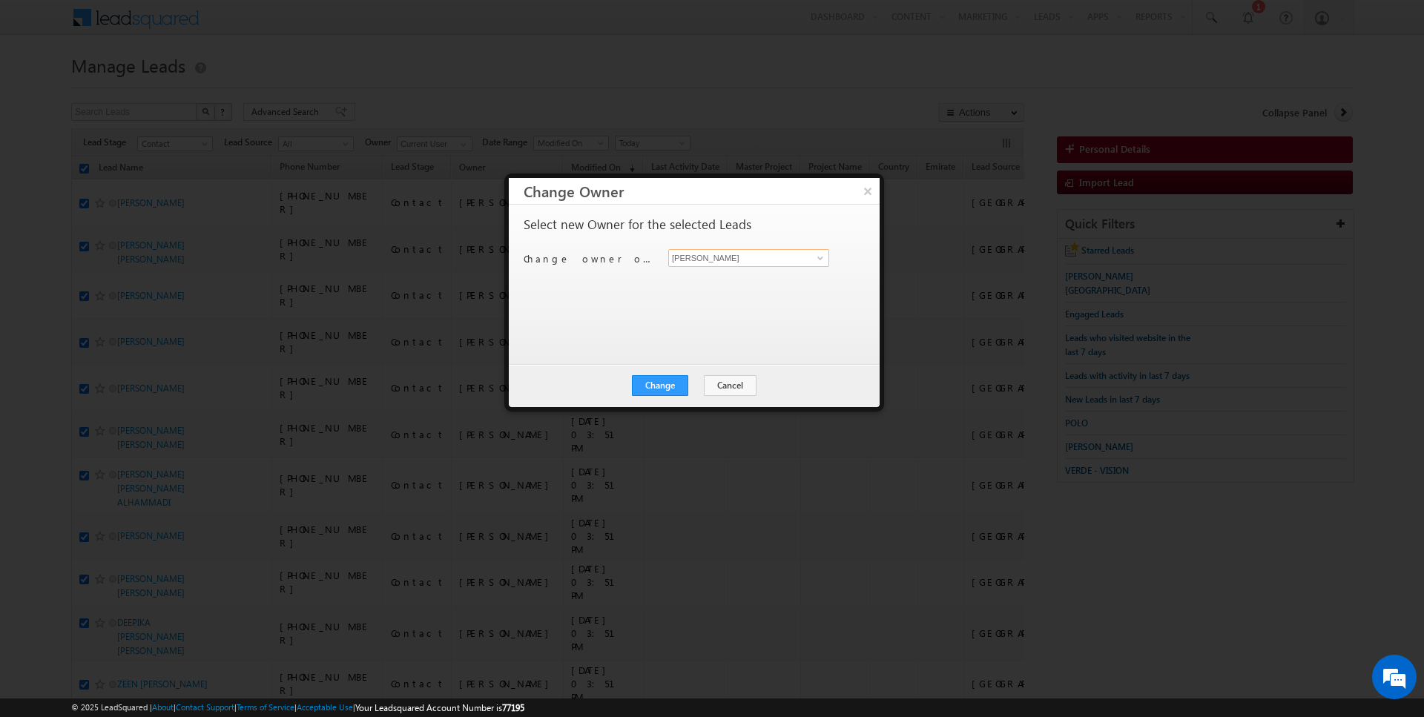
click at [730, 258] on input "[PERSON_NAME]" at bounding box center [748, 258] width 161 height 18
type input "Kartik Sharma"
click at [668, 376] on button "Change" at bounding box center [660, 385] width 56 height 21
click at [696, 393] on button "Close" at bounding box center [696, 385] width 47 height 21
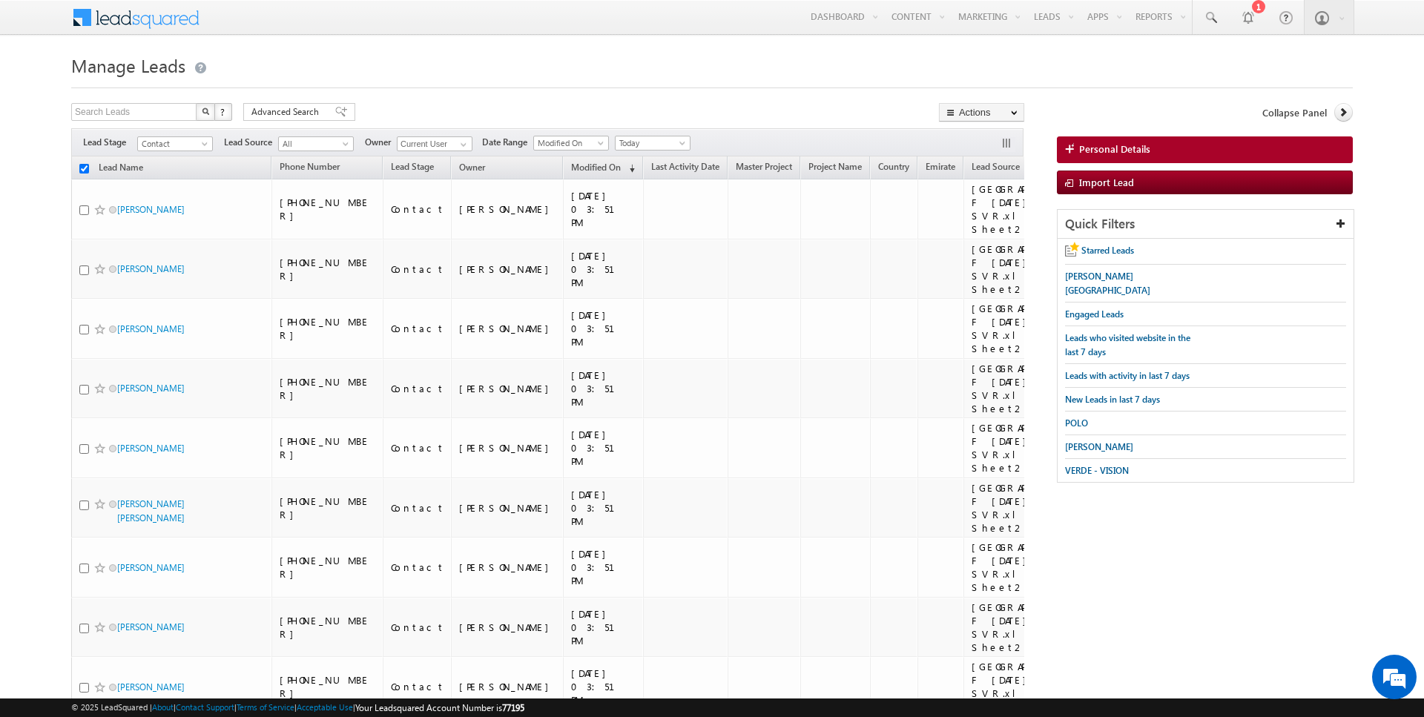
checkbox input "false"
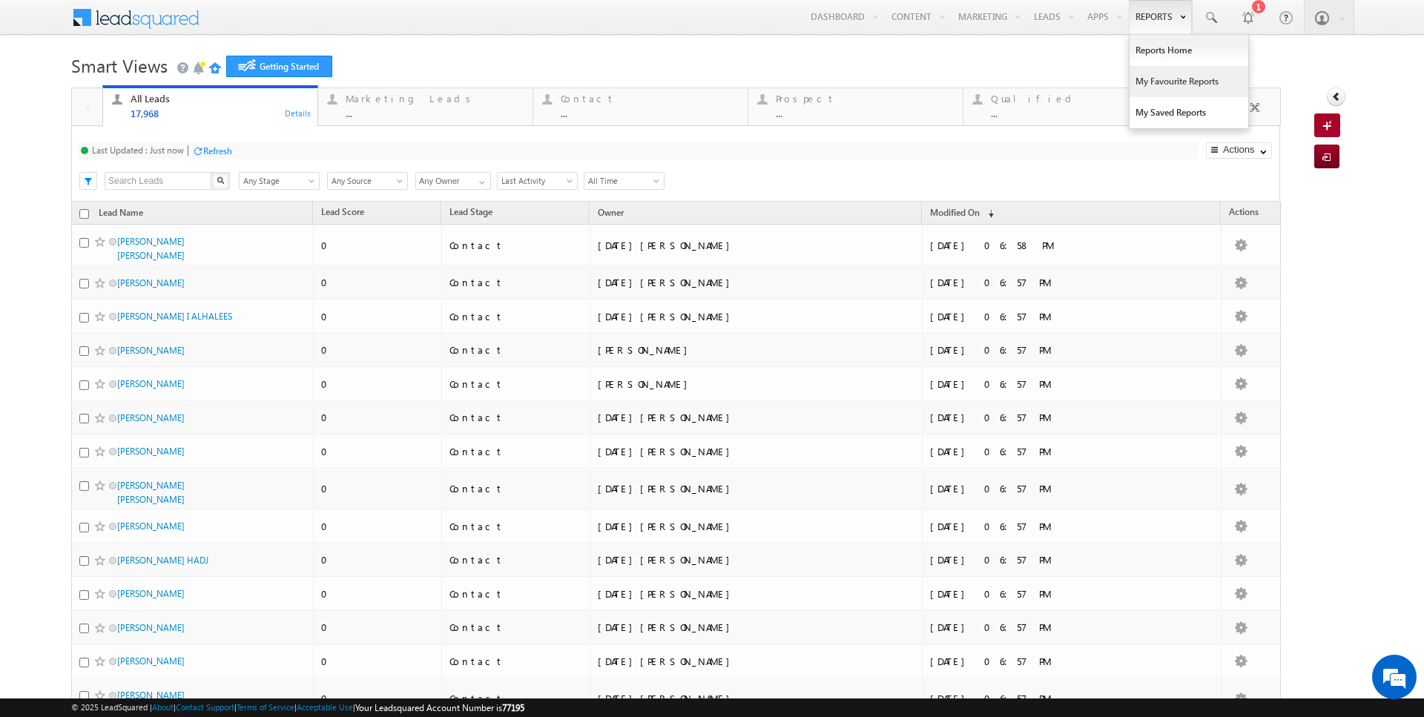
click at [1163, 69] on link "My Favourite Reports" at bounding box center [1188, 81] width 119 height 31
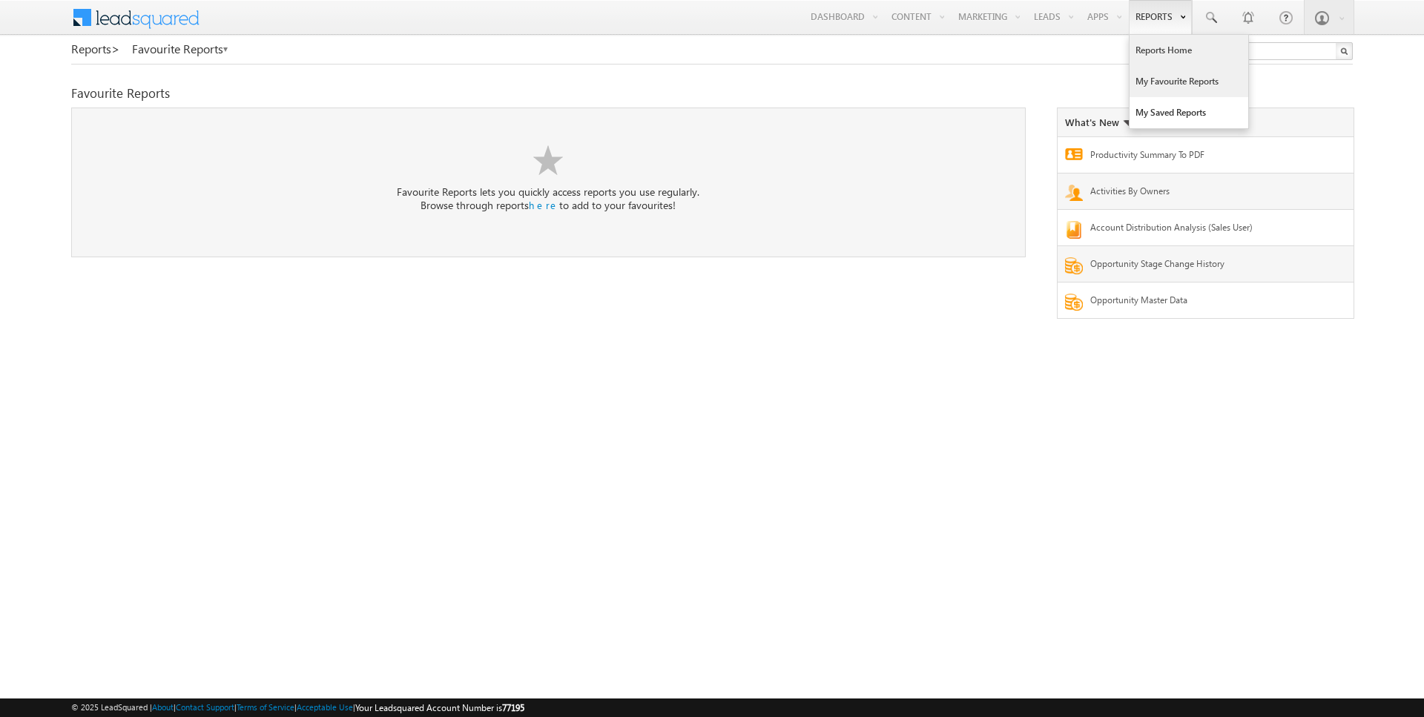
click at [1164, 47] on link "Reports Home" at bounding box center [1188, 50] width 119 height 31
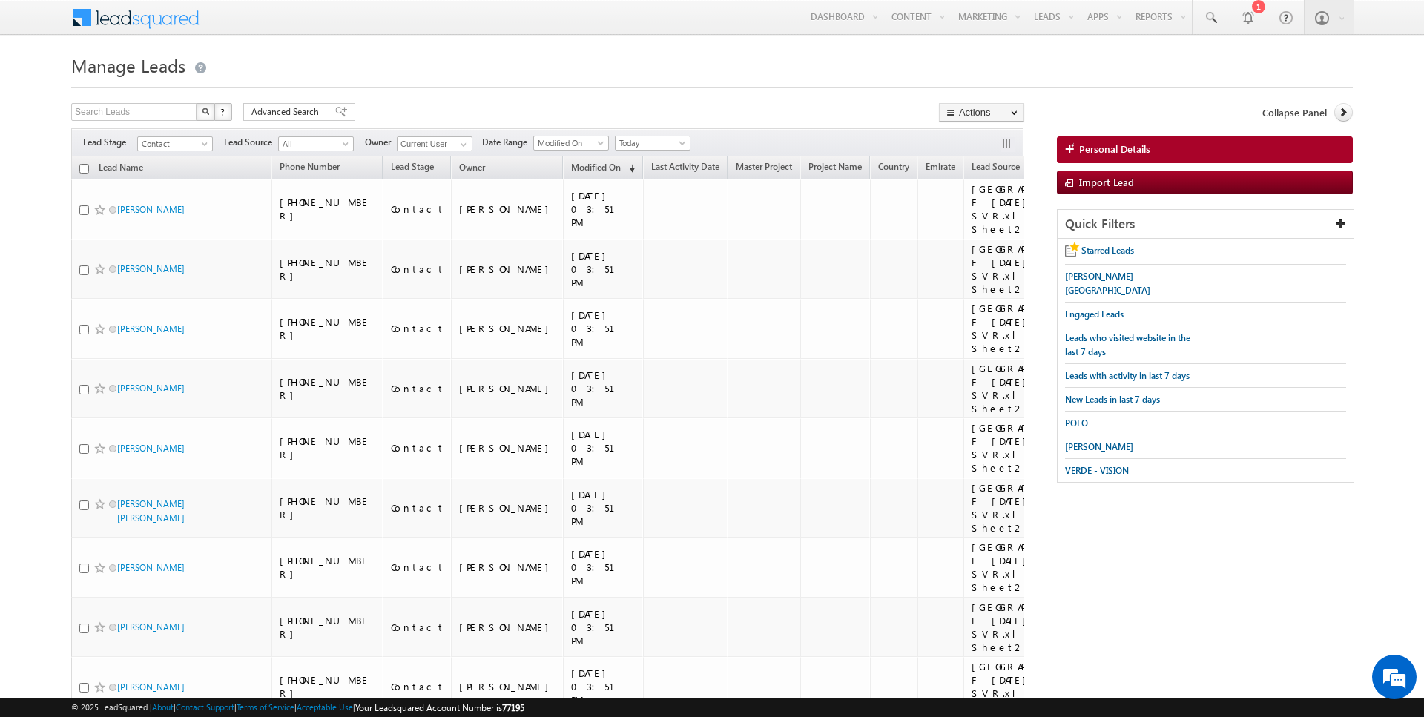
click at [82, 167] on input "checkbox" at bounding box center [84, 169] width 10 height 10
checkbox input "true"
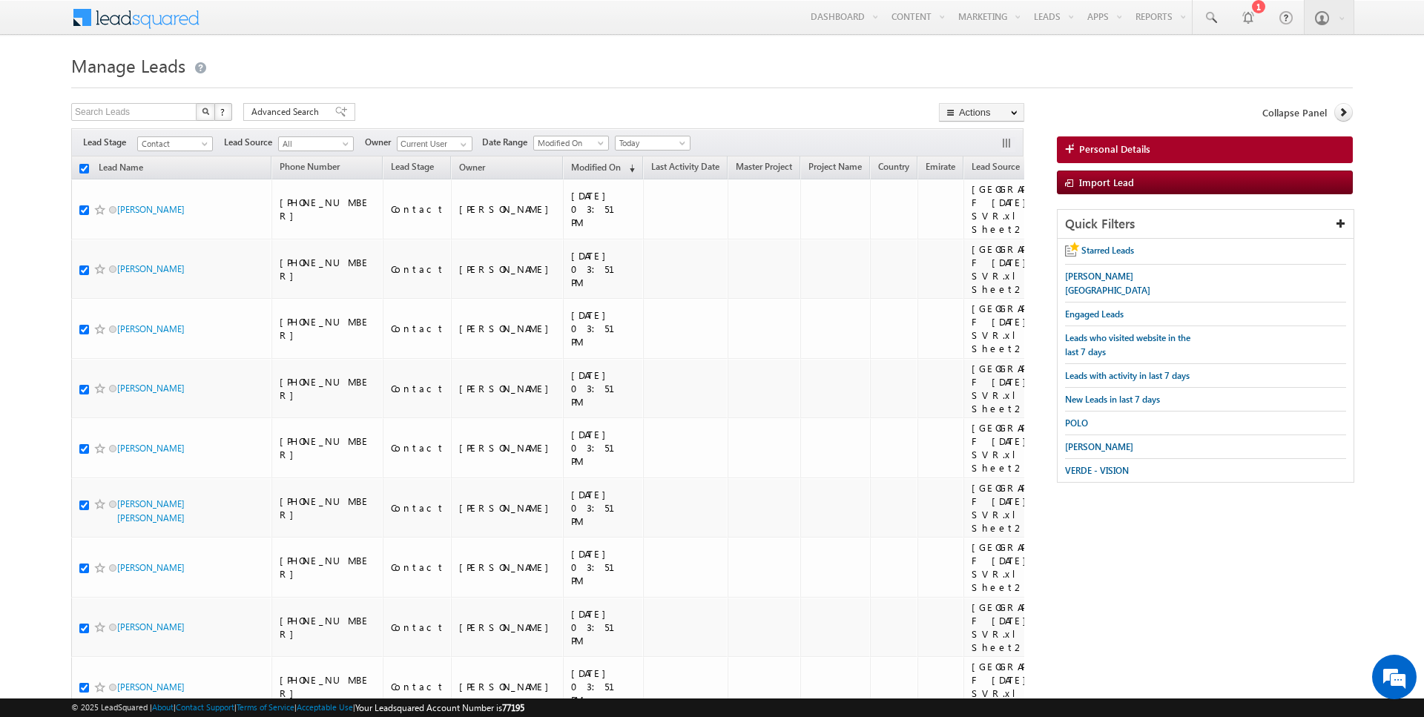
checkbox input "true"
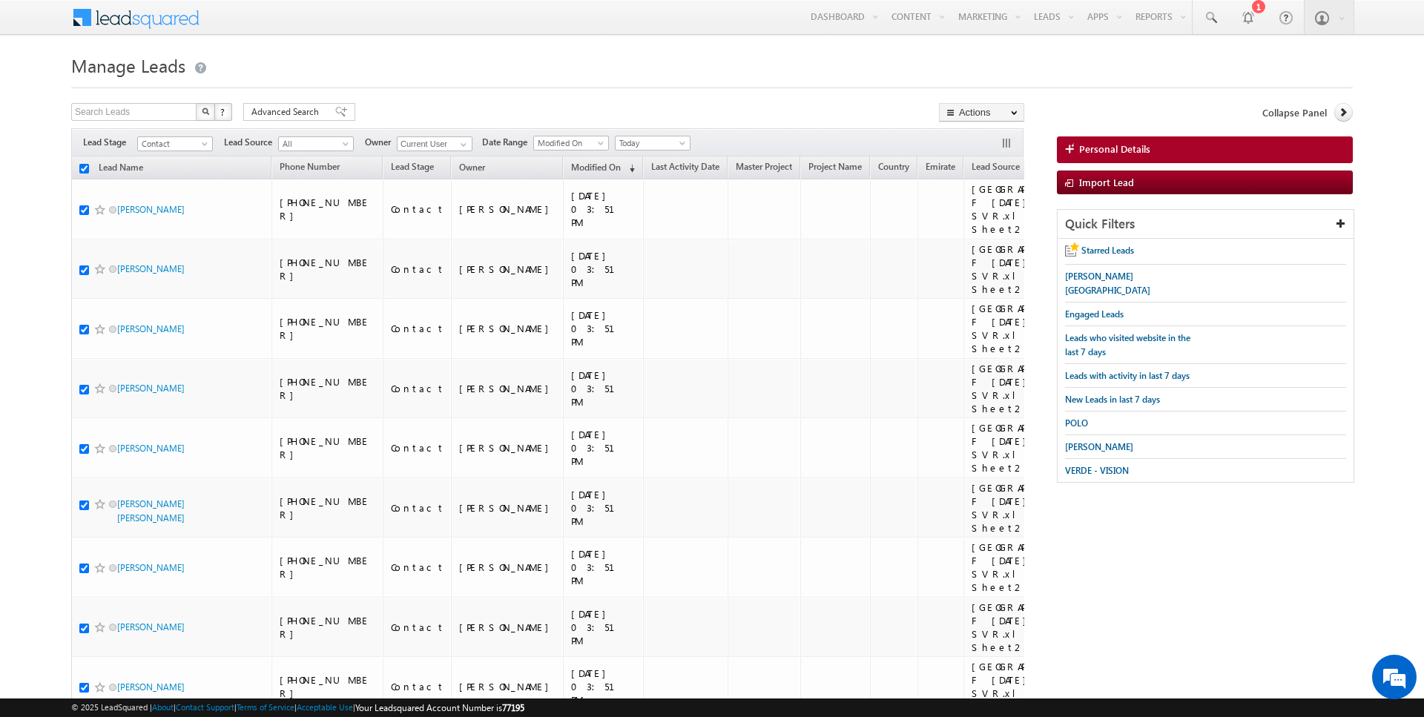
checkbox input "true"
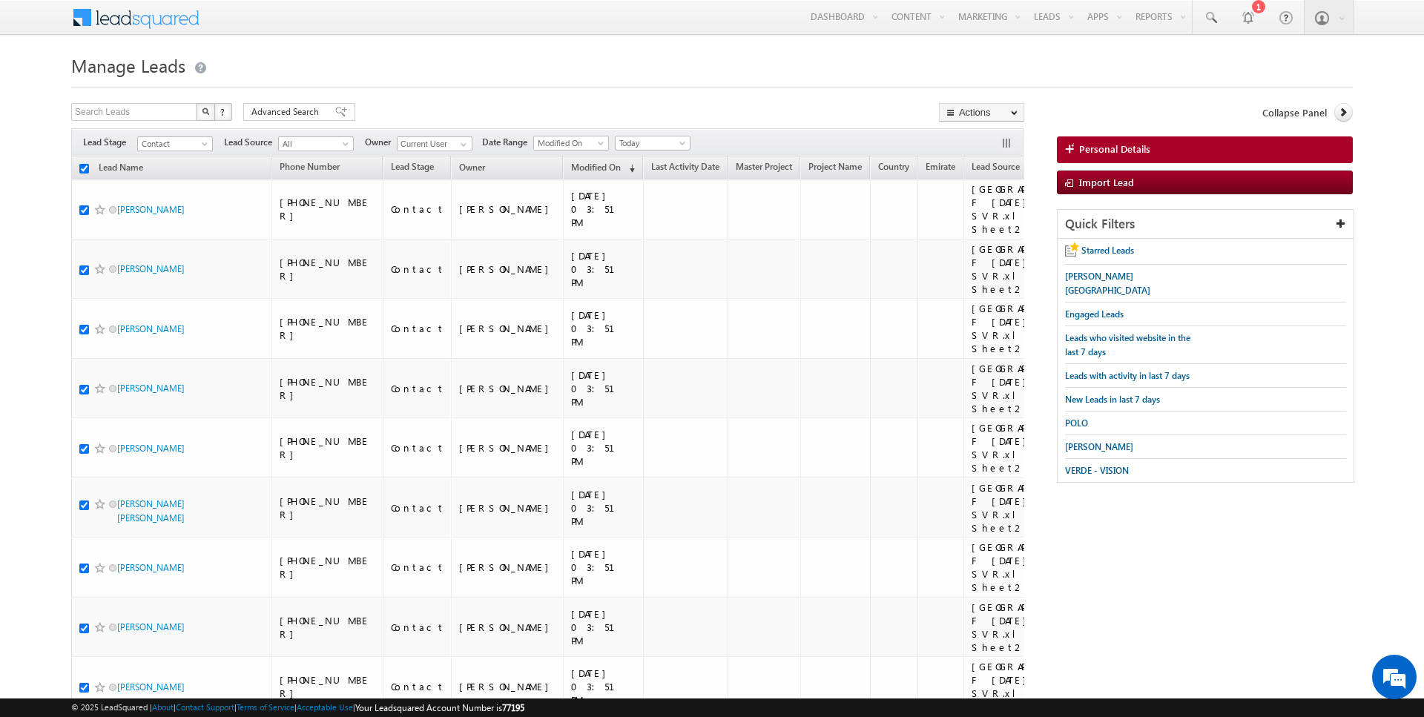
checkbox input "true"
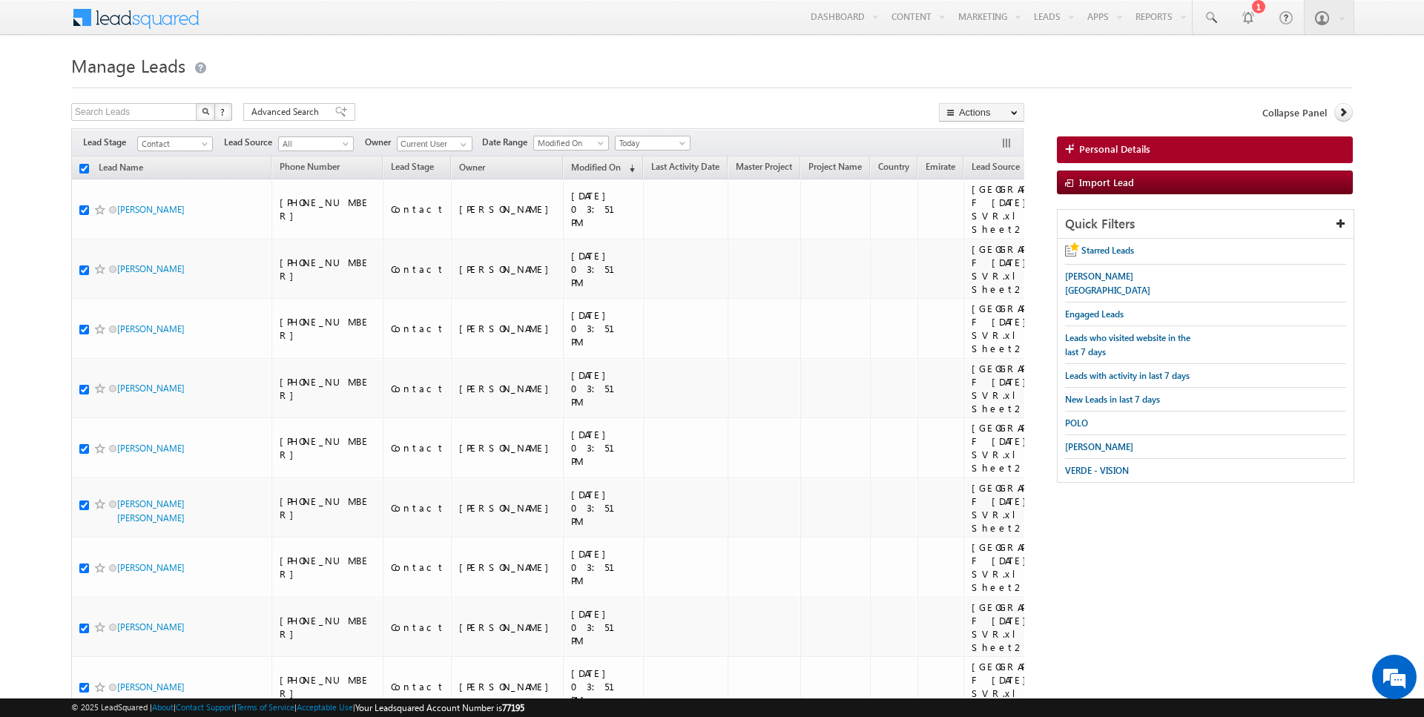
checkbox input "true"
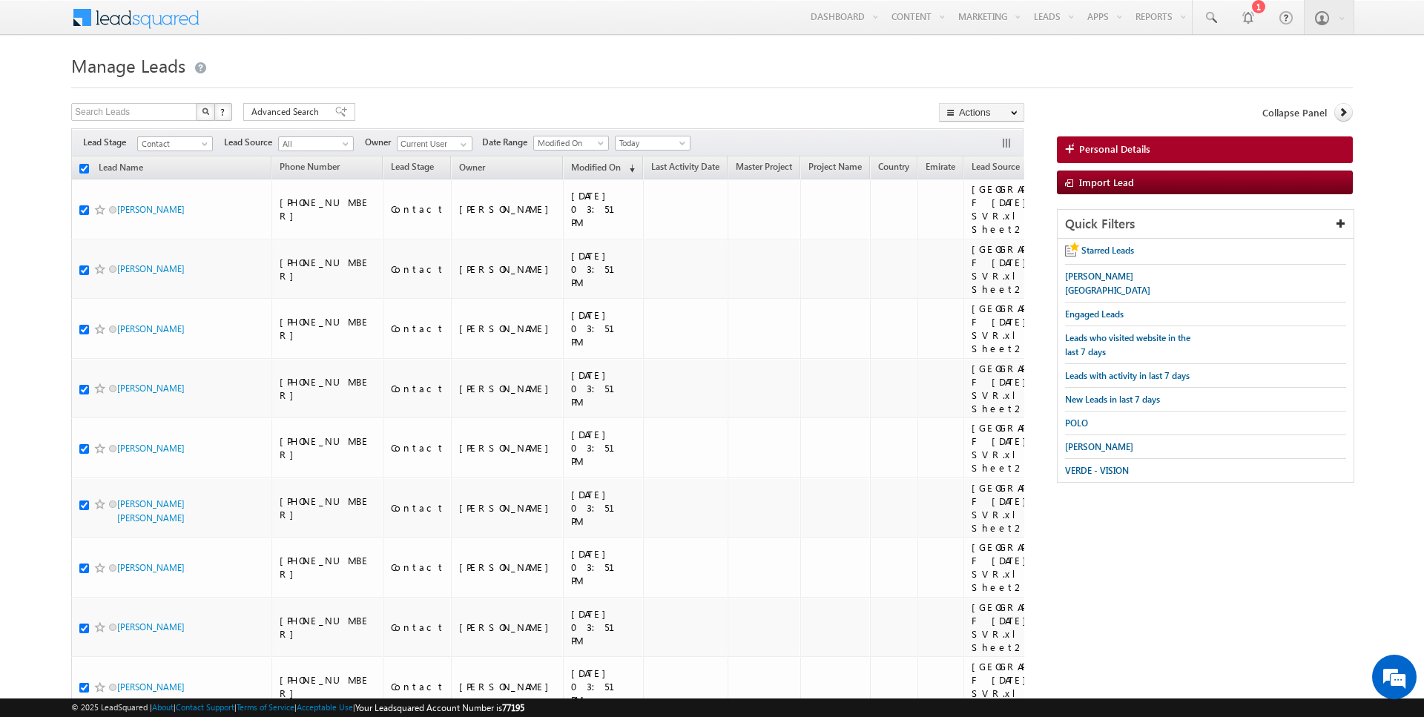
checkbox input "true"
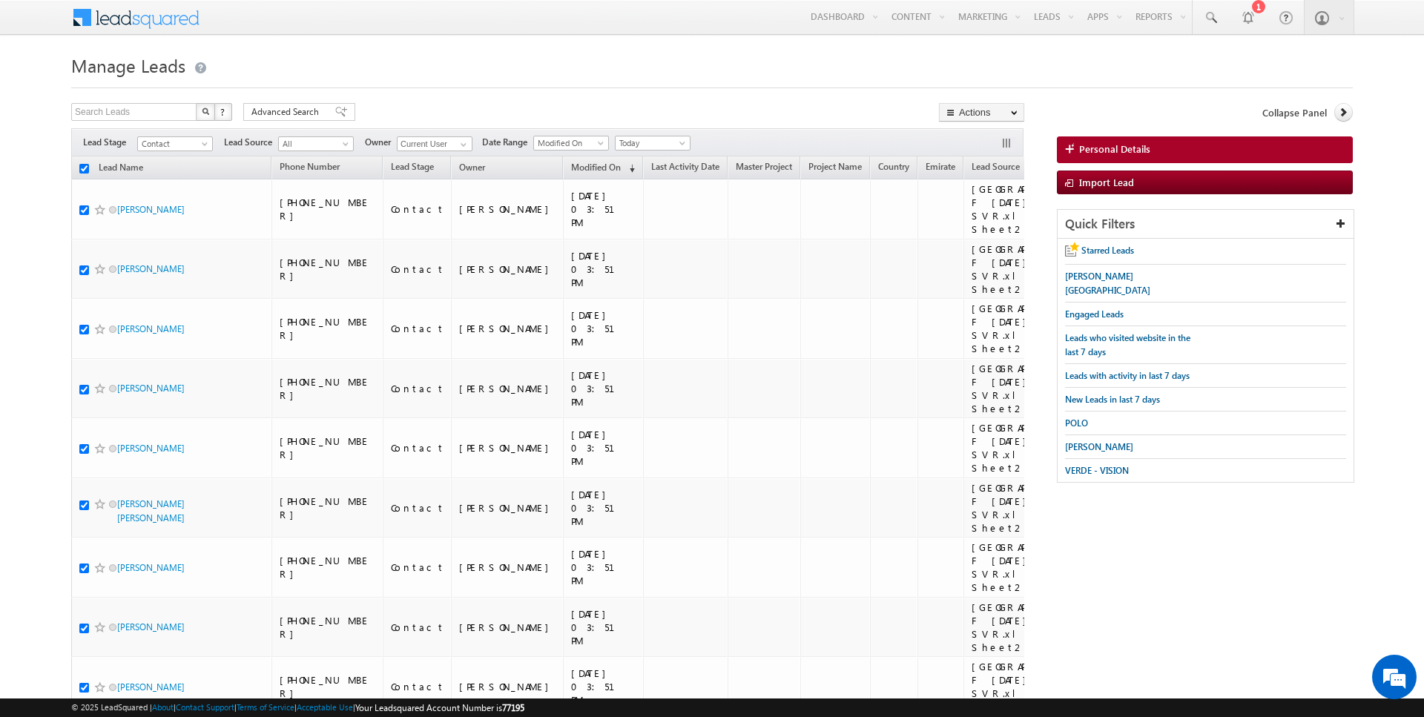
checkbox input "true"
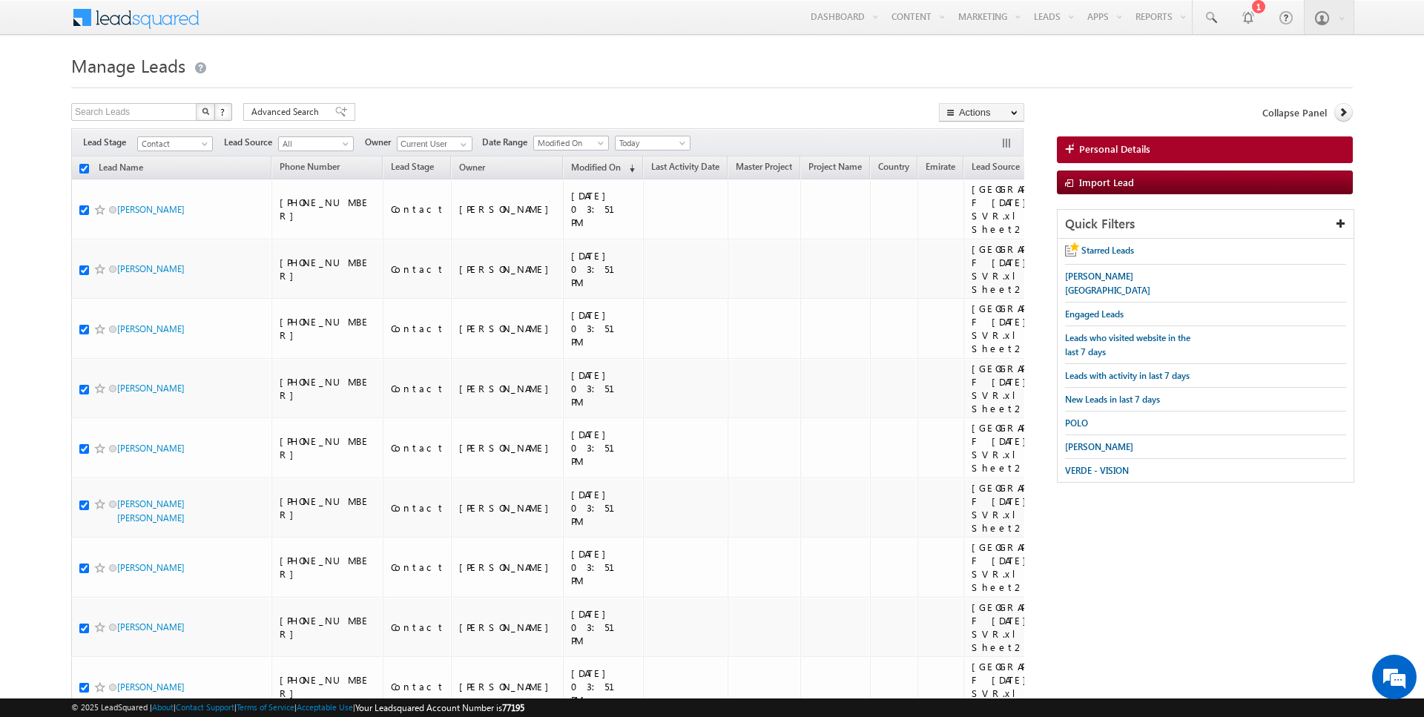
checkbox input "true"
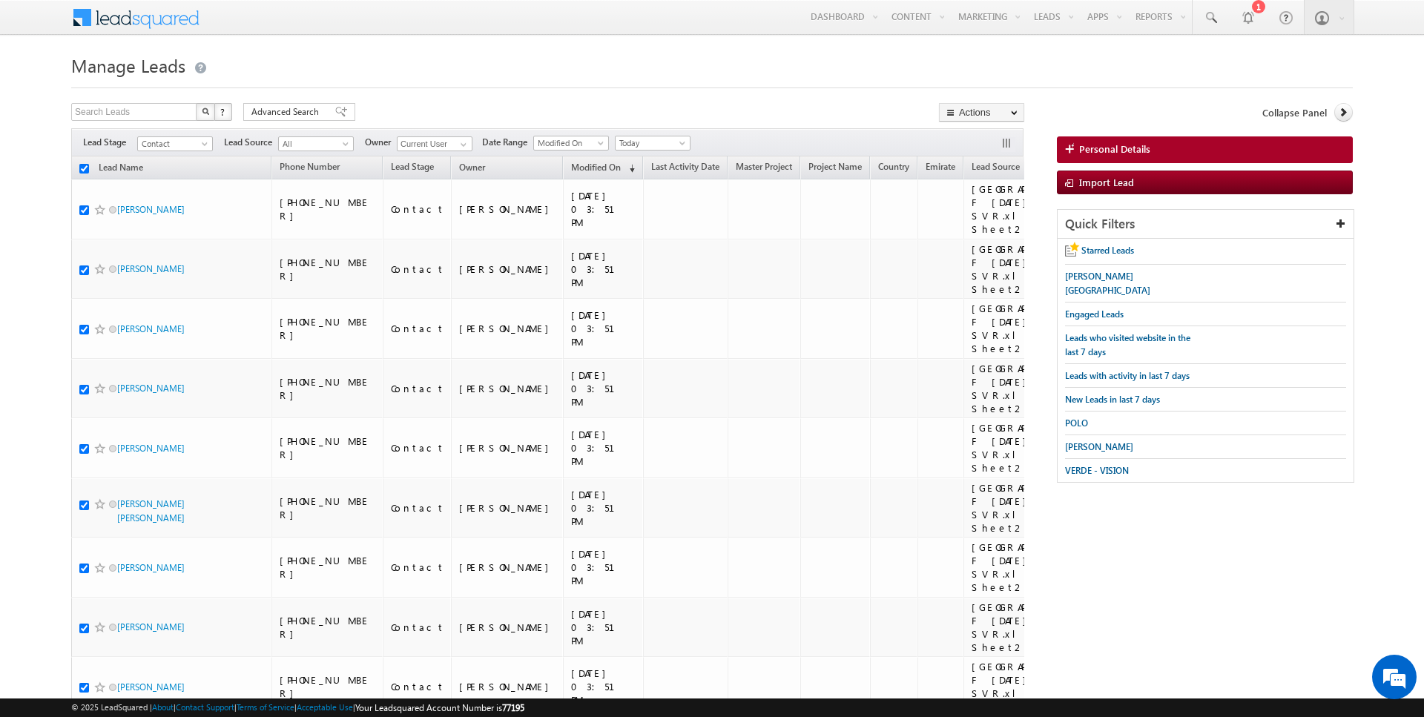
checkbox input "true"
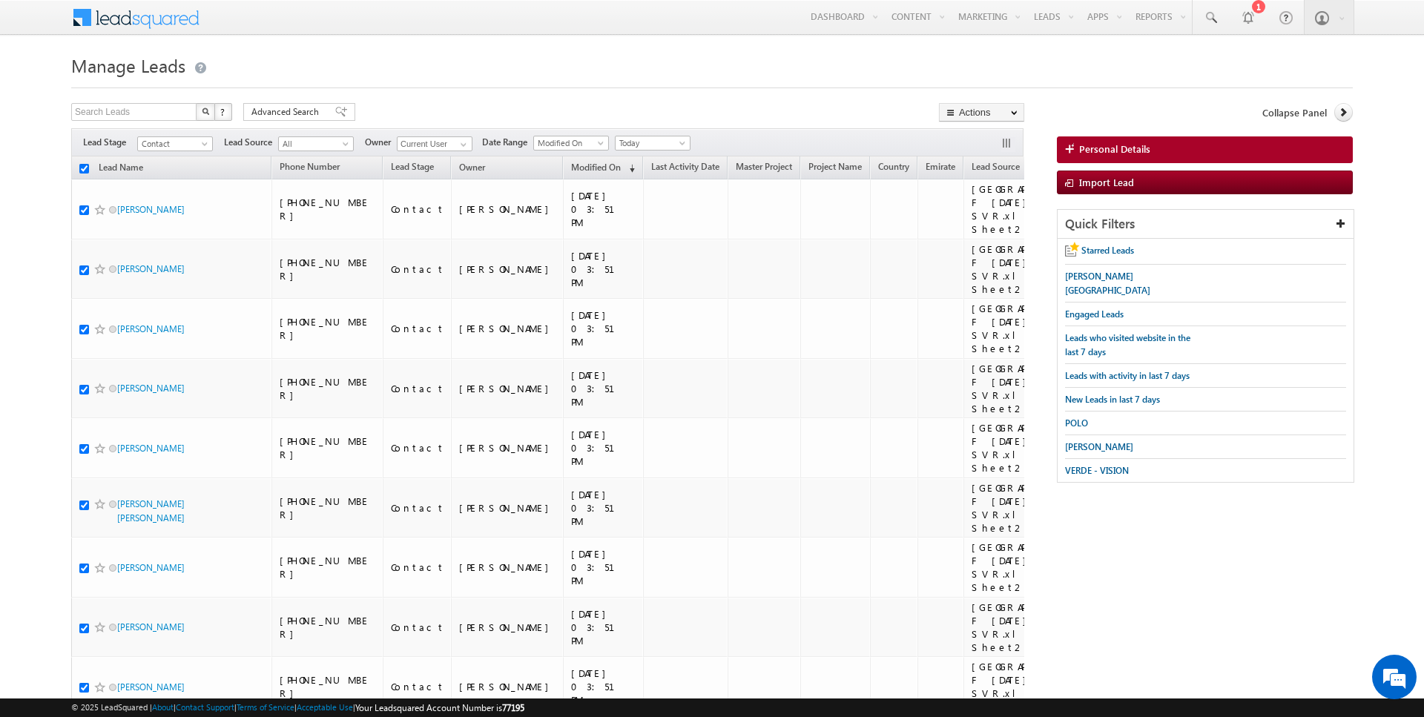
checkbox input "true"
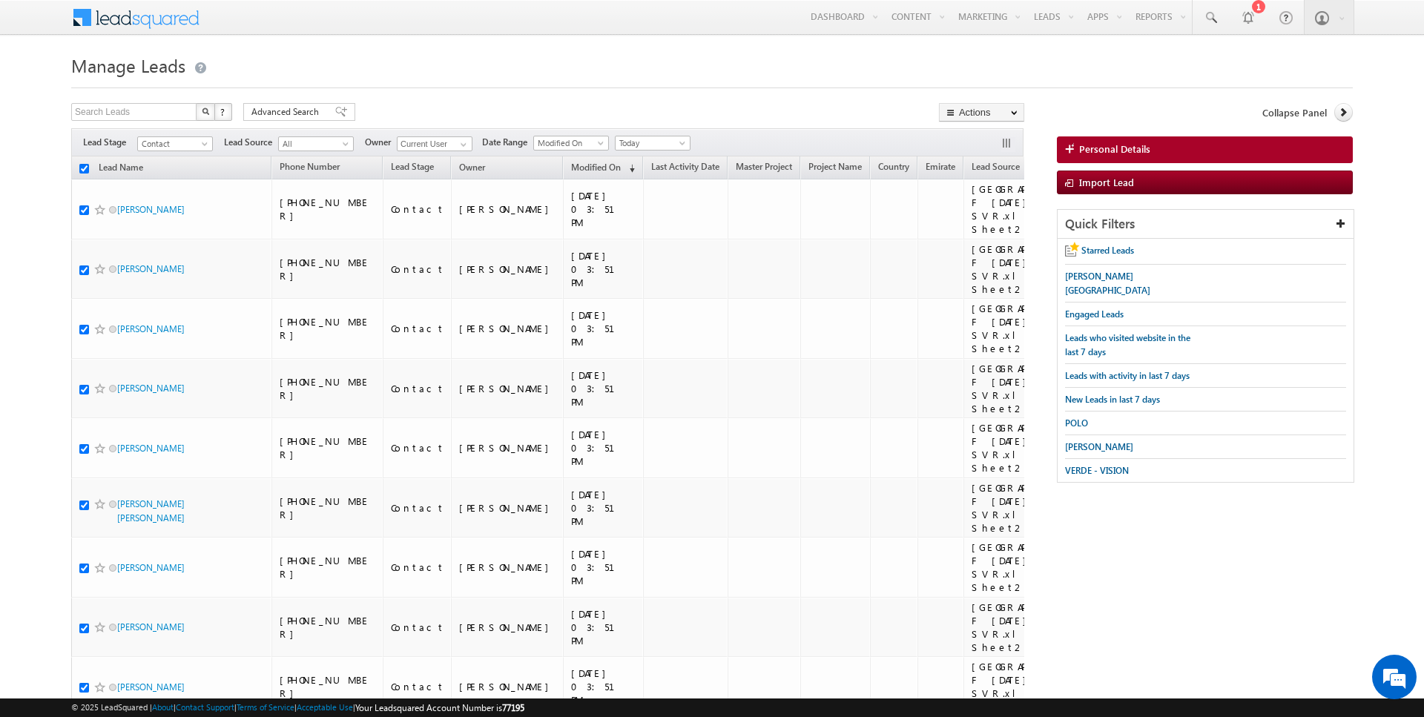
checkbox input "true"
click at [987, 244] on link "Change Owner" at bounding box center [982, 240] width 84 height 18
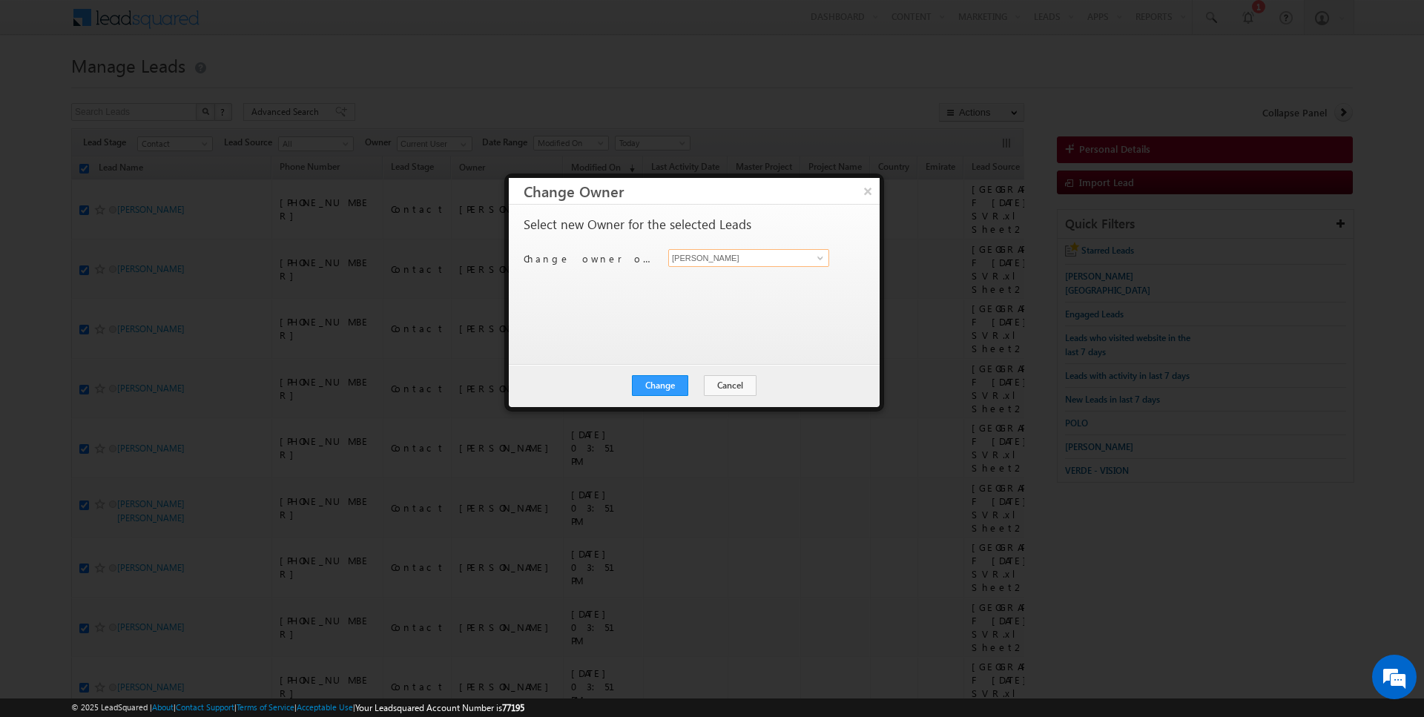
click at [758, 251] on input "[PERSON_NAME]" at bounding box center [748, 258] width 161 height 18
type input "Kartik Sharma"
click at [665, 383] on button "Change" at bounding box center [660, 385] width 56 height 21
click at [689, 383] on button "Close" at bounding box center [696, 385] width 47 height 21
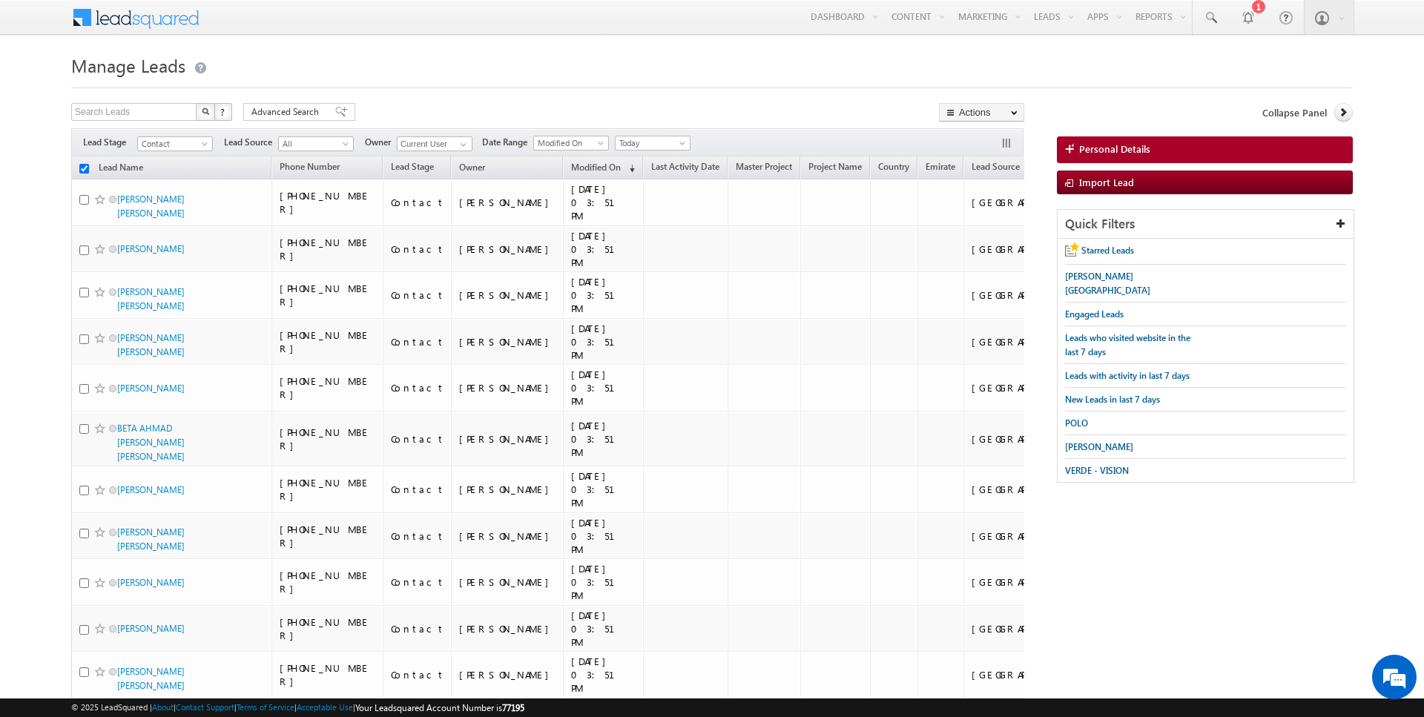
checkbox input "false"
